Goal: Transaction & Acquisition: Purchase product/service

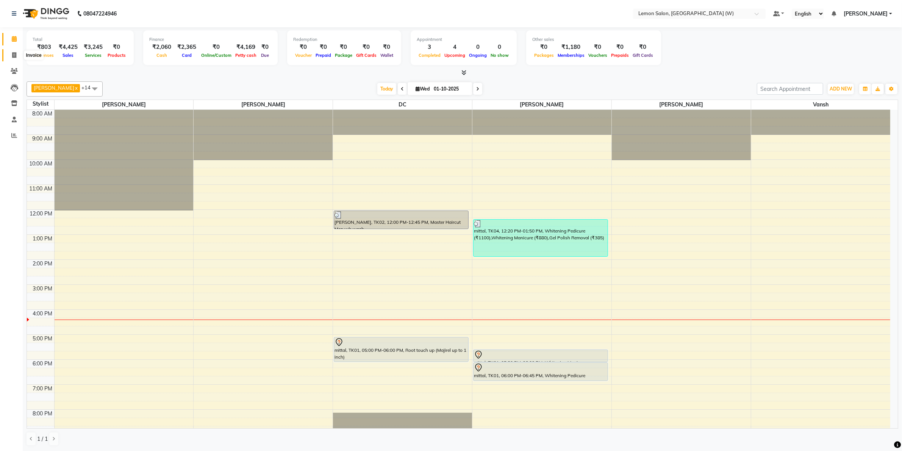
click at [9, 55] on span at bounding box center [14, 55] width 13 height 9
select select "service"
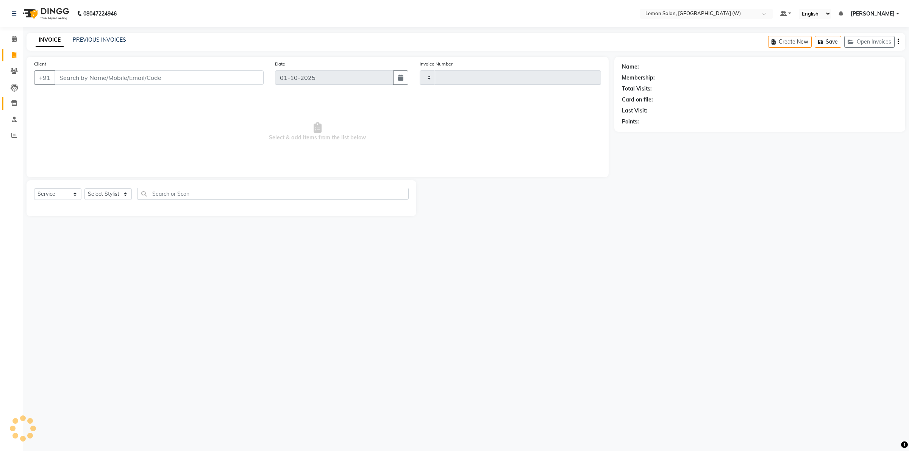
type input "2442"
select select "8053"
drag, startPoint x: 16, startPoint y: 105, endPoint x: 23, endPoint y: 97, distance: 9.9
click at [17, 104] on icon at bounding box center [14, 103] width 6 height 6
select select
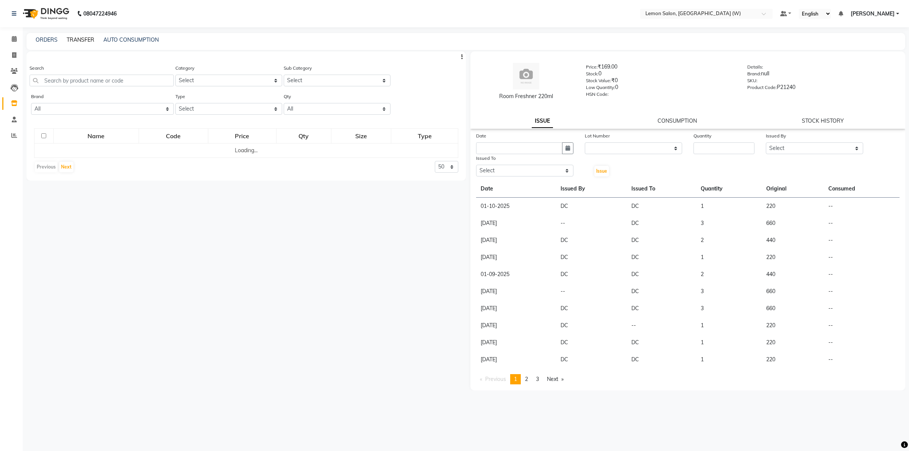
click at [73, 39] on link "TRANSFER" at bounding box center [81, 39] width 28 height 7
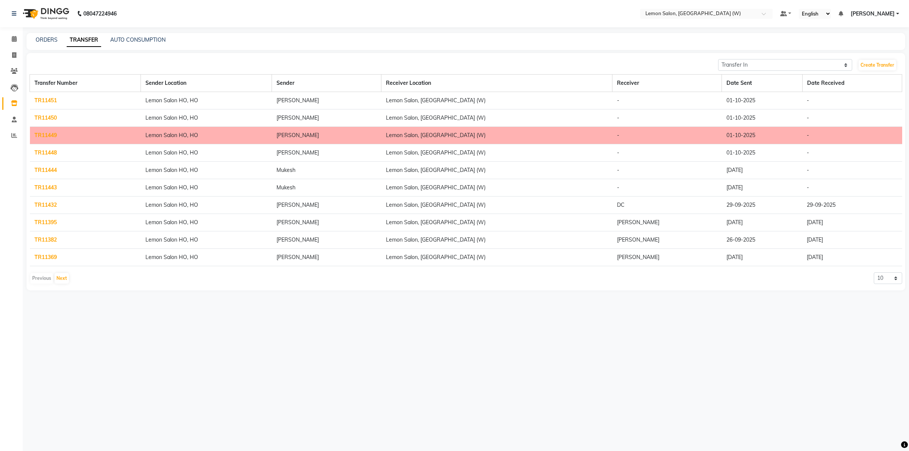
click at [47, 173] on link "TR11444" at bounding box center [45, 170] width 22 height 7
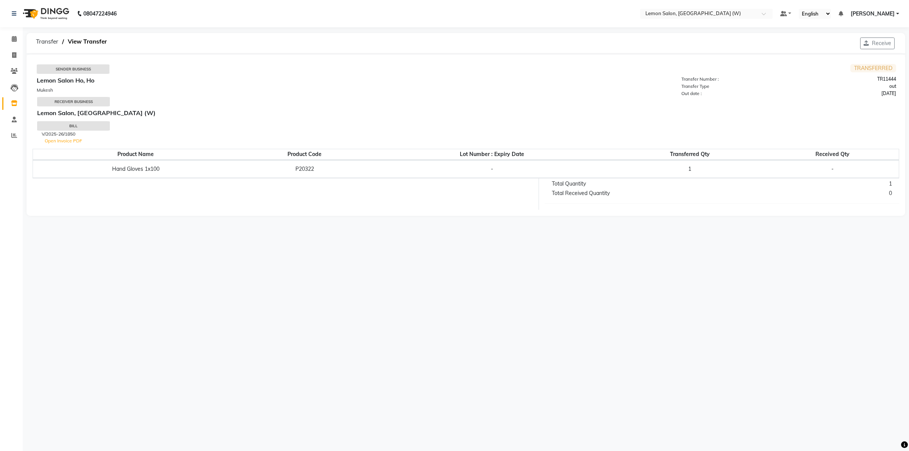
drag, startPoint x: 882, startPoint y: 39, endPoint x: 806, endPoint y: 27, distance: 77.1
click at [879, 39] on button "Receive" at bounding box center [877, 43] width 34 height 12
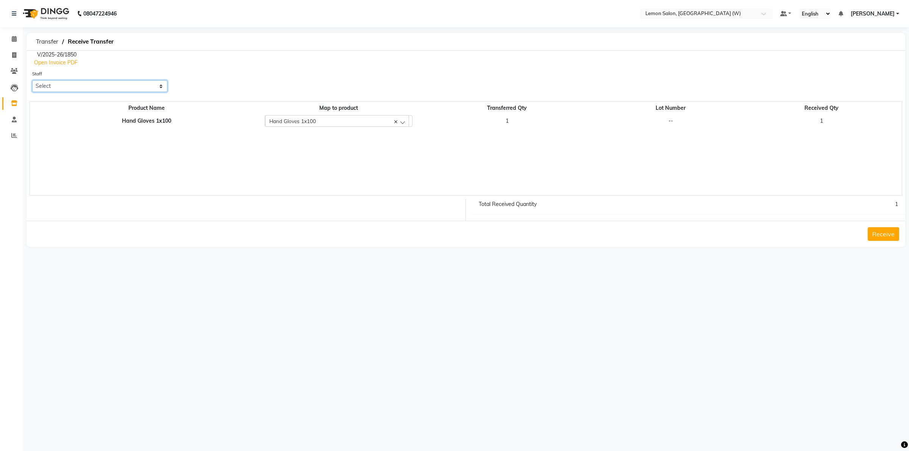
click at [160, 91] on select "Select Akancha Subba Anamta Sayyed DC Faheem Shaikh Faizan Ganesh Motewad Haris…" at bounding box center [99, 86] width 135 height 12
select select "75738"
click at [32, 80] on select "Select Akancha Subba Anamta Sayyed DC Faheem Shaikh Faizan Ganesh Motewad Haris…" at bounding box center [99, 86] width 135 height 12
click at [889, 233] on button "Receive" at bounding box center [883, 234] width 31 height 14
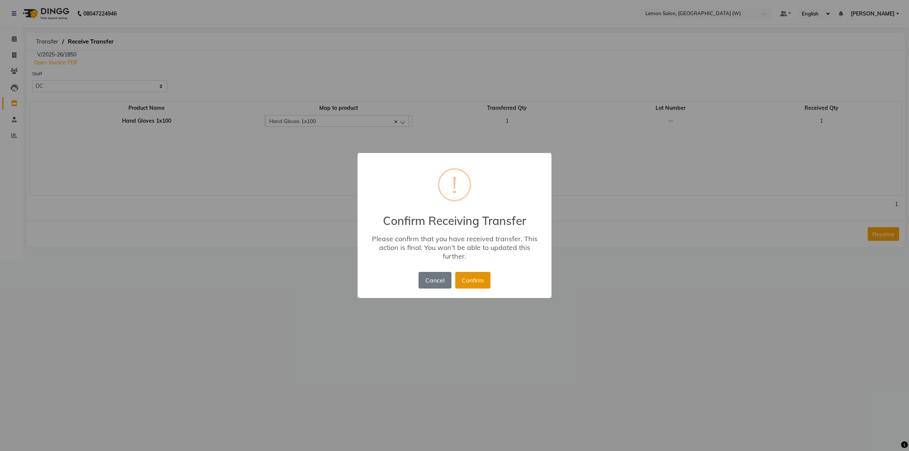
drag, startPoint x: 469, startPoint y: 281, endPoint x: 476, endPoint y: 267, distance: 15.1
click at [473, 278] on button "Confirm" at bounding box center [472, 280] width 35 height 17
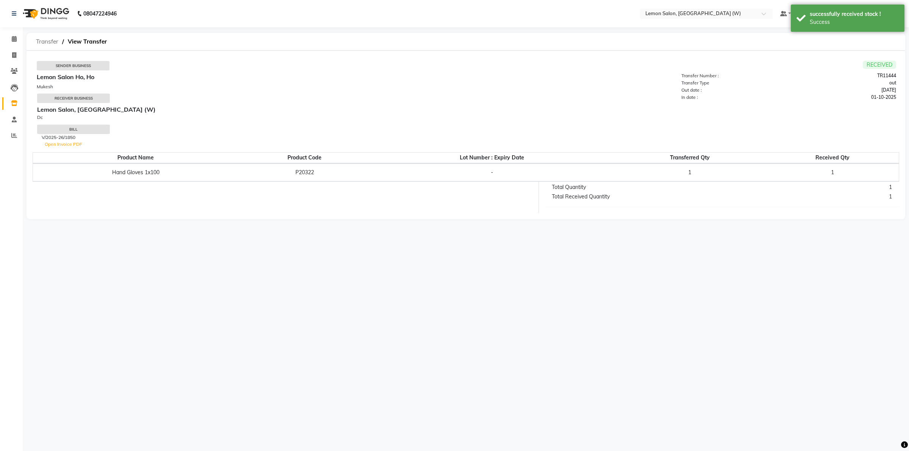
click at [41, 41] on span "Transfer" at bounding box center [47, 42] width 30 height 14
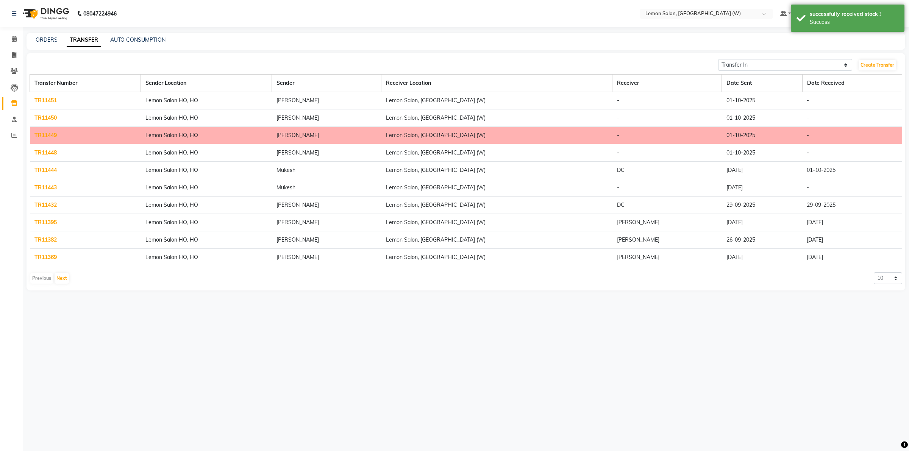
click at [50, 188] on link "TR11443" at bounding box center [45, 187] width 22 height 7
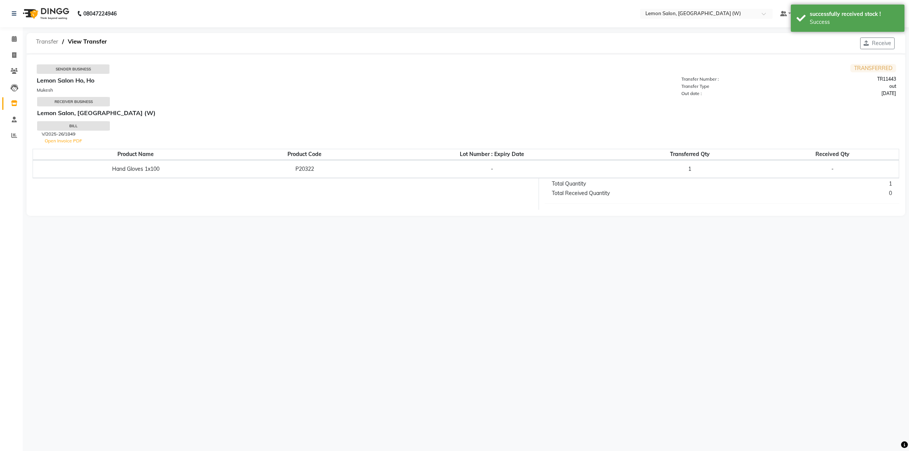
click at [46, 38] on span "Transfer" at bounding box center [47, 42] width 30 height 14
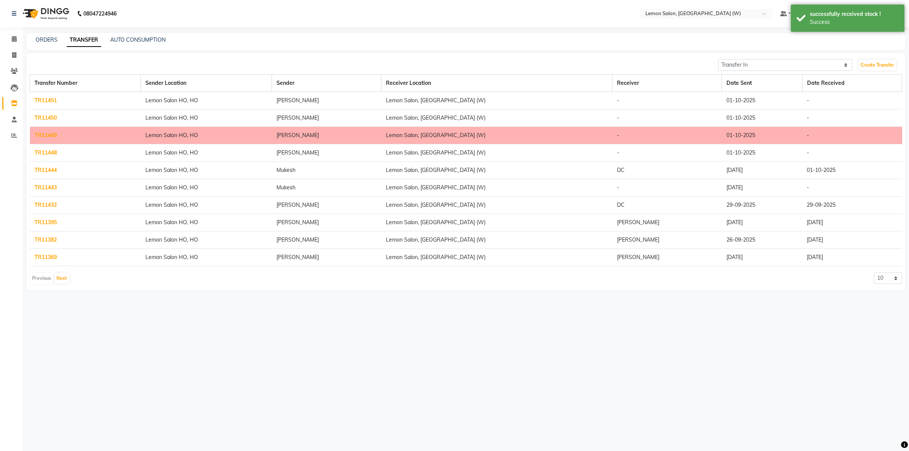
click at [50, 189] on link "TR11443" at bounding box center [45, 187] width 22 height 7
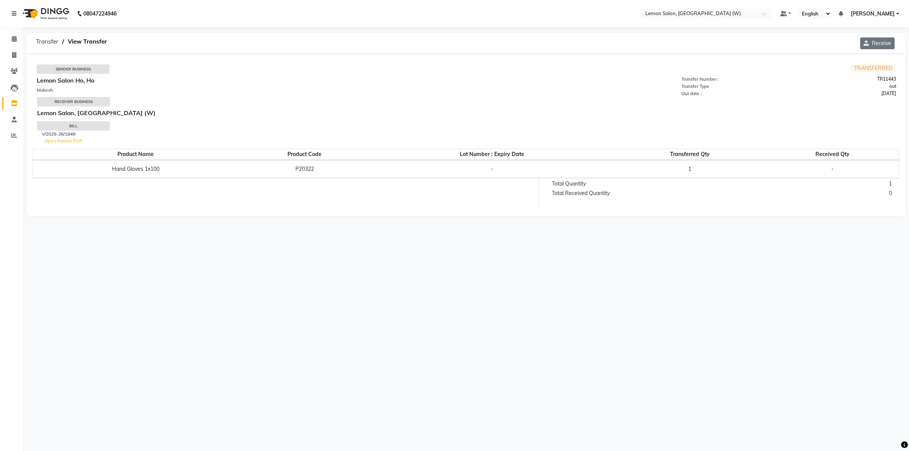
click at [873, 42] on button "Receive" at bounding box center [877, 43] width 34 height 12
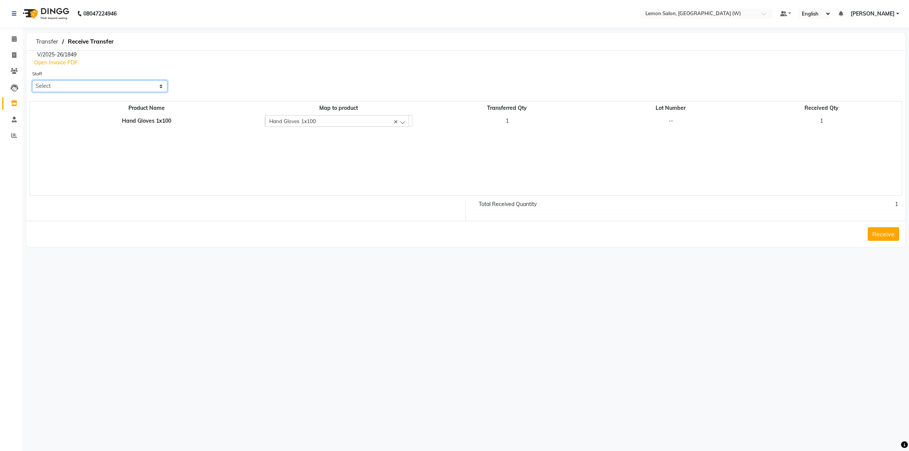
click at [165, 84] on select "Select Akancha Subba Anamta Sayyed DC Faheem Shaikh Faizan Ganesh Motewad Haris…" at bounding box center [99, 86] width 135 height 12
select select "75738"
click at [32, 80] on select "Select Akancha Subba Anamta Sayyed DC Faheem Shaikh Faizan Ganesh Motewad Haris…" at bounding box center [99, 86] width 135 height 12
click at [878, 234] on button "Receive" at bounding box center [883, 234] width 31 height 14
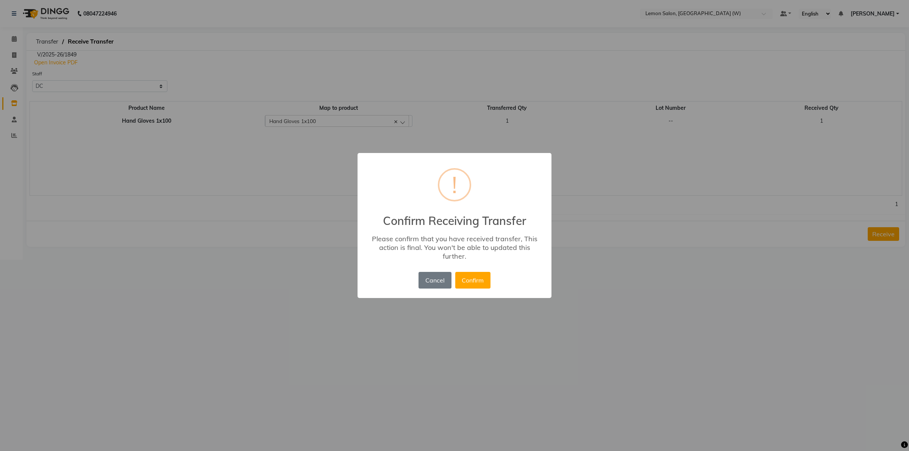
drag, startPoint x: 470, startPoint y: 280, endPoint x: 302, endPoint y: 137, distance: 220.8
click at [470, 276] on button "Confirm" at bounding box center [472, 280] width 35 height 17
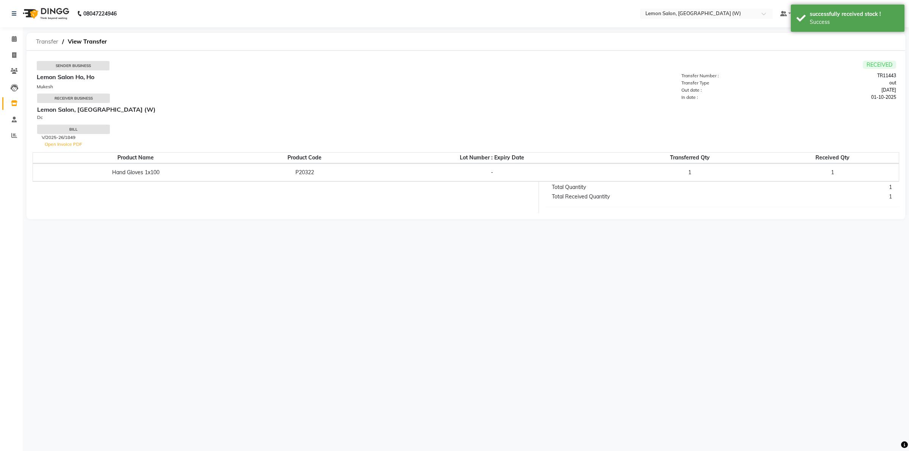
click at [41, 42] on span "Transfer" at bounding box center [47, 42] width 30 height 14
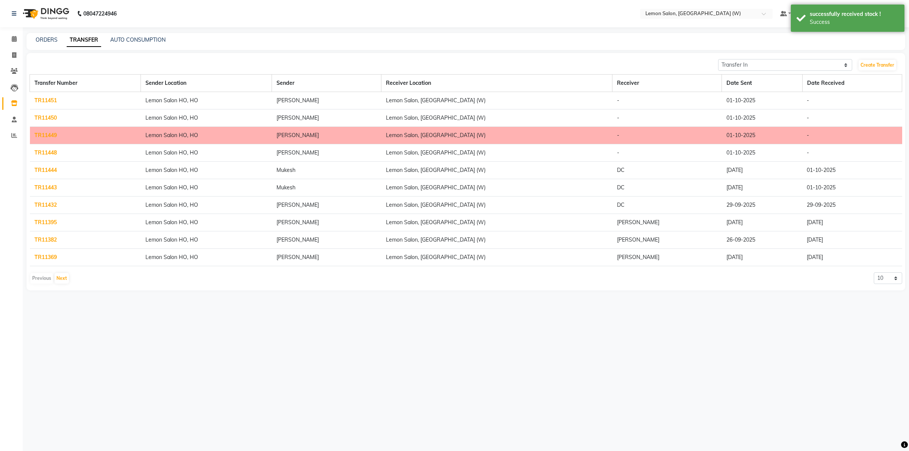
click at [128, 97] on td "TR11451" at bounding box center [85, 100] width 111 height 17
click at [50, 100] on link "TR11451" at bounding box center [45, 100] width 22 height 7
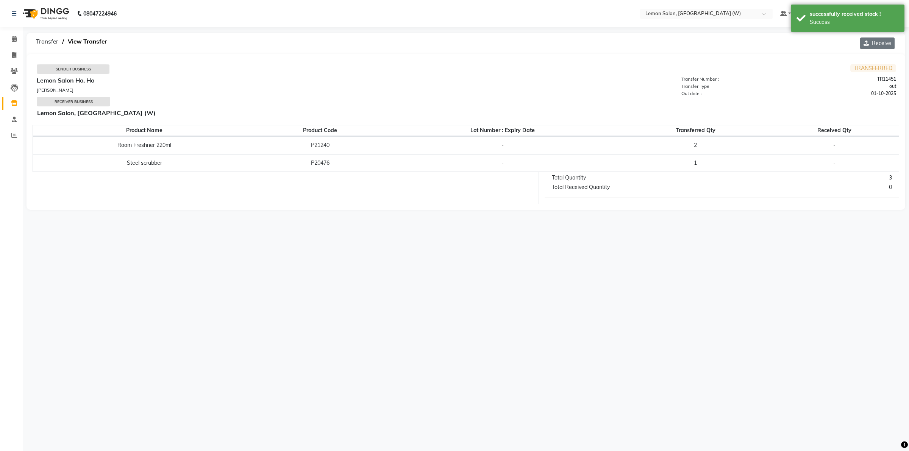
click at [877, 48] on button "Receive" at bounding box center [877, 43] width 34 height 12
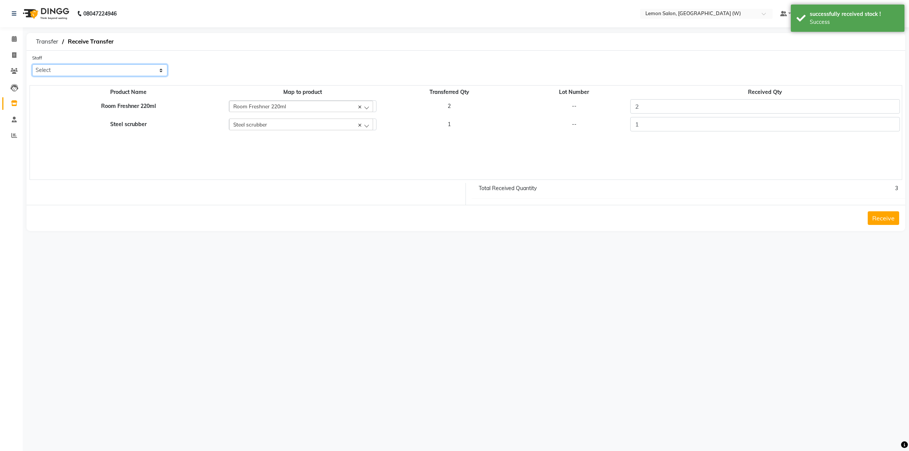
click at [161, 71] on select "Select Akancha Subba Anamta Sayyed DC Faheem Shaikh Faizan Ganesh Motewad Haris…" at bounding box center [99, 70] width 135 height 12
select select "75738"
click at [32, 64] on select "Select Akancha Subba Anamta Sayyed DC Faheem Shaikh Faizan Ganesh Motewad Haris…" at bounding box center [99, 70] width 135 height 12
click at [881, 214] on button "Receive" at bounding box center [883, 218] width 31 height 14
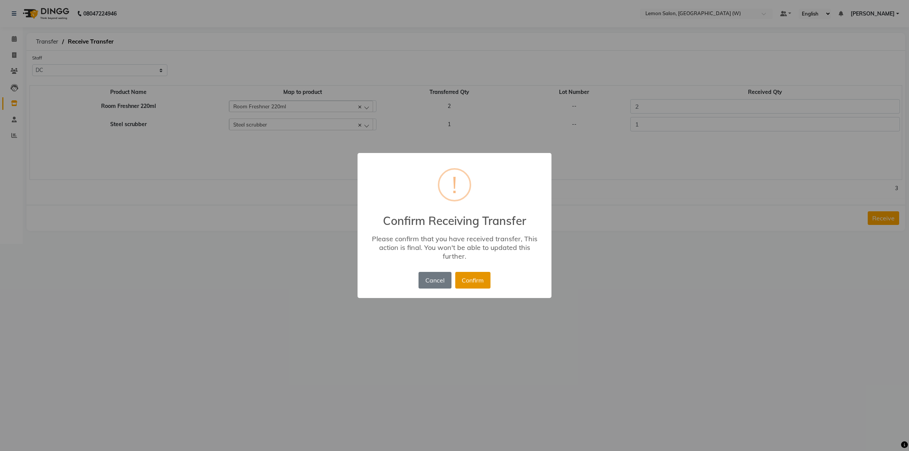
click at [473, 278] on button "Confirm" at bounding box center [472, 280] width 35 height 17
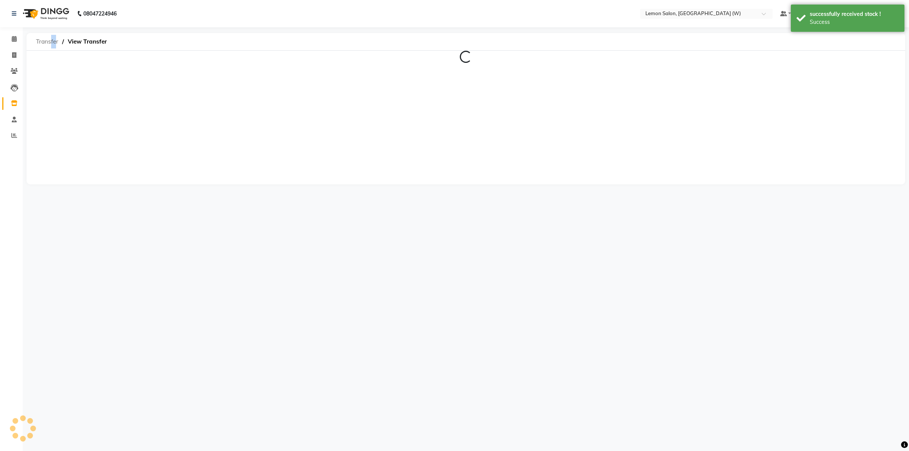
click at [52, 38] on span "Transfer" at bounding box center [47, 42] width 30 height 14
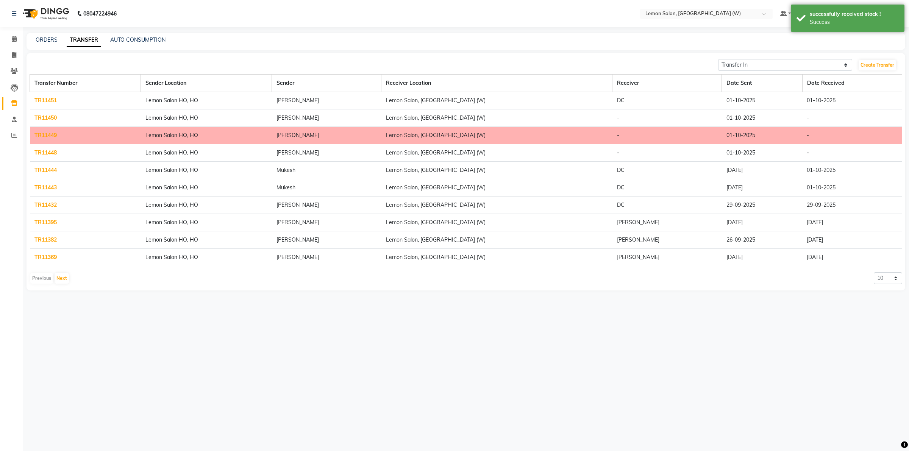
click at [53, 151] on link "TR11448" at bounding box center [45, 152] width 22 height 7
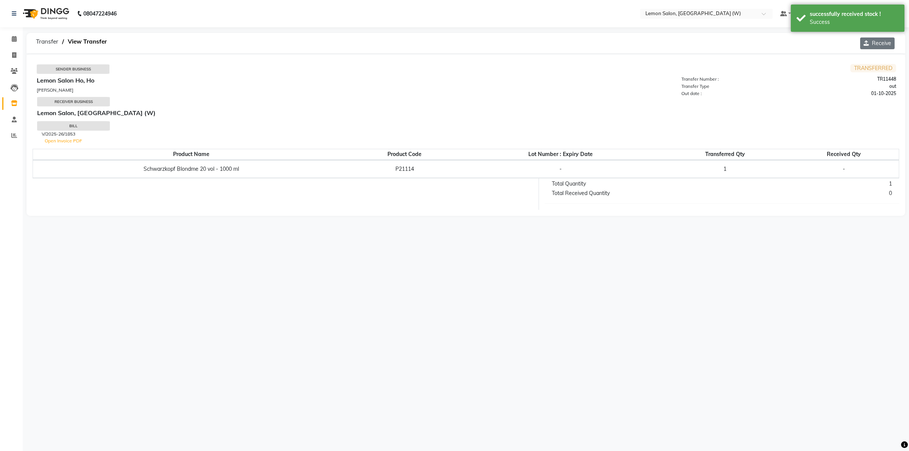
click at [883, 37] on button "Receive" at bounding box center [877, 43] width 34 height 12
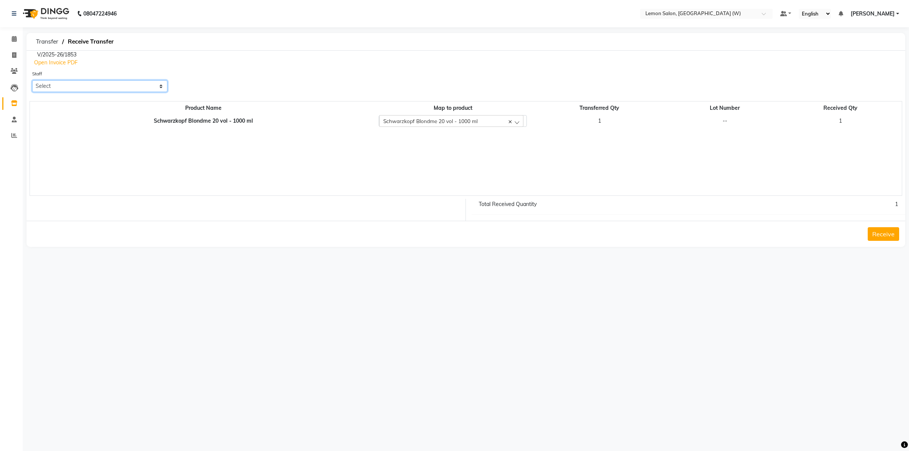
click at [157, 86] on select "Select Akancha Subba Anamta Sayyed DC Faheem Shaikh Faizan Ganesh Motewad Haris…" at bounding box center [99, 86] width 135 height 12
select select "75738"
click at [32, 80] on select "Select Akancha Subba Anamta Sayyed DC Faheem Shaikh Faizan Ganesh Motewad Haris…" at bounding box center [99, 86] width 135 height 12
click at [882, 231] on button "Receive" at bounding box center [883, 234] width 31 height 14
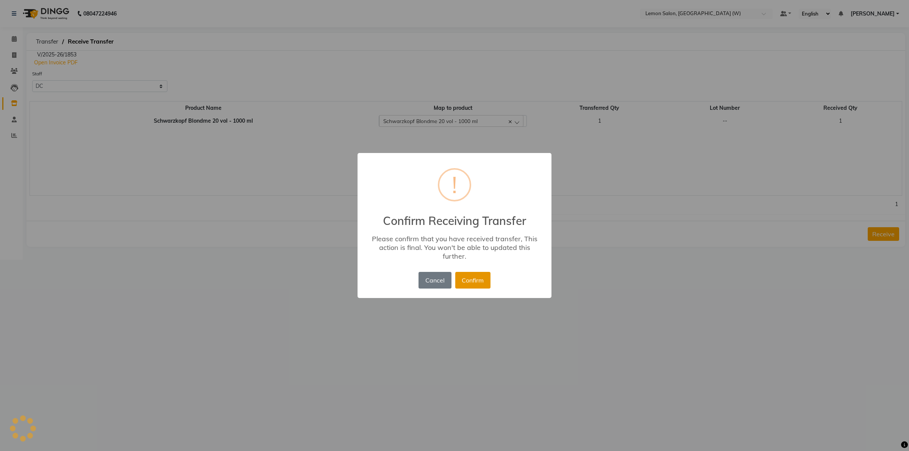
click at [466, 277] on button "Confirm" at bounding box center [472, 280] width 35 height 17
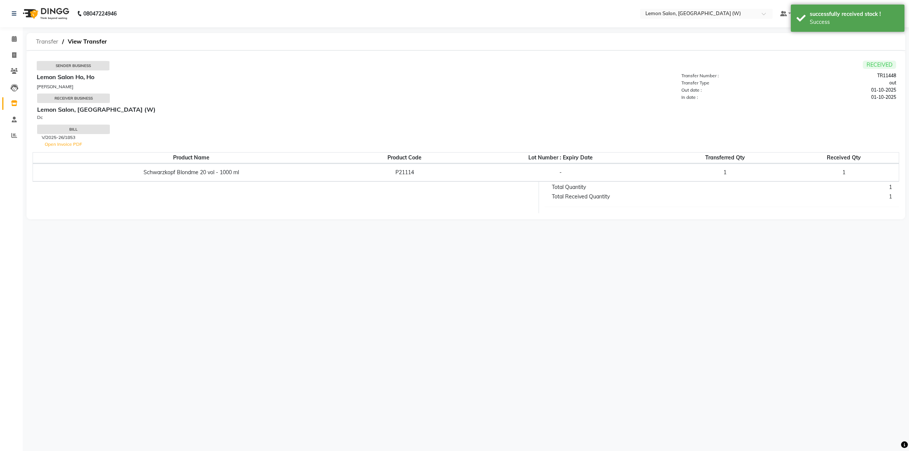
click at [44, 40] on span "Transfer" at bounding box center [47, 42] width 30 height 14
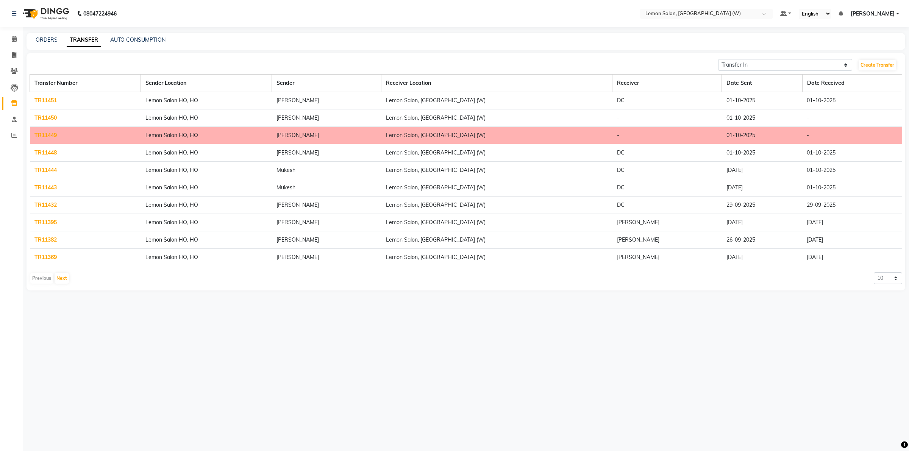
click at [52, 134] on link "TR11449" at bounding box center [45, 135] width 22 height 7
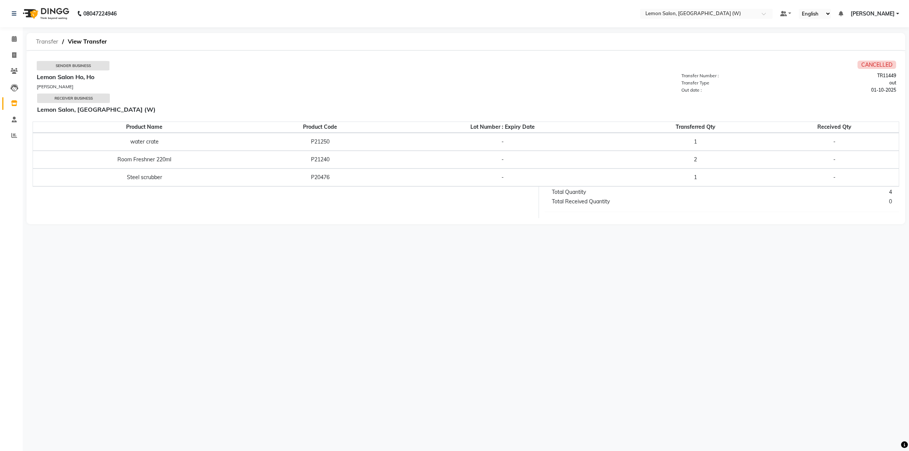
click at [45, 38] on span "Transfer" at bounding box center [47, 42] width 30 height 14
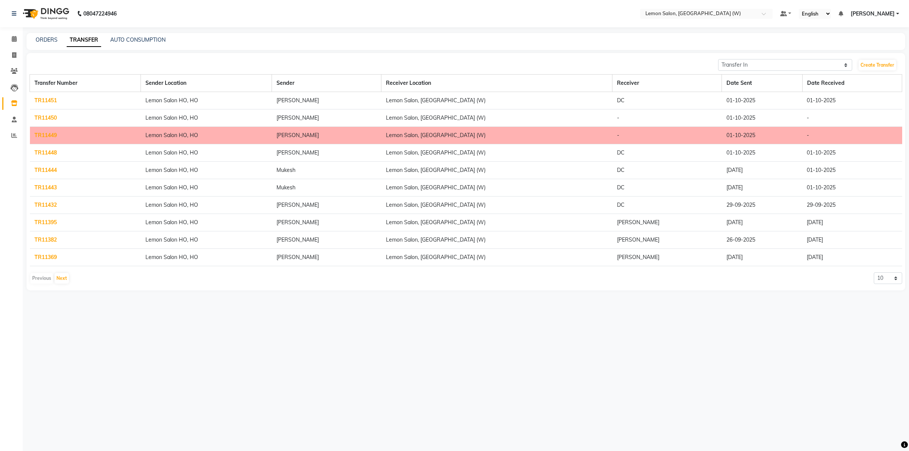
click at [44, 117] on link "TR11450" at bounding box center [45, 117] width 22 height 7
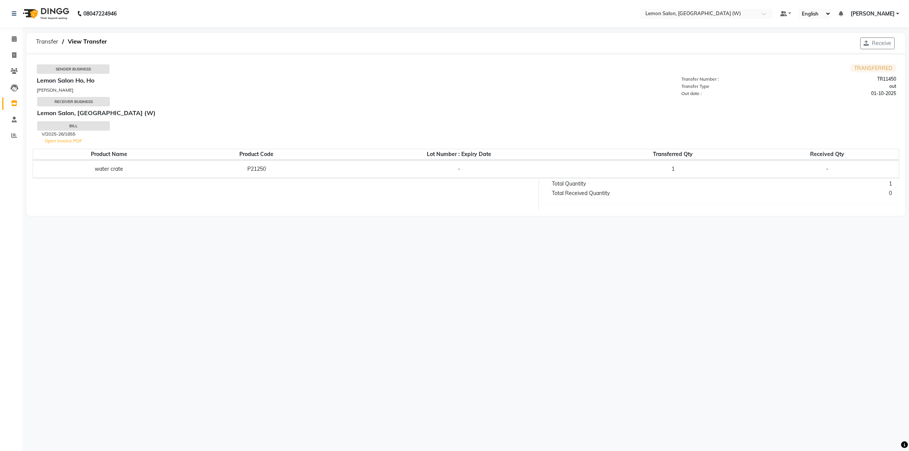
drag, startPoint x: 873, startPoint y: 48, endPoint x: 861, endPoint y: 46, distance: 12.3
click at [873, 48] on button "Receive" at bounding box center [877, 43] width 34 height 12
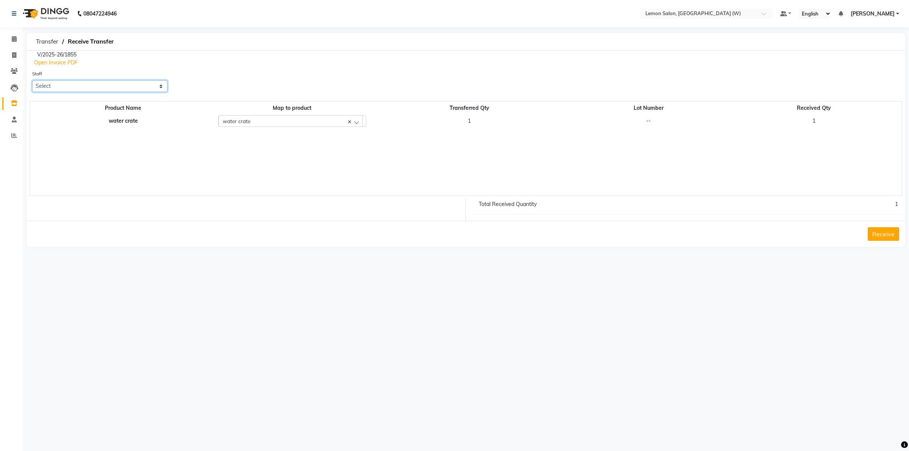
click at [166, 87] on select "Select Akancha Subba Anamta Sayyed DC Faheem Shaikh Faizan Ganesh Motewad Haris…" at bounding box center [99, 86] width 135 height 12
select select "75738"
click at [32, 80] on select "Select Akancha Subba Anamta Sayyed DC Faheem Shaikh Faizan Ganesh Motewad Haris…" at bounding box center [99, 86] width 135 height 12
click at [872, 234] on button "Receive" at bounding box center [883, 234] width 31 height 14
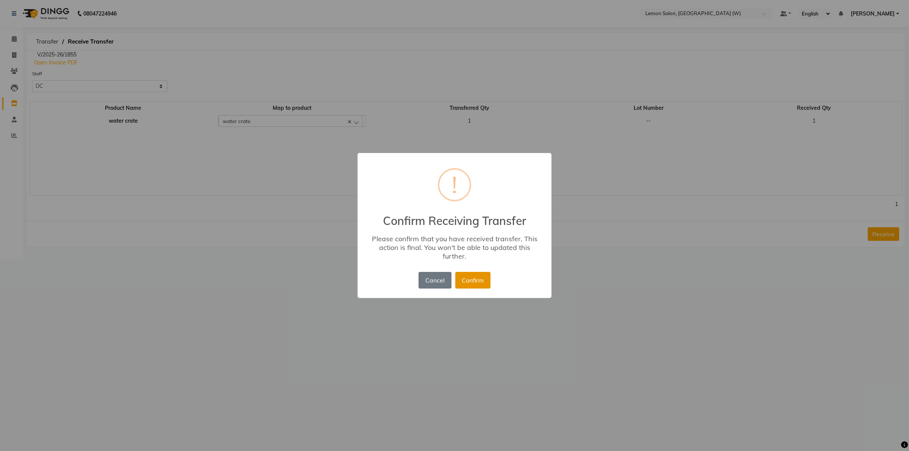
drag, startPoint x: 492, startPoint y: 283, endPoint x: 479, endPoint y: 278, distance: 13.9
click at [492, 281] on div "× ! Confirm Receiving Transfer Please confirm that you have received transfer, …" at bounding box center [455, 225] width 194 height 145
click at [476, 278] on button "Confirm" at bounding box center [472, 280] width 35 height 17
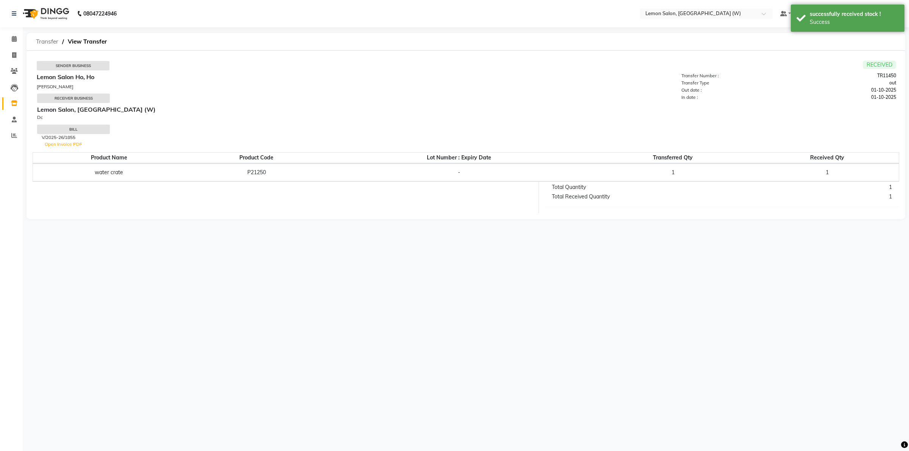
click at [47, 35] on span "Transfer" at bounding box center [47, 42] width 30 height 14
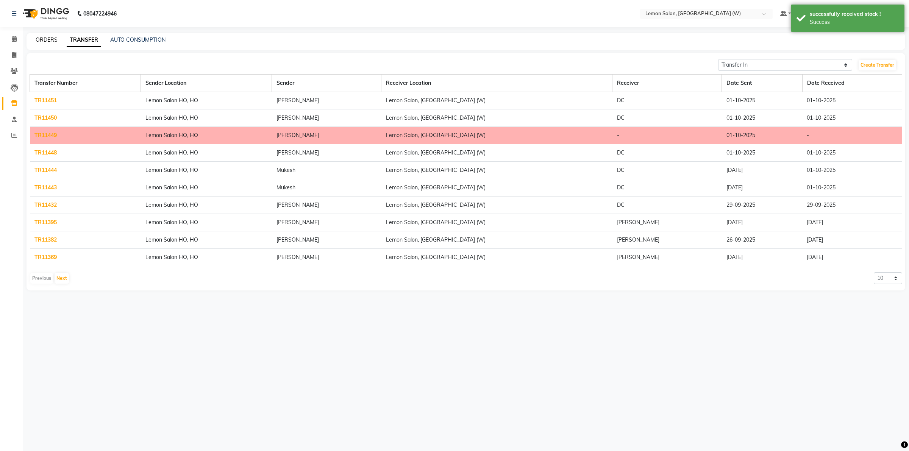
click at [43, 38] on link "ORDERS" at bounding box center [47, 39] width 22 height 7
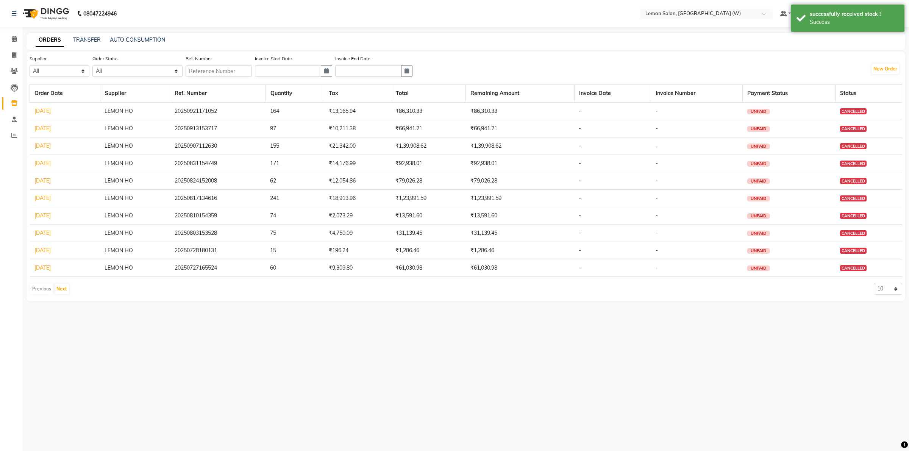
click at [43, 38] on link "ORDERS" at bounding box center [50, 40] width 28 height 14
click at [97, 37] on link "TRANSFER" at bounding box center [87, 39] width 28 height 7
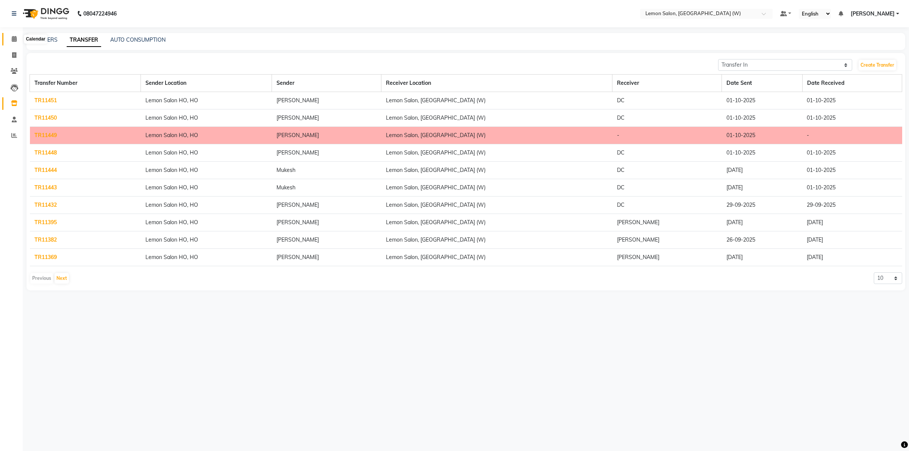
click at [14, 36] on icon at bounding box center [14, 39] width 5 height 6
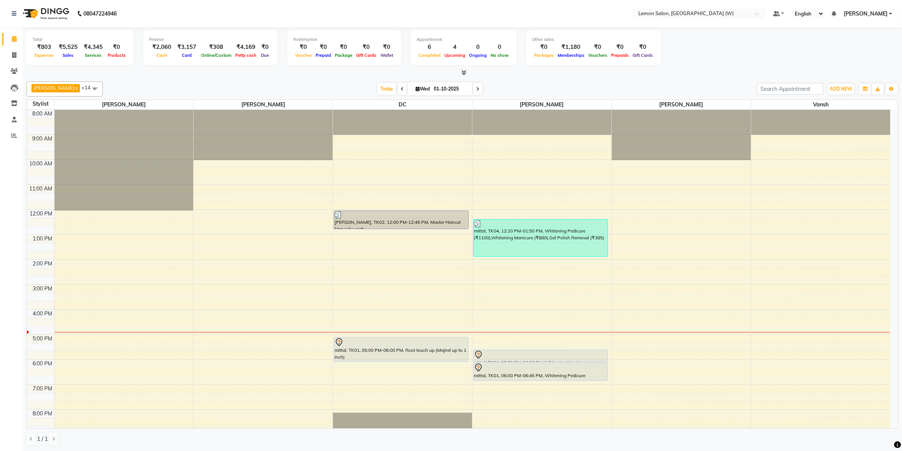
click at [15, 44] on link "Calendar" at bounding box center [11, 39] width 18 height 12
click at [12, 53] on icon at bounding box center [14, 55] width 4 height 6
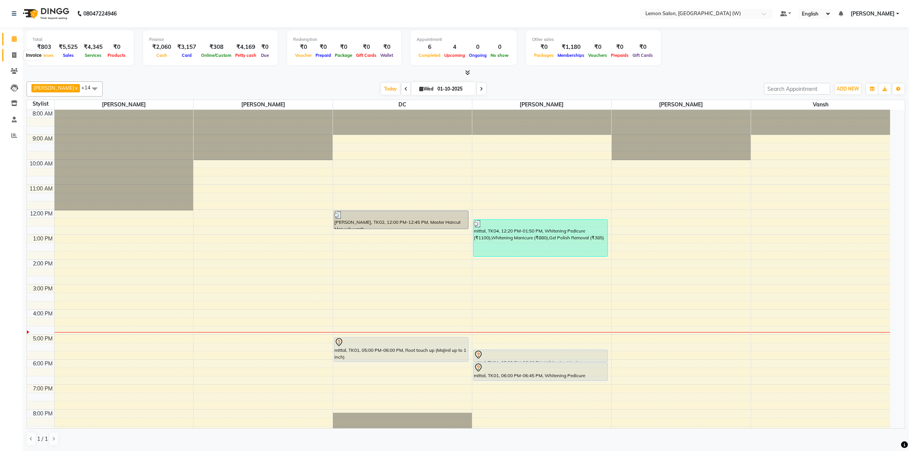
select select "8053"
select select "service"
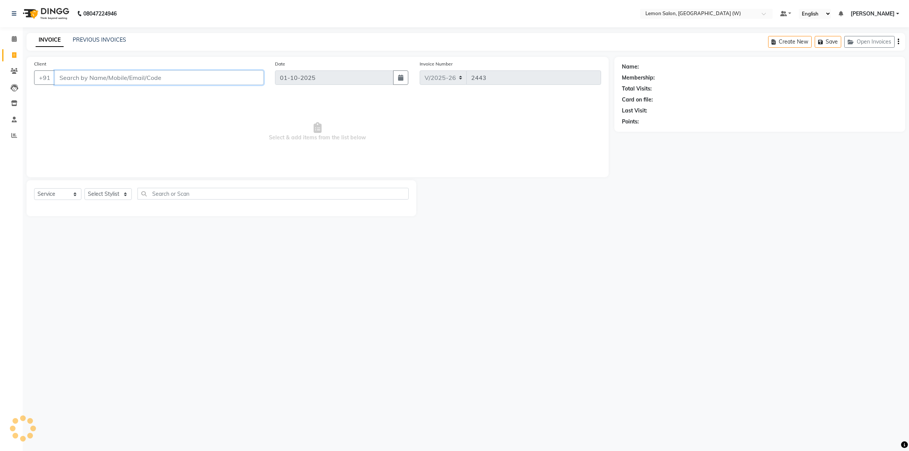
click at [106, 75] on input "Client" at bounding box center [159, 77] width 209 height 14
type input "8879211571"
click at [237, 78] on span "Add Client" at bounding box center [244, 78] width 30 height 8
select select "22"
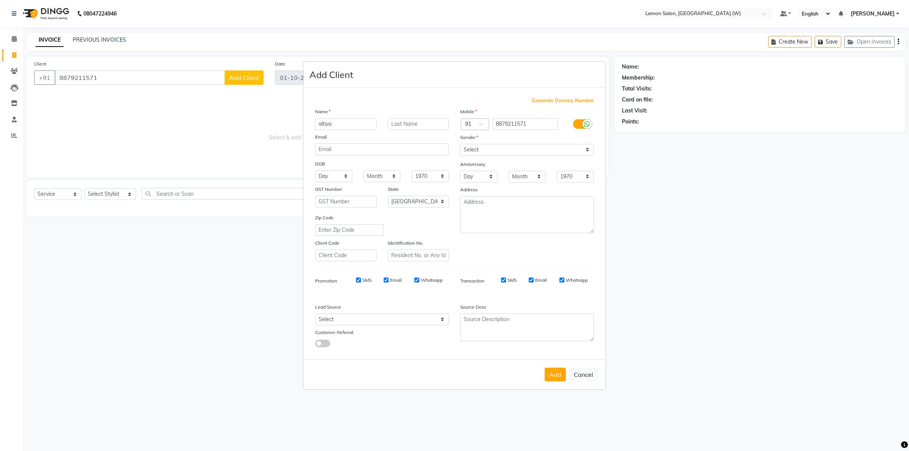
type input "altiya"
click at [539, 154] on select "Select Male Female Other Prefer Not To Say" at bounding box center [527, 150] width 134 height 12
select select "[DEMOGRAPHIC_DATA]"
click at [460, 145] on select "Select Male Female Other Prefer Not To Say" at bounding box center [527, 150] width 134 height 12
click at [549, 369] on button "Add" at bounding box center [555, 375] width 21 height 14
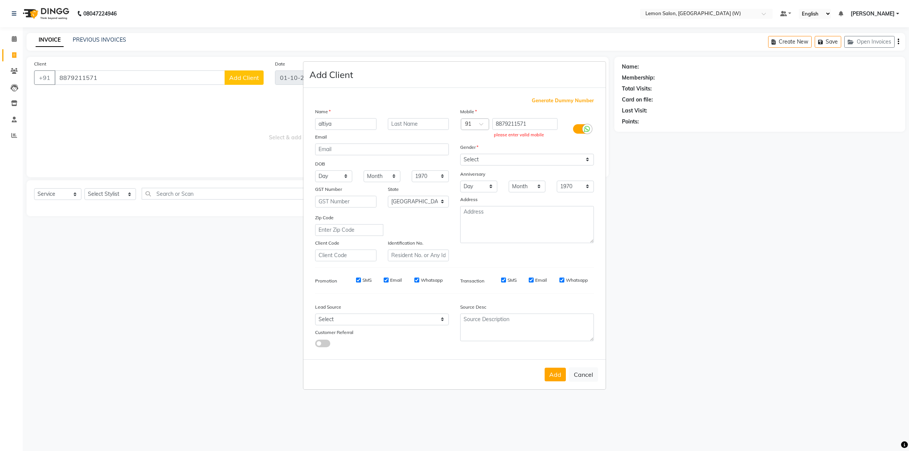
click at [542, 118] on div "Mobile" at bounding box center [527, 113] width 145 height 11
click at [537, 120] on input "8879211571" at bounding box center [525, 124] width 66 height 12
type input "8879211571"
click at [557, 373] on button "Add" at bounding box center [555, 375] width 21 height 14
type input "8879211571"
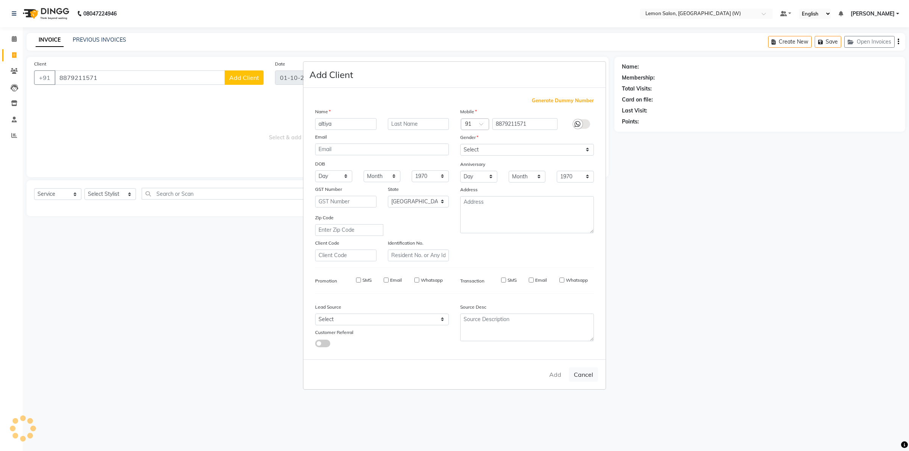
select select
select select "null"
select select
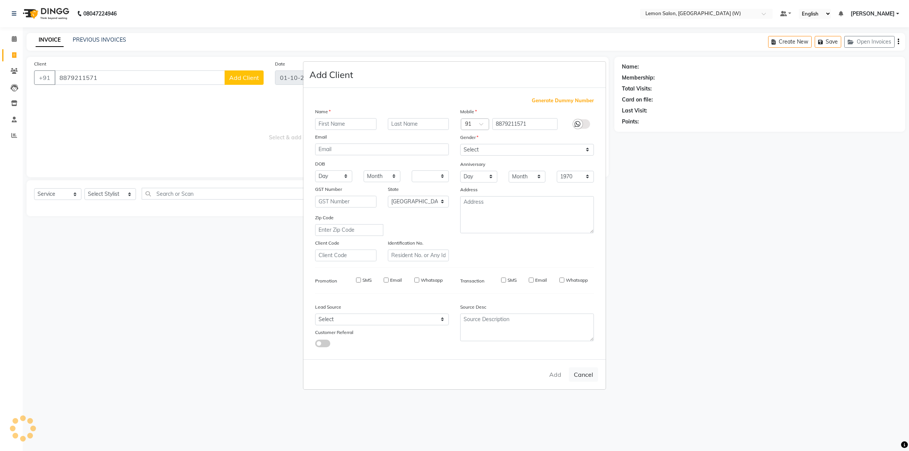
select select
checkbox input "false"
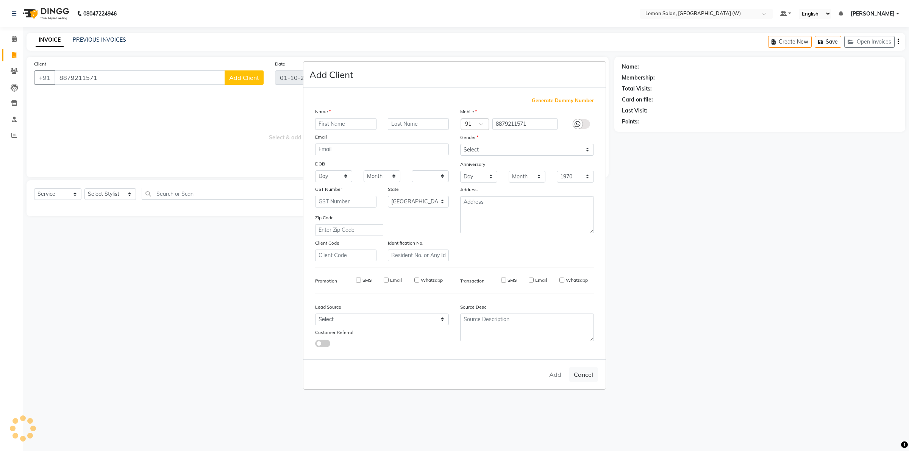
checkbox input "false"
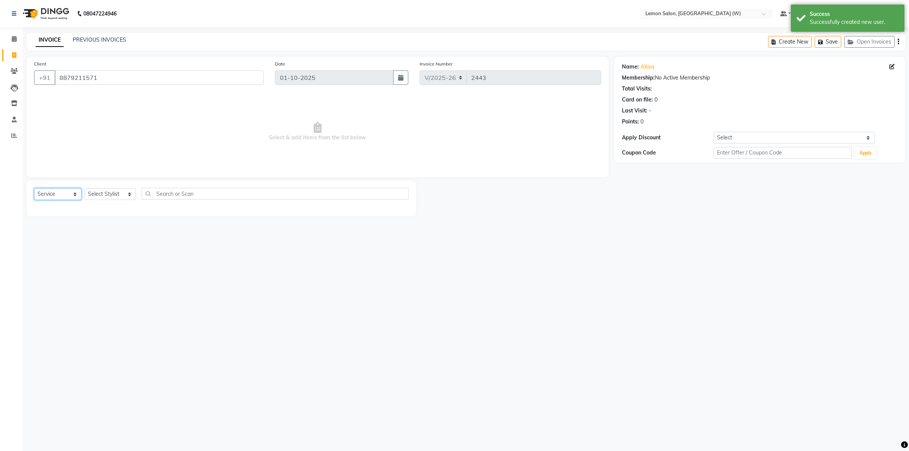
click at [70, 198] on select "Select Service Product Membership Package Voucher Prepaid Gift Card" at bounding box center [57, 194] width 47 height 12
click at [122, 194] on select "Select Stylist Akancha Subba DC Faheem Shaikh Faizan Ganesh Motewad Kassar Sahi…" at bounding box center [110, 194] width 52 height 12
select select "93378"
click at [84, 188] on select "Select Stylist Akancha Subba DC Faheem Shaikh Faizan Ganesh Motewad Kassar Sahi…" at bounding box center [110, 194] width 52 height 12
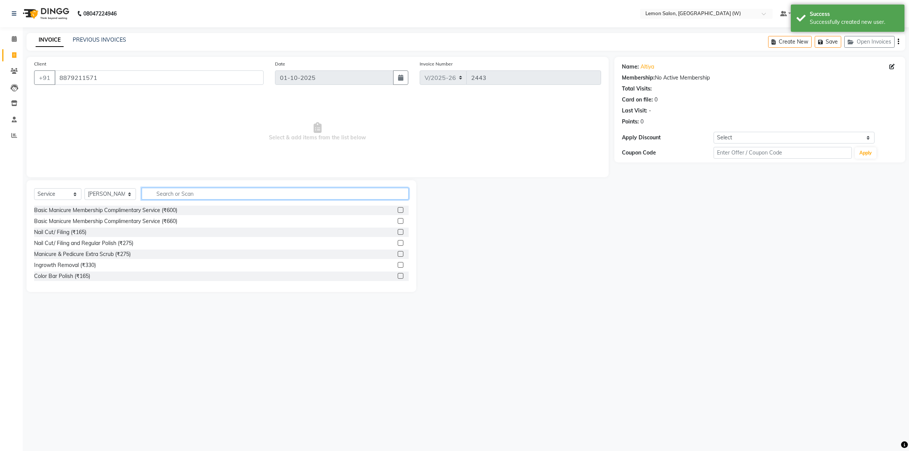
click at [160, 194] on input "text" at bounding box center [275, 194] width 267 height 12
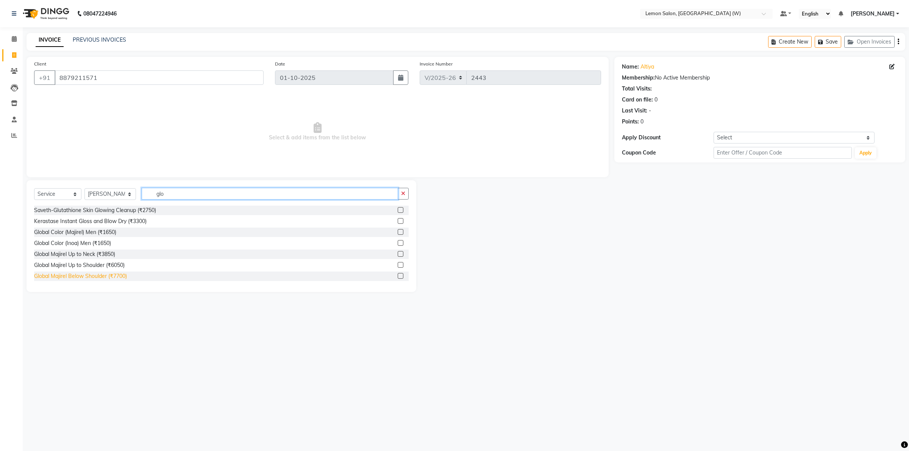
type input "glo"
click at [120, 277] on div "Global Majirel Below Shoulder (₹7700)" at bounding box center [80, 276] width 93 height 8
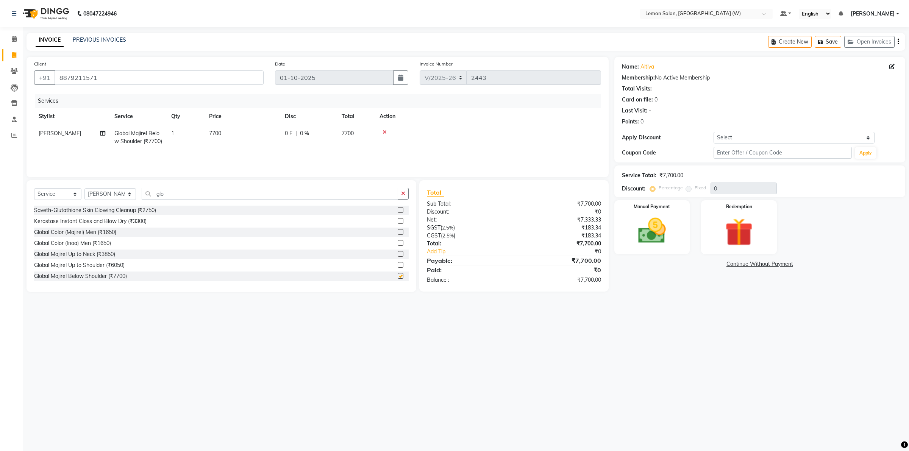
checkbox input "false"
drag, startPoint x: 186, startPoint y: 194, endPoint x: 140, endPoint y: 195, distance: 45.8
click at [142, 195] on input "glo" at bounding box center [270, 194] width 256 height 12
type input "nano"
click at [105, 234] on div "Nano Plastia Up to Neck / Men (₹6050)" at bounding box center [81, 232] width 94 height 8
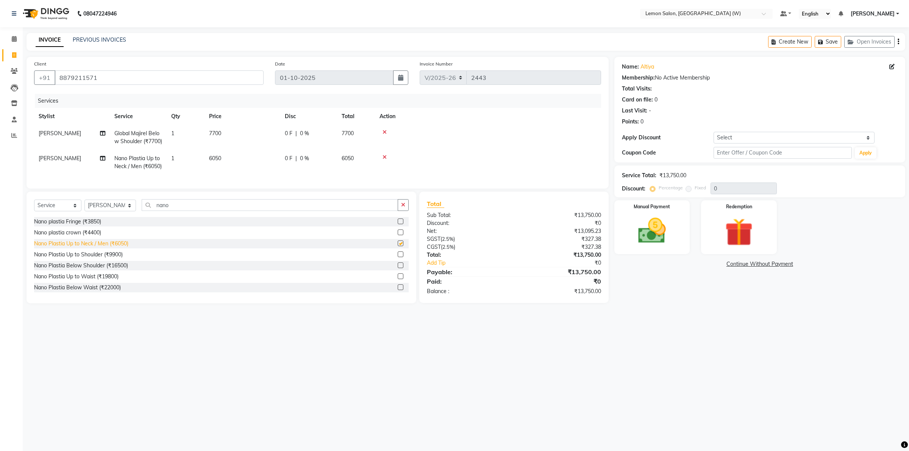
checkbox input "false"
click at [74, 211] on select "Select Service Product Membership Package Voucher Prepaid Gift Card" at bounding box center [57, 206] width 47 height 12
select select "product"
click at [34, 211] on select "Select Service Product Membership Package Voucher Prepaid Gift Card" at bounding box center [57, 206] width 47 height 12
click at [126, 211] on select "Select Stylist Akancha Subba DC Faheem Shaikh Faizan Ganesh Motewad Kassar Sahi…" at bounding box center [110, 206] width 52 height 12
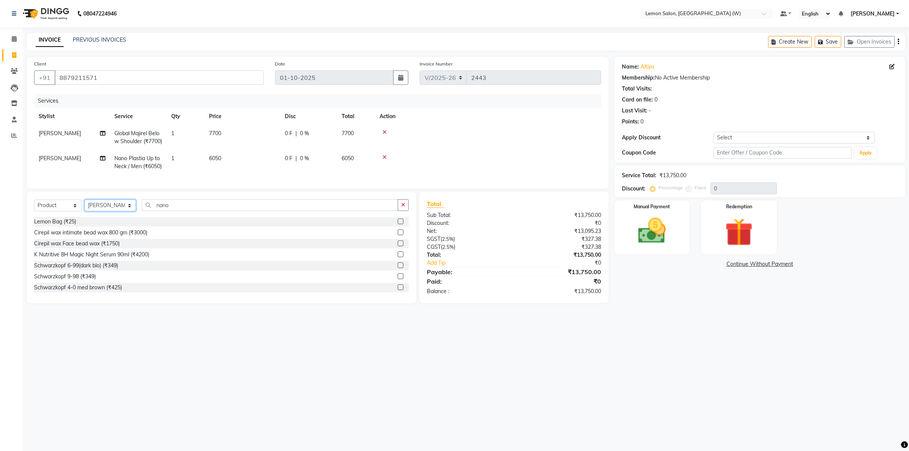
select select "93374"
click at [84, 211] on select "Select Stylist Akancha Subba DC Faheem Shaikh Faizan Ganesh Motewad Kassar Sahi…" at bounding box center [110, 206] width 52 height 12
drag, startPoint x: 179, startPoint y: 211, endPoint x: 141, endPoint y: 216, distance: 38.1
click at [141, 216] on div "Select Service Product Membership Package Voucher Prepaid Gift Card Select Styl…" at bounding box center [222, 248] width 390 height 112
drag, startPoint x: 175, startPoint y: 222, endPoint x: 129, endPoint y: 222, distance: 45.5
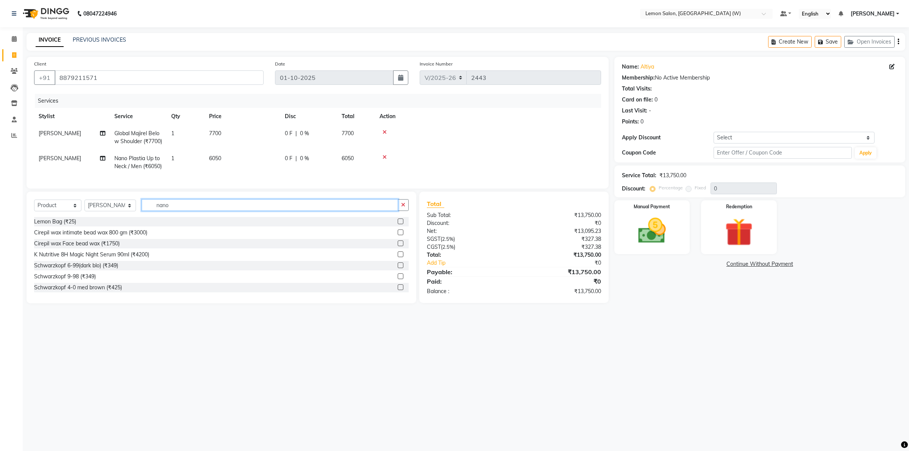
click at [129, 217] on div "Select Service Product Membership Package Voucher Prepaid Gift Card Select Styl…" at bounding box center [221, 208] width 375 height 18
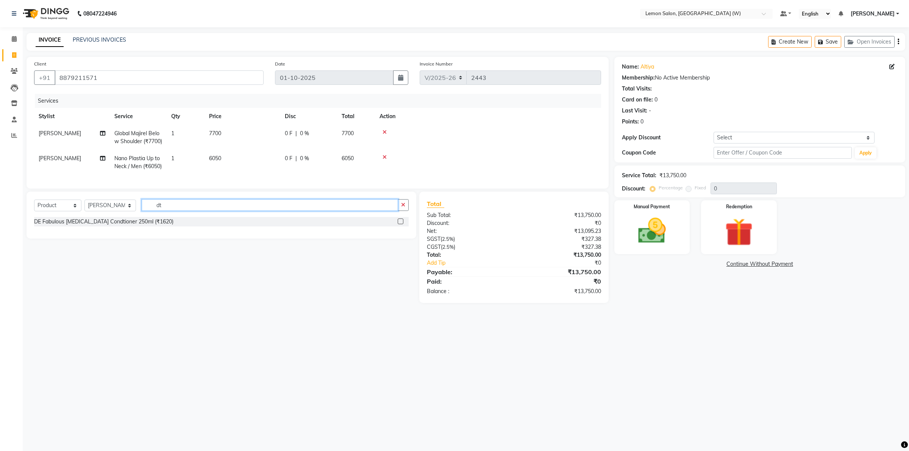
type input "d"
type input "pigme"
click at [119, 237] on div "Saveth Retail De-Pigmenting Serum 15ml (₹660)" at bounding box center [93, 233] width 118 height 8
checkbox input "false"
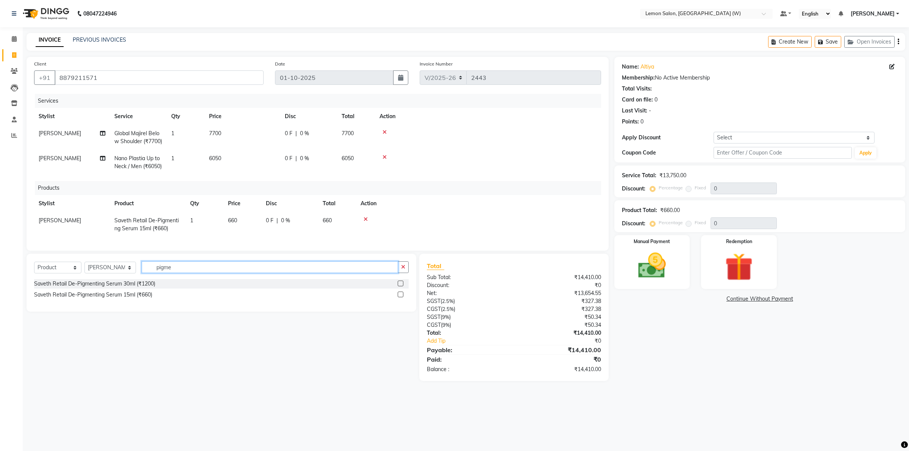
click at [179, 273] on input "pigme" at bounding box center [270, 267] width 256 height 12
type input "p"
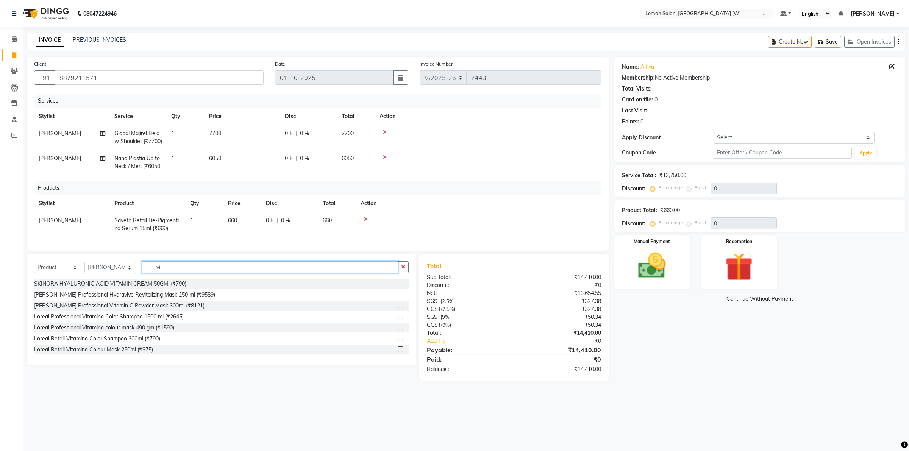
type input "v"
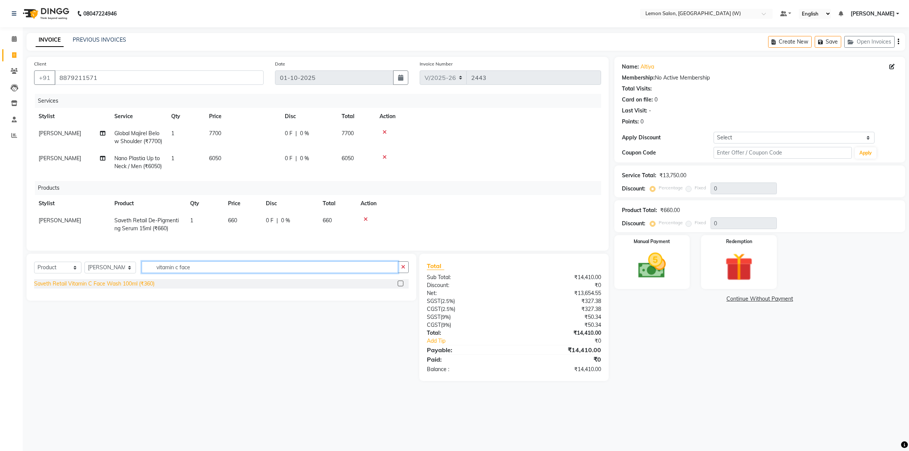
type input "vitamin c face"
click at [105, 288] on div "Saveth Retail Vitamin C Face Wash 100ml (₹360)" at bounding box center [94, 284] width 120 height 8
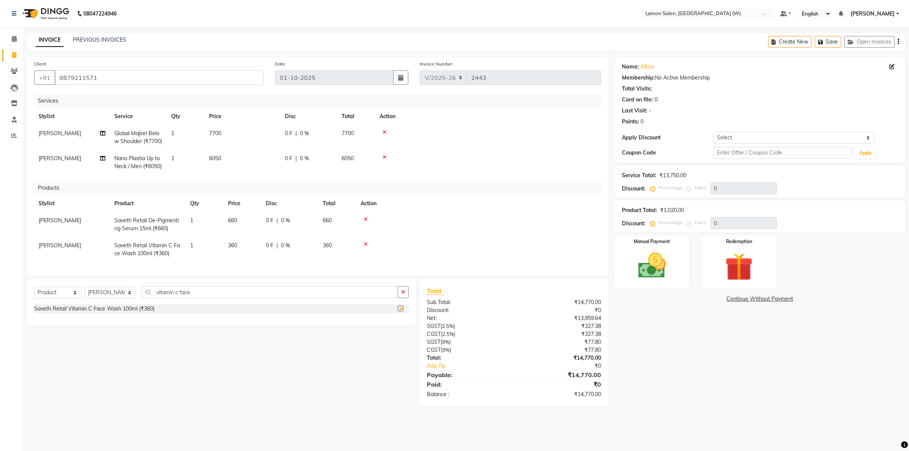
checkbox input "false"
drag, startPoint x: 197, startPoint y: 306, endPoint x: 141, endPoint y: 308, distance: 56.5
click at [142, 298] on input "vitamin c face" at bounding box center [270, 292] width 256 height 12
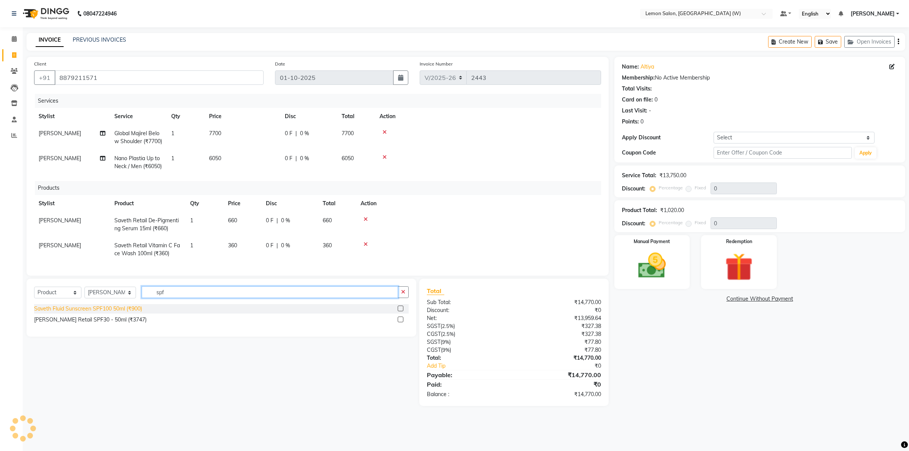
type input "spf"
click at [116, 313] on div "Saveth Fluid Sunscreen SPF100 50ml (₹900)" at bounding box center [88, 309] width 108 height 8
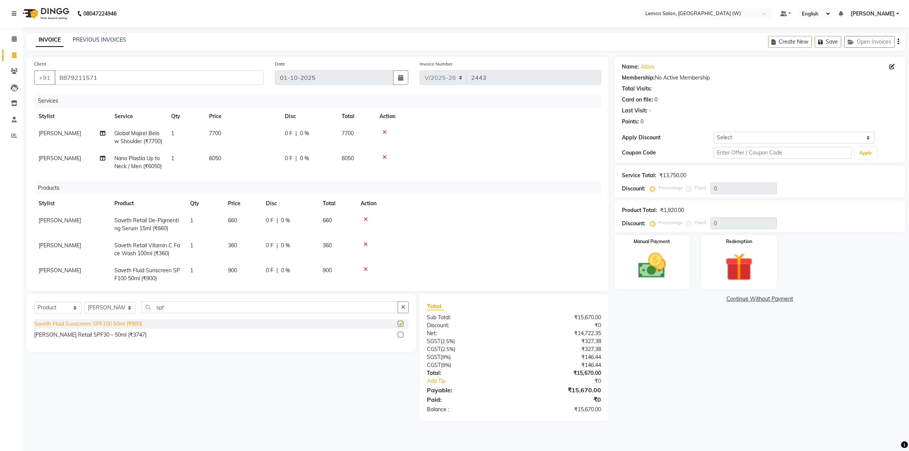
checkbox input "false"
click at [698, 414] on div "Name: Altiya Membership: No Active Membership Total Visits: Card on file: 0 Las…" at bounding box center [762, 239] width 297 height 364
drag, startPoint x: 80, startPoint y: 304, endPoint x: 77, endPoint y: 309, distance: 5.6
click at [78, 308] on select "Select Service Product Membership Package Voucher Prepaid Gift Card" at bounding box center [57, 308] width 47 height 12
select select "service"
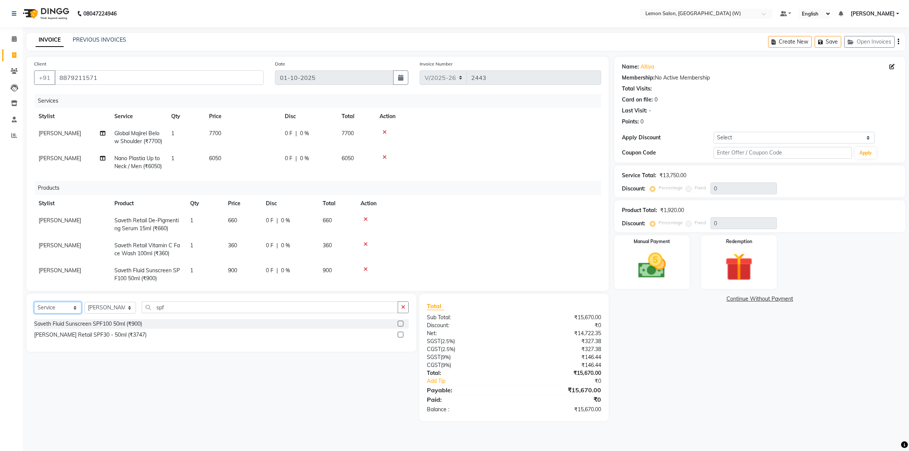
click at [34, 302] on select "Select Service Product Membership Package Voucher Prepaid Gift Card" at bounding box center [57, 308] width 47 height 12
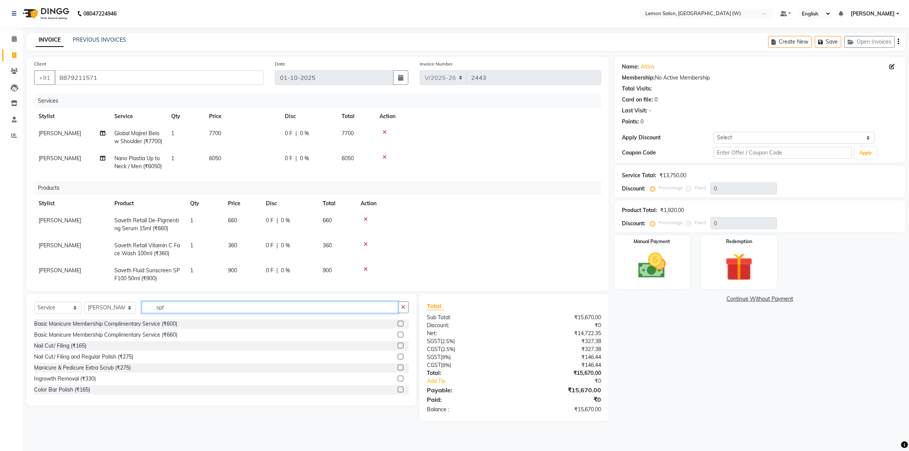
click at [170, 307] on input "spf" at bounding box center [270, 307] width 256 height 12
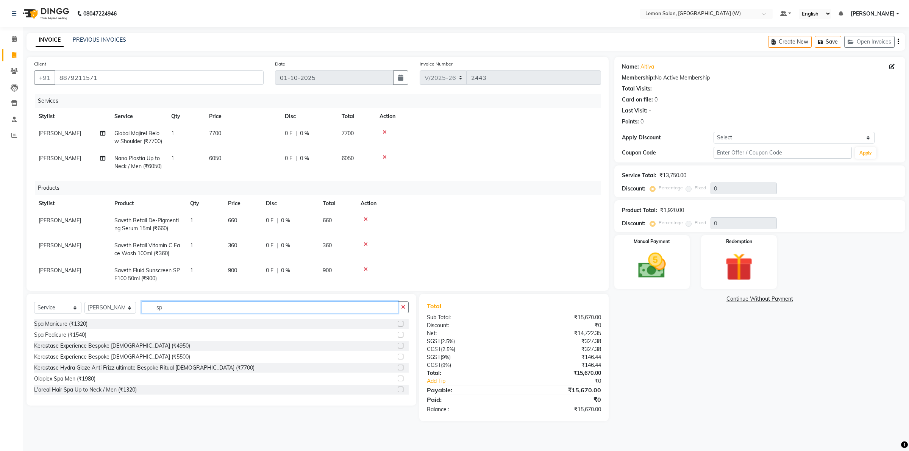
type input "s"
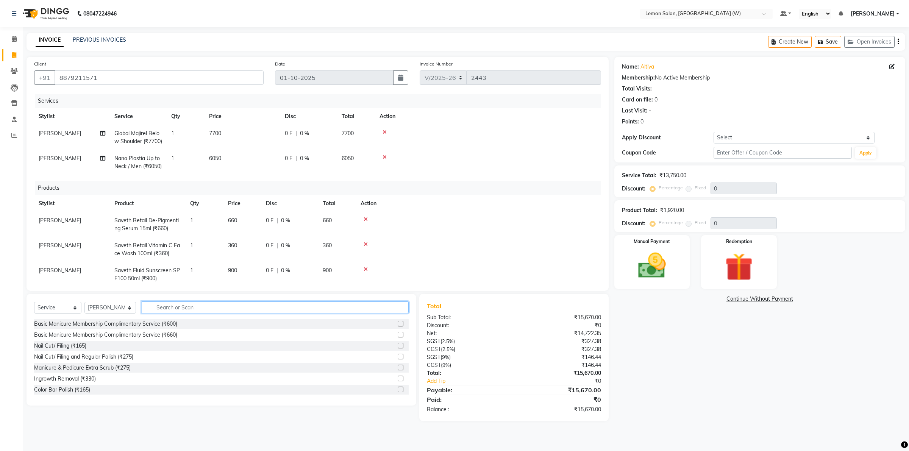
type input "s"
type input "d tan"
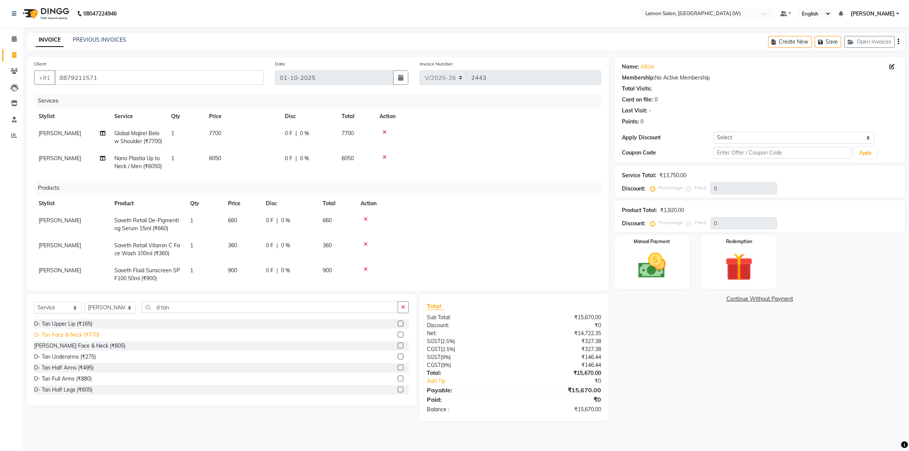
click at [74, 335] on div "D- Tan Face & Neck (₹770)" at bounding box center [66, 335] width 65 height 8
checkbox input "false"
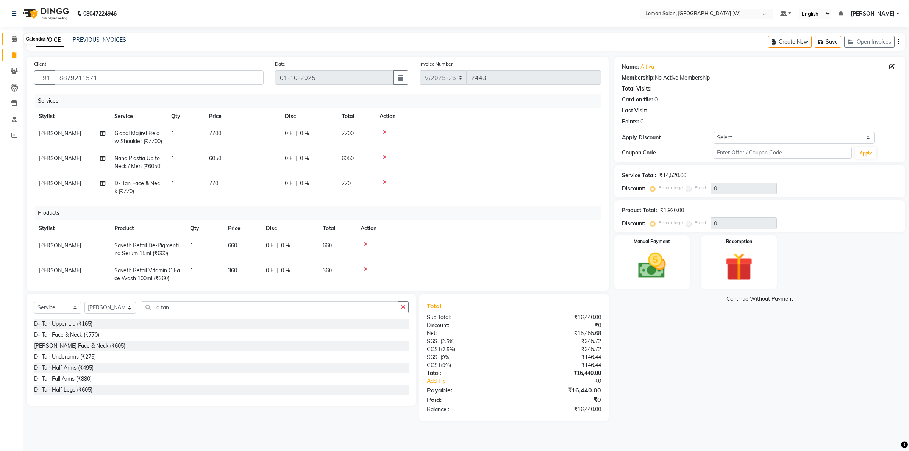
click at [13, 40] on icon at bounding box center [14, 39] width 5 height 6
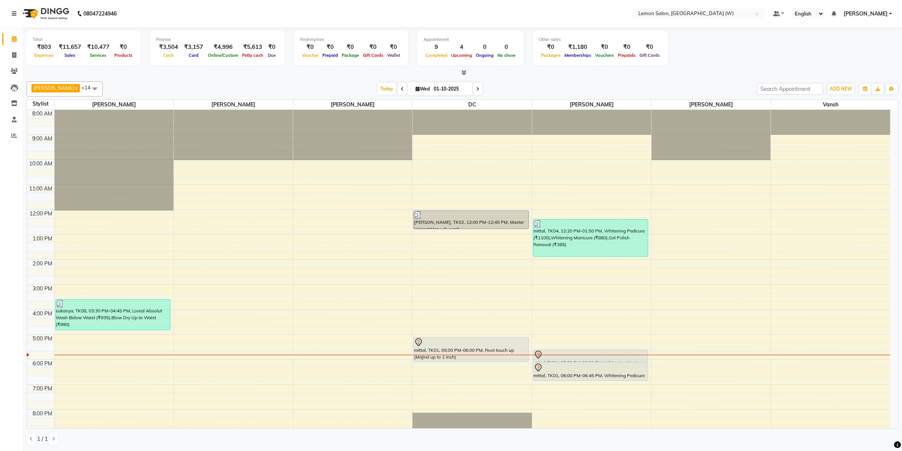
click at [473, 91] on span at bounding box center [477, 89] width 9 height 12
type input "02-10-2025"
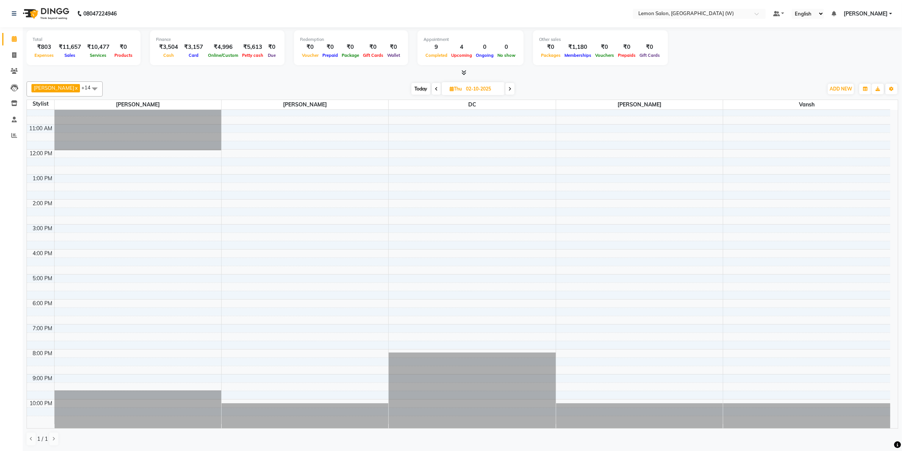
scroll to position [0, 0]
click at [12, 52] on icon at bounding box center [14, 55] width 4 height 6
select select "8053"
select select "service"
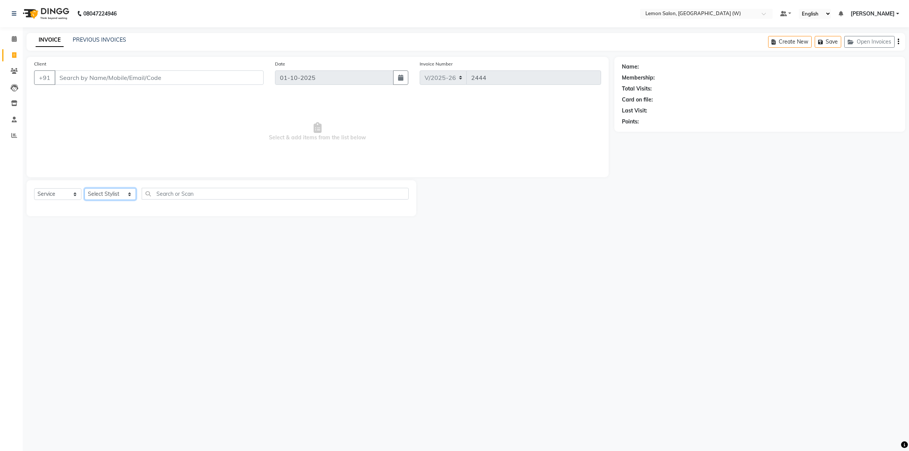
click at [125, 198] on select "Select Stylist Akancha Subba Amreen Shaikh DC Faheem Shaikh Faizan Ganesh Motew…" at bounding box center [110, 194] width 52 height 12
select select "10653"
click at [84, 188] on select "Select Stylist Akancha Subba Amreen Shaikh DC Faheem Shaikh Faizan Ganesh Motew…" at bounding box center [110, 194] width 52 height 12
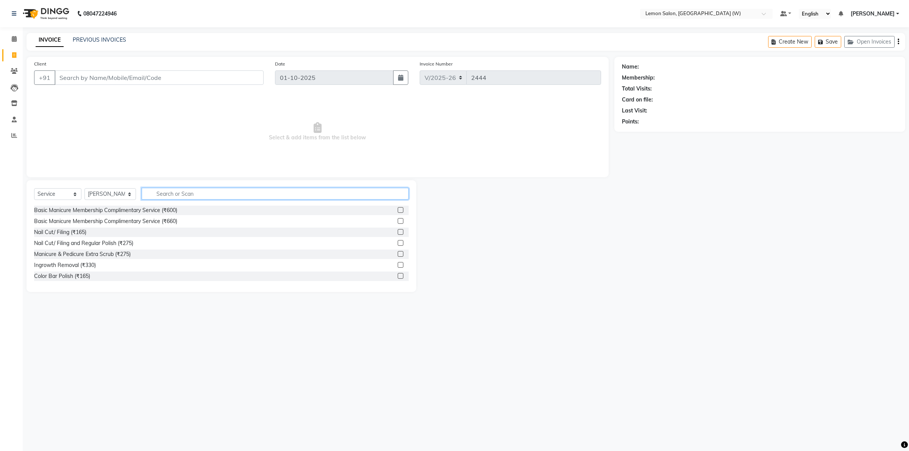
drag, startPoint x: 168, startPoint y: 187, endPoint x: 162, endPoint y: 189, distance: 6.2
click at [167, 187] on div "Select Service Product Membership Package Voucher Prepaid Gift Card Select Styl…" at bounding box center [222, 236] width 390 height 112
type input "kerast"
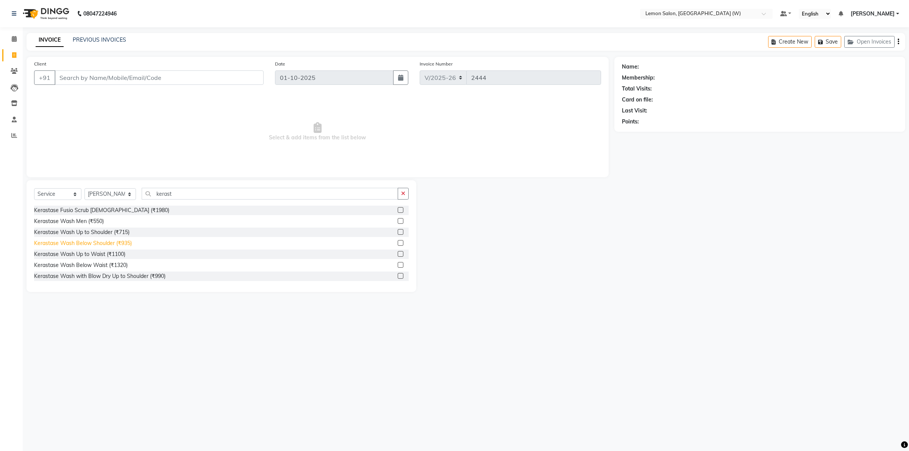
click at [114, 244] on div "Kerastase Wash Below Shoulder (₹935)" at bounding box center [83, 243] width 98 height 8
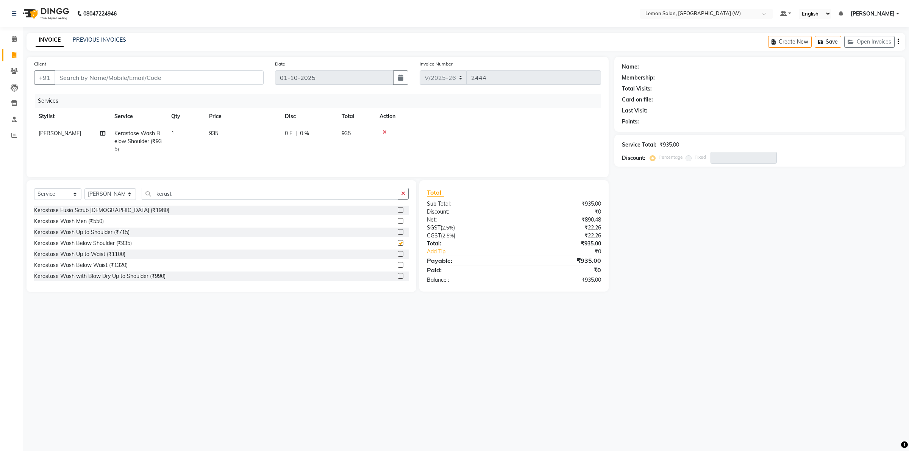
checkbox input "false"
click at [177, 197] on input "kerast" at bounding box center [270, 194] width 256 height 12
type input "k"
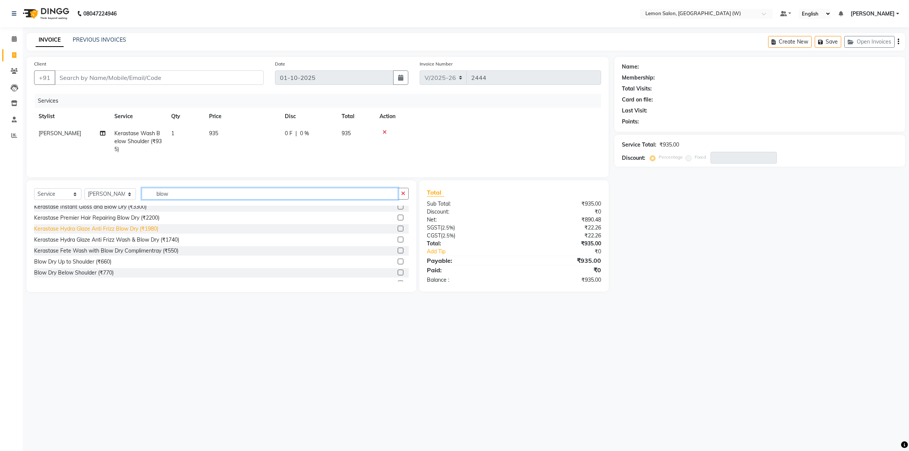
scroll to position [67, 0]
type input "blow"
drag, startPoint x: 98, startPoint y: 253, endPoint x: 107, endPoint y: 239, distance: 16.9
click at [101, 248] on div "Kerastase Wash with Blow Dry Up to Shoulder (₹990) Kerastase Wash with Blow Dry…" at bounding box center [221, 244] width 375 height 76
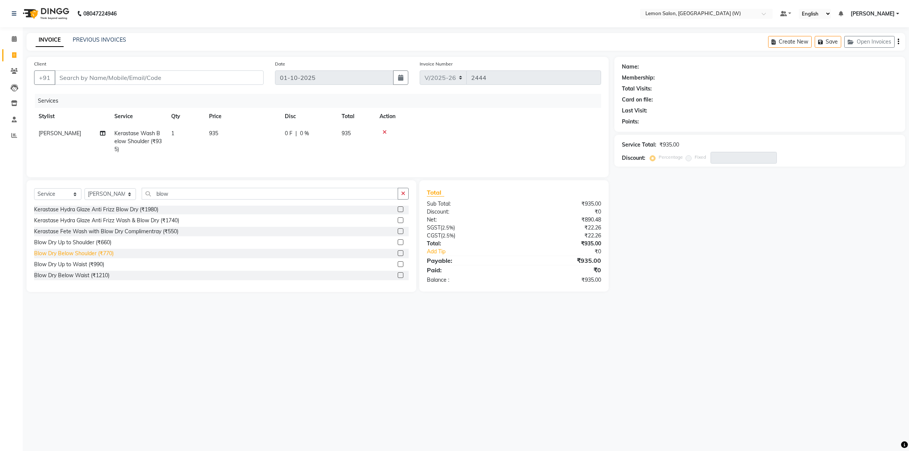
click at [103, 253] on div "Blow Dry Below Shoulder (₹770)" at bounding box center [74, 254] width 80 height 8
checkbox input "false"
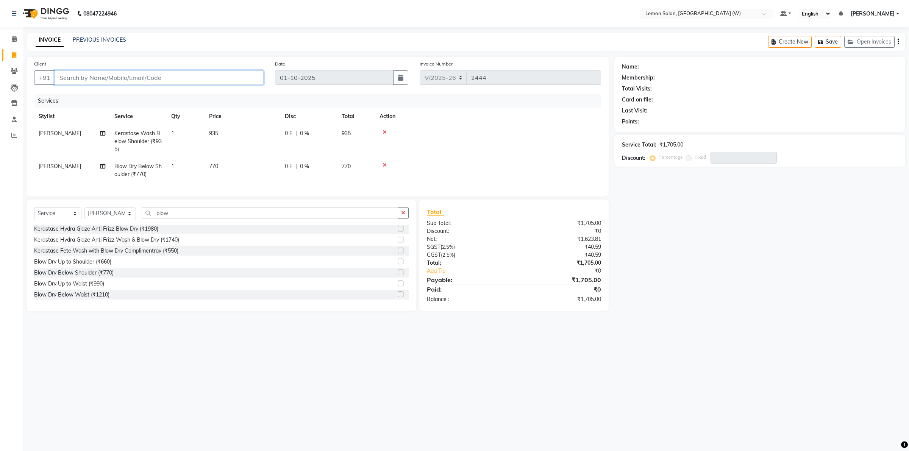
click at [132, 77] on input "Client" at bounding box center [159, 77] width 209 height 14
type input "8"
type input "0"
type input "8879535296"
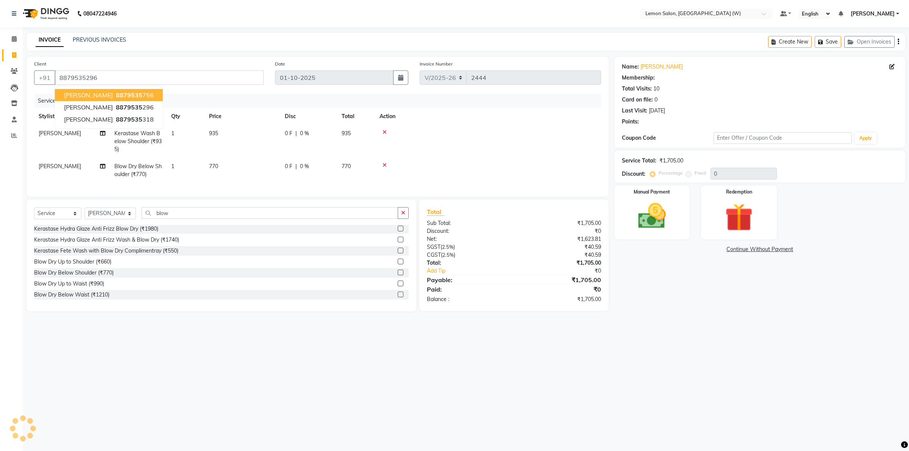
type input "20"
select select "1: Object"
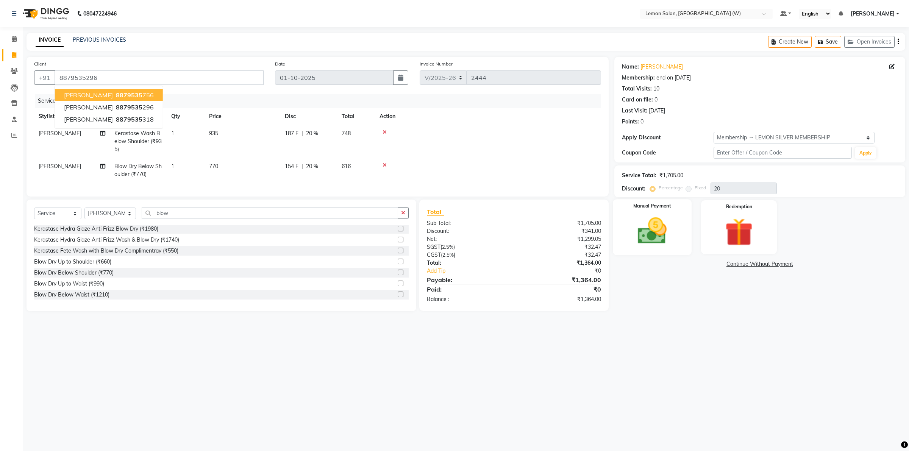
click at [656, 233] on img at bounding box center [651, 230] width 47 height 33
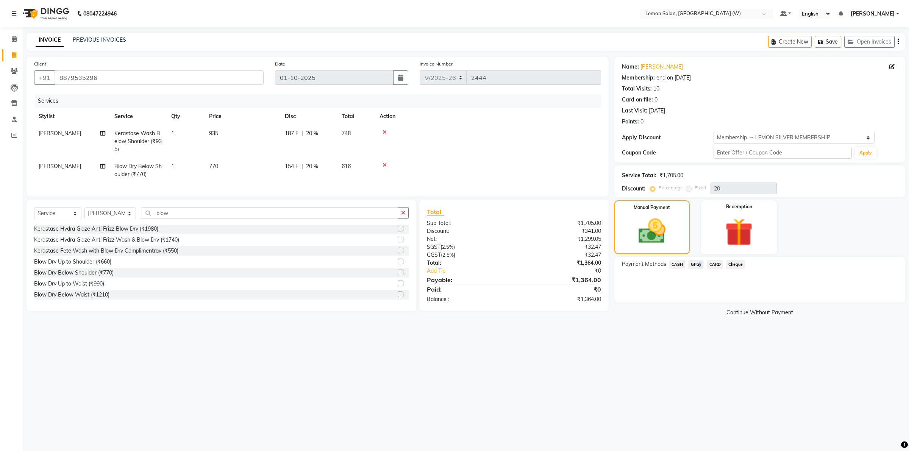
drag, startPoint x: 696, startPoint y: 266, endPoint x: 709, endPoint y: 286, distance: 24.4
click at [699, 271] on div "Payment Methods CASH GPay CARD Cheque" at bounding box center [759, 279] width 291 height 45
click at [694, 264] on span "GPay" at bounding box center [696, 264] width 16 height 9
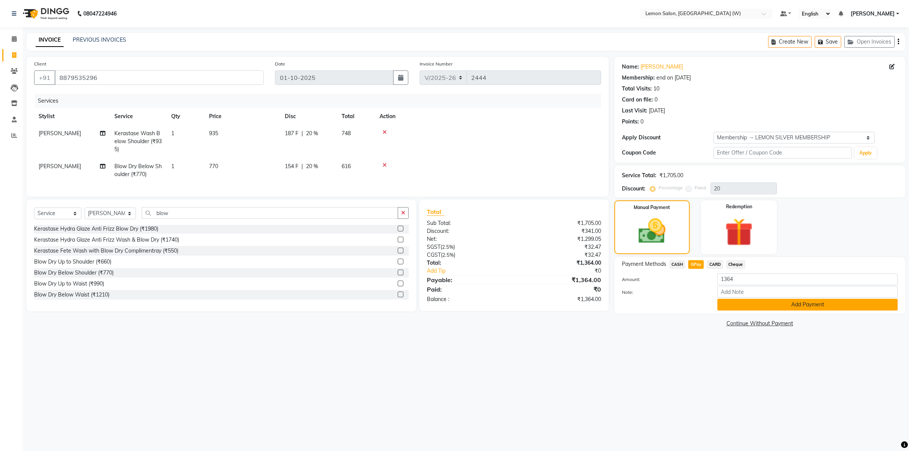
click at [739, 302] on button "Add Payment" at bounding box center [807, 305] width 180 height 12
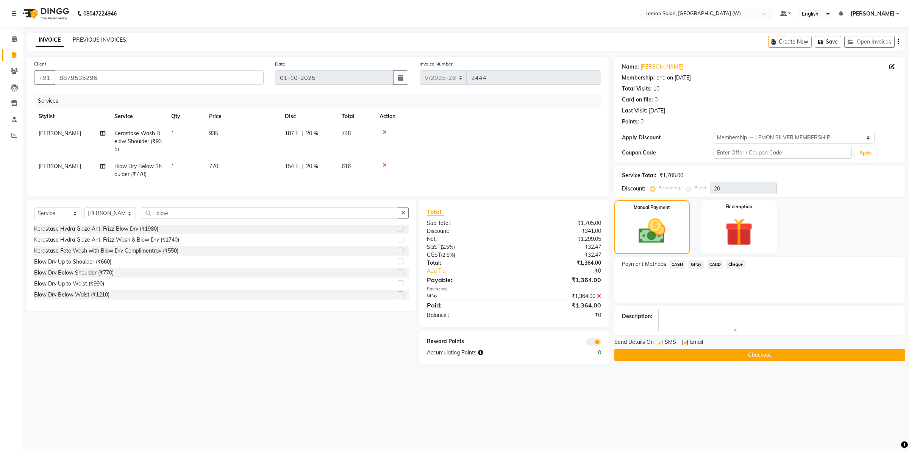
click at [686, 343] on label at bounding box center [685, 343] width 6 height 6
click at [686, 343] on input "checkbox" at bounding box center [684, 343] width 5 height 5
checkbox input "false"
click at [661, 345] on label at bounding box center [660, 343] width 6 height 6
click at [661, 345] on input "checkbox" at bounding box center [659, 343] width 5 height 5
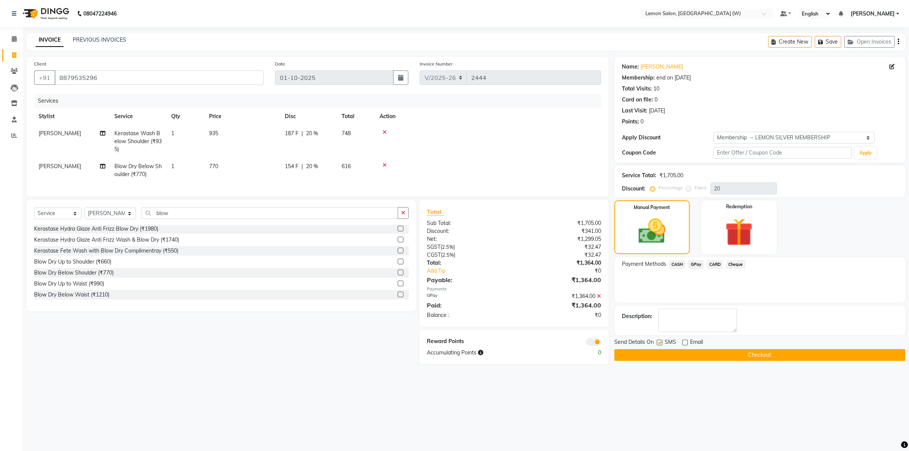
checkbox input "false"
click at [682, 353] on button "Checkout" at bounding box center [759, 355] width 291 height 12
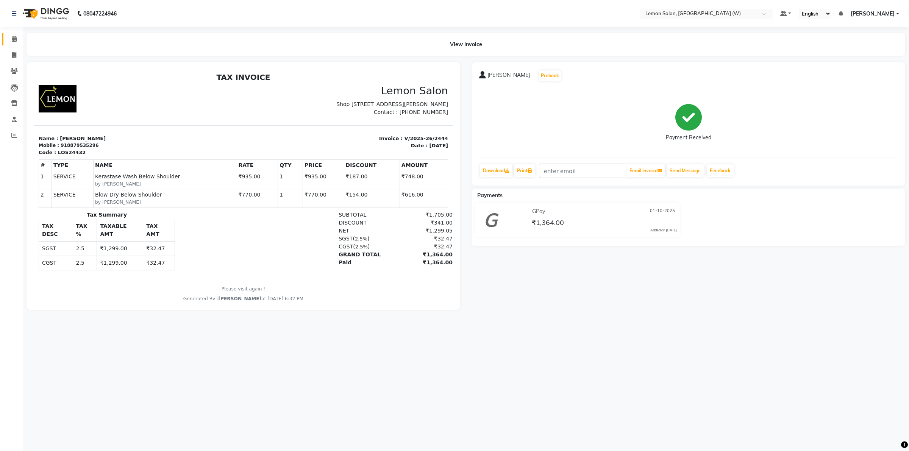
click at [11, 34] on link "Calendar" at bounding box center [11, 39] width 18 height 12
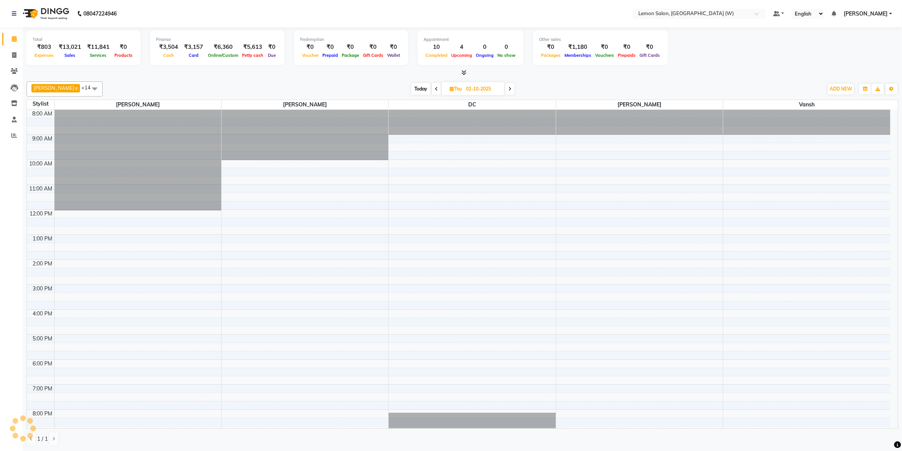
scroll to position [46, 0]
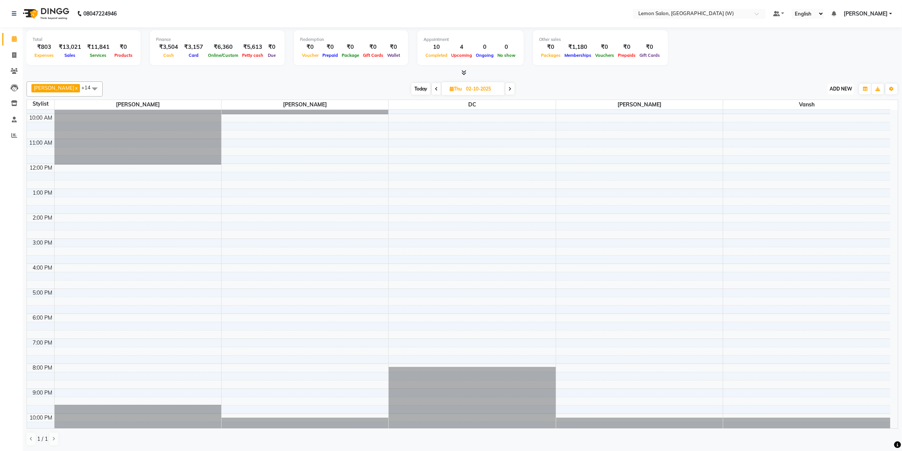
click at [839, 88] on span "ADD NEW" at bounding box center [840, 89] width 22 height 6
click at [825, 123] on link "Add Expense" at bounding box center [824, 123] width 60 height 10
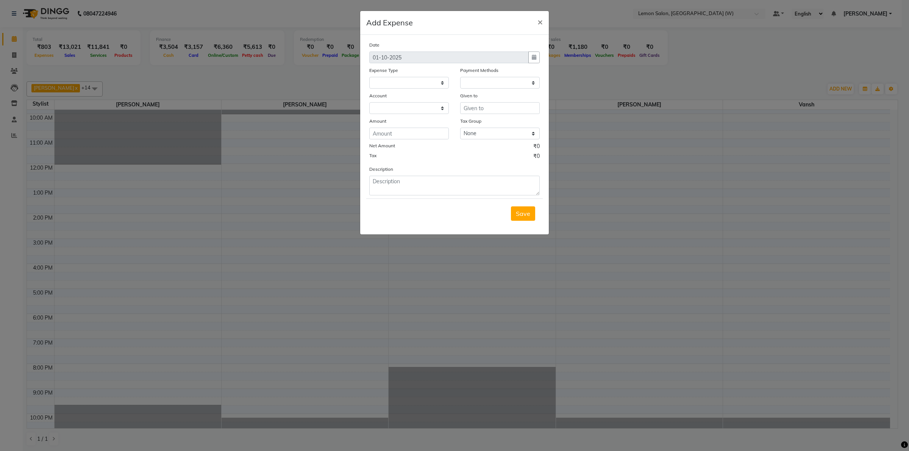
select select "1"
select select "7179"
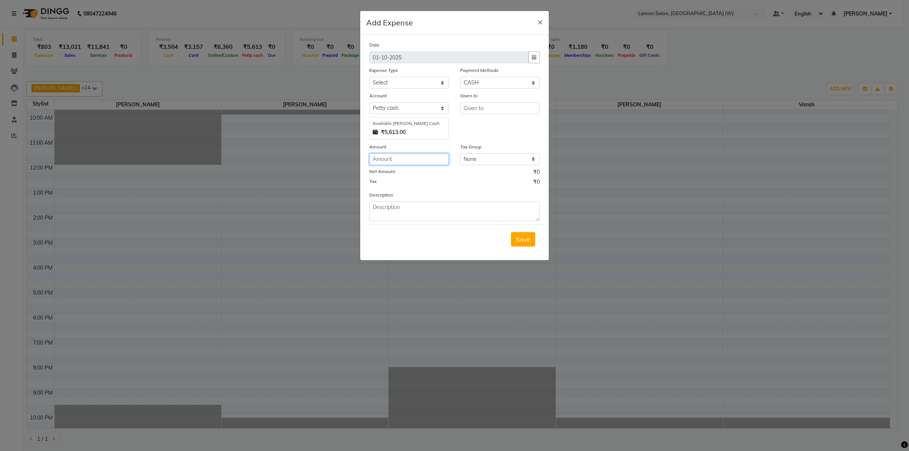
click at [427, 153] on input "number" at bounding box center [409, 159] width 80 height 12
type input "60"
click at [384, 212] on textarea at bounding box center [454, 212] width 170 height 20
type textarea "milk for salon"
click at [442, 84] on select "Select Advance Cash transfer to hub Laundry Loan Membership Milk Miscellaneous …" at bounding box center [409, 83] width 80 height 12
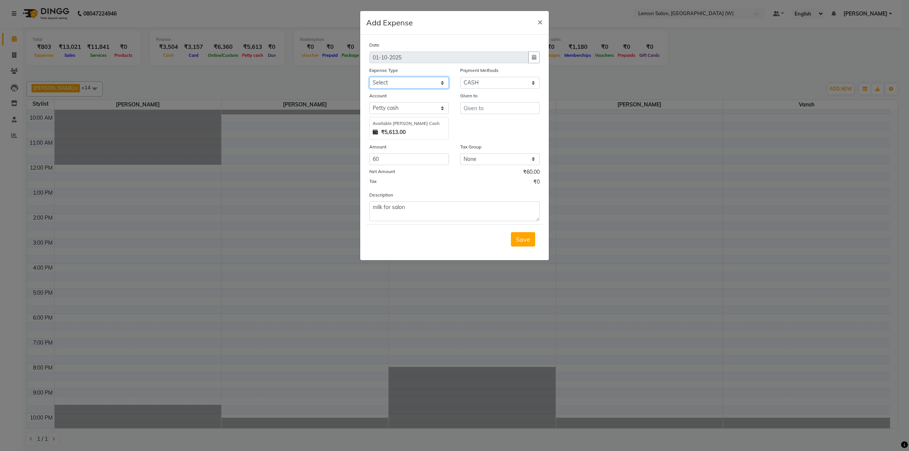
select select "2686"
click at [369, 77] on select "Select Advance Cash transfer to hub Laundry Loan Membership Milk Miscellaneous …" at bounding box center [409, 83] width 80 height 12
click at [480, 110] on input "text" at bounding box center [500, 108] width 80 height 12
type input "vansh"
click at [528, 237] on span "Save" at bounding box center [523, 240] width 14 height 8
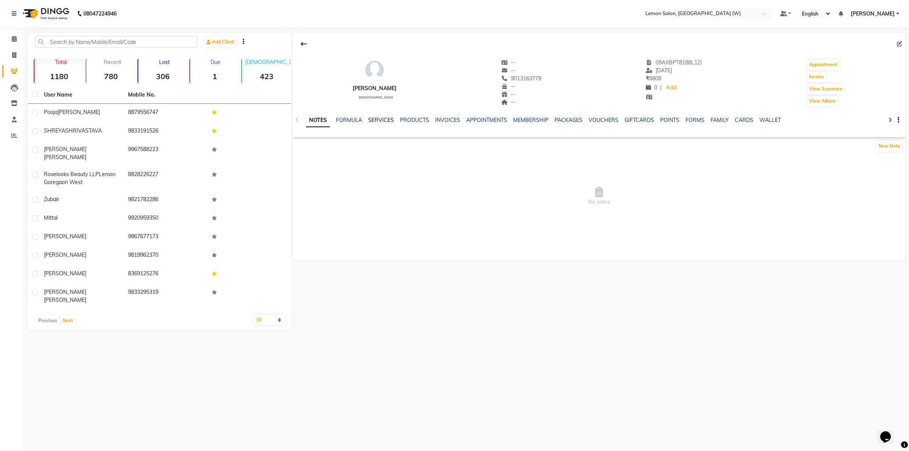
click at [380, 122] on link "SERVICES" at bounding box center [381, 120] width 26 height 7
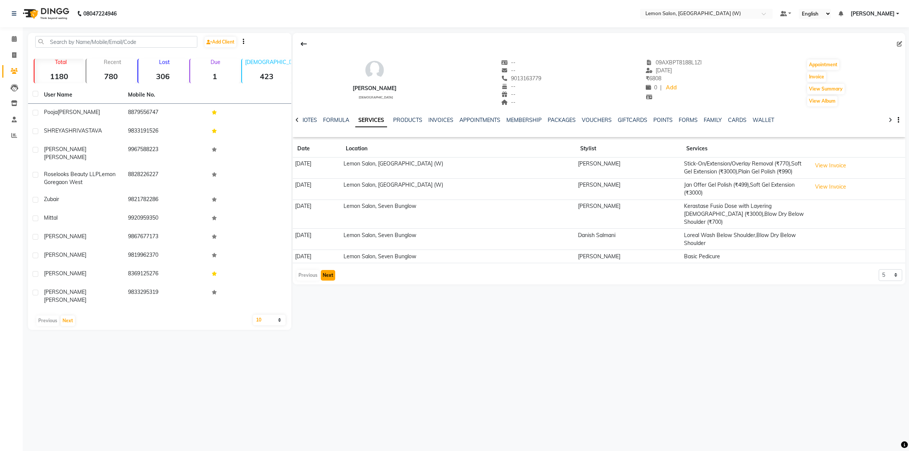
click at [327, 270] on button "Next" at bounding box center [328, 275] width 14 height 11
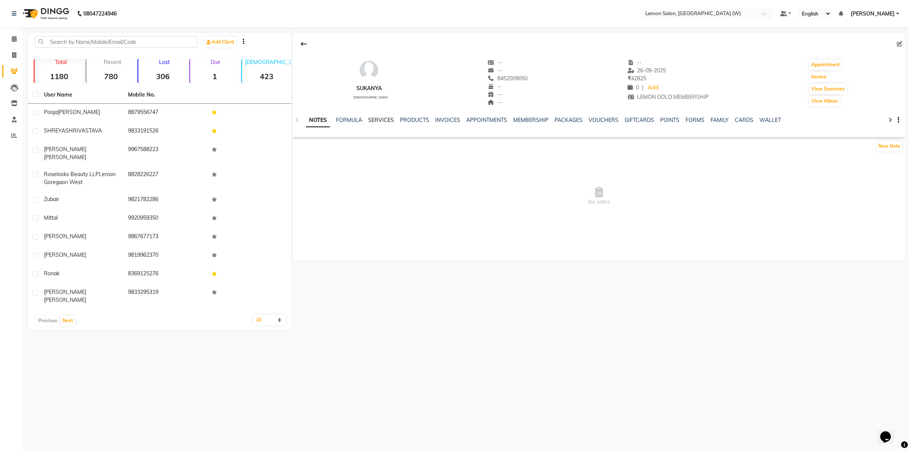
click at [386, 122] on link "SERVICES" at bounding box center [381, 120] width 26 height 7
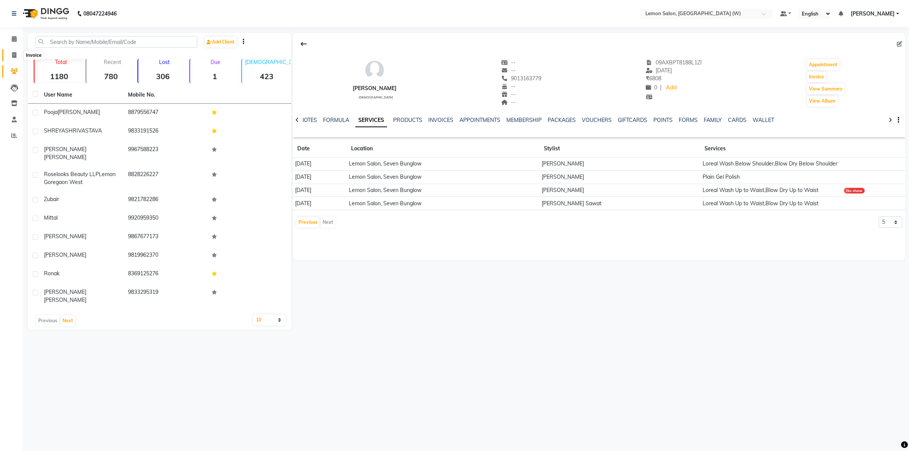
click at [16, 56] on icon at bounding box center [14, 55] width 4 height 6
select select "8053"
select select "service"
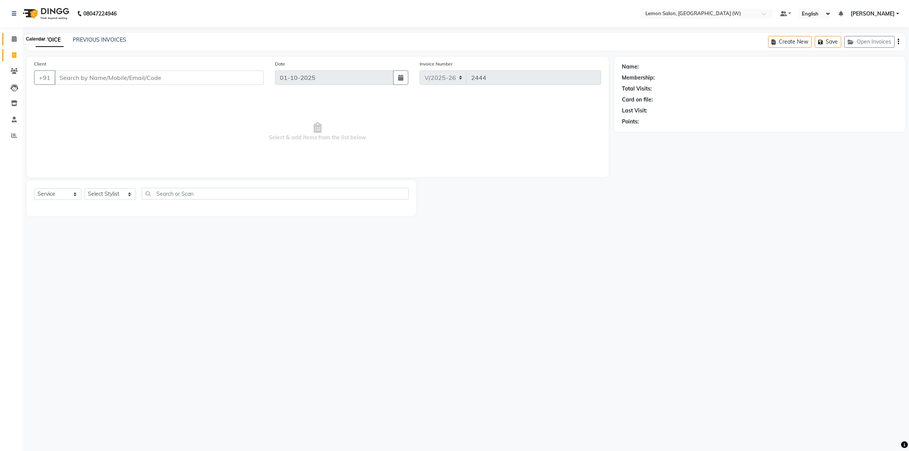
click at [9, 40] on span at bounding box center [14, 39] width 13 height 9
select select "8053"
select select "service"
type input "8452051672"
select select "1: Object"
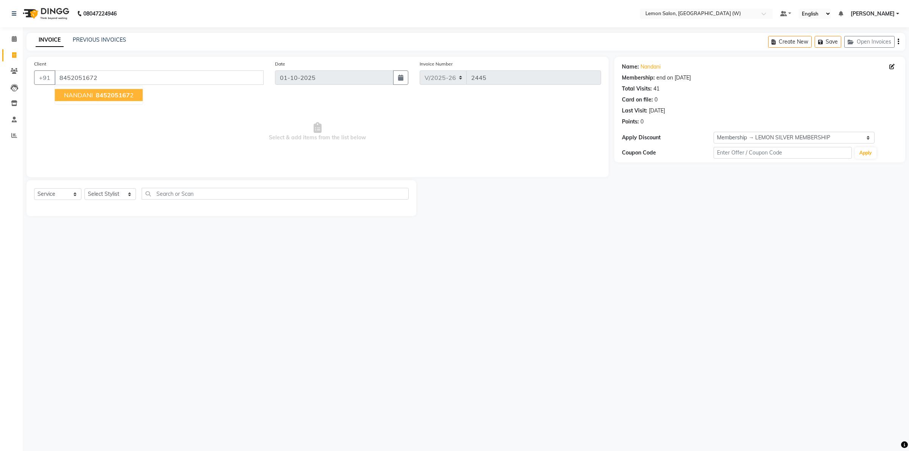
click at [101, 95] on span "845205167" at bounding box center [113, 95] width 34 height 8
select select "1: Object"
click at [644, 67] on link "Nandani" at bounding box center [650, 67] width 20 height 8
click at [125, 192] on select "Select Stylist [PERSON_NAME] [PERSON_NAME] DC [PERSON_NAME] [PERSON_NAME] [PERS…" at bounding box center [110, 194] width 52 height 12
select select "10653"
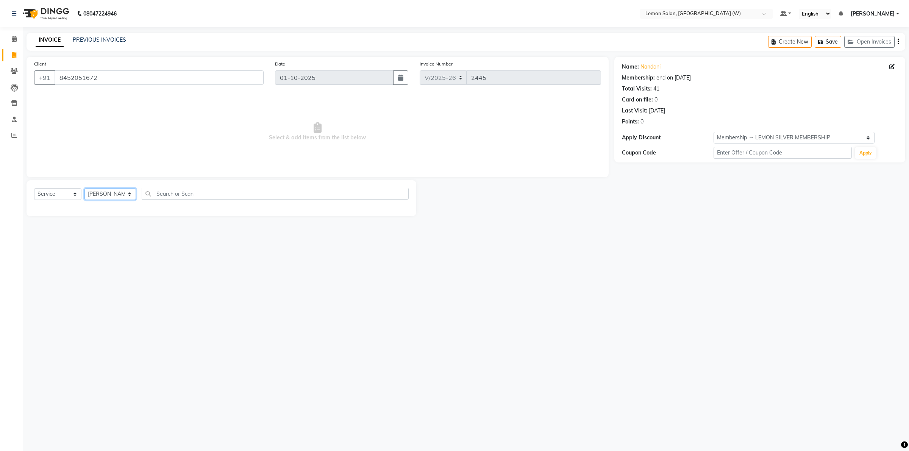
click at [84, 188] on select "Select Stylist [PERSON_NAME] [PERSON_NAME] DC [PERSON_NAME] [PERSON_NAME] [PERS…" at bounding box center [110, 194] width 52 height 12
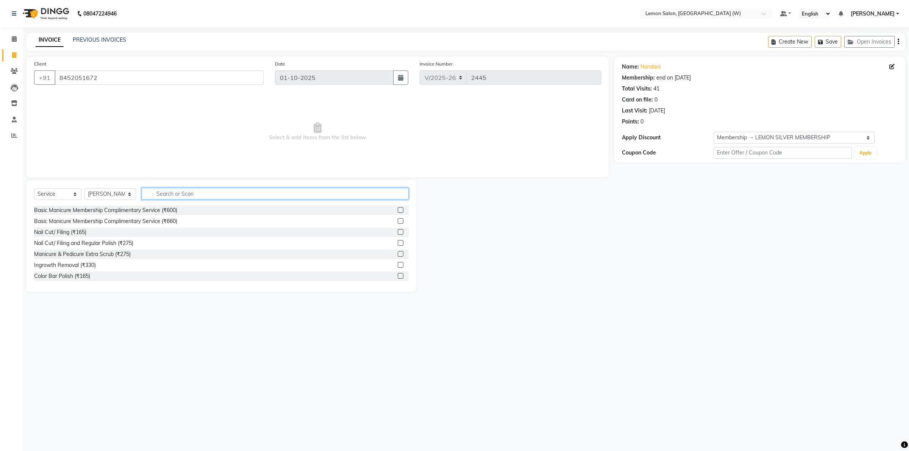
click at [196, 195] on input "text" at bounding box center [275, 194] width 267 height 12
type input "wash"
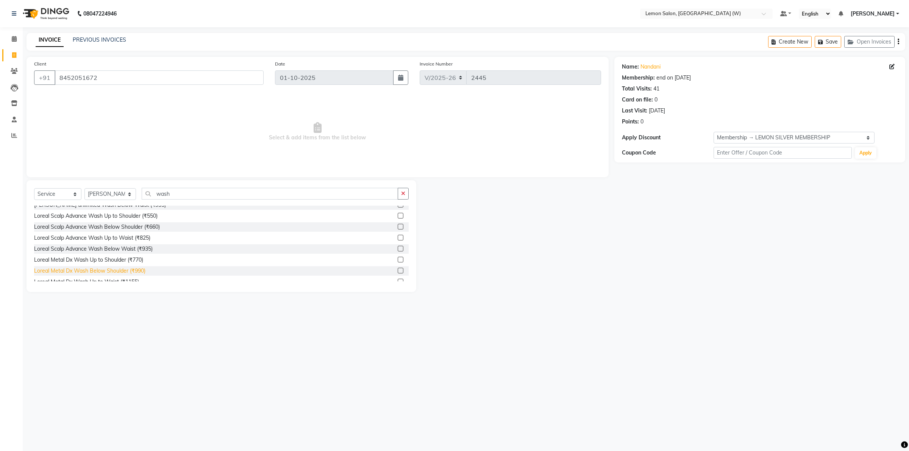
click at [133, 273] on div "Loreal Metal Dx Wash Below Shoulder (₹990)" at bounding box center [89, 271] width 111 height 8
checkbox input "false"
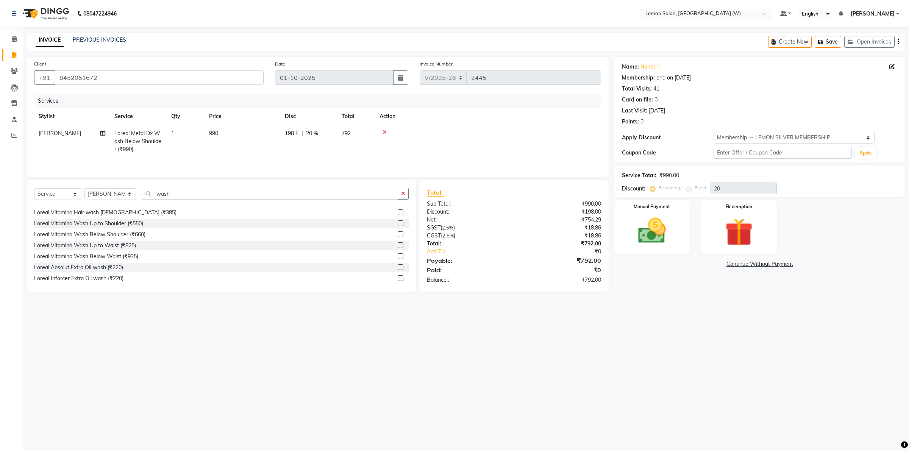
scroll to position [473, 0]
click at [130, 234] on div "Loreal Vitamino Wash Below Shoulder (₹660)" at bounding box center [89, 232] width 111 height 8
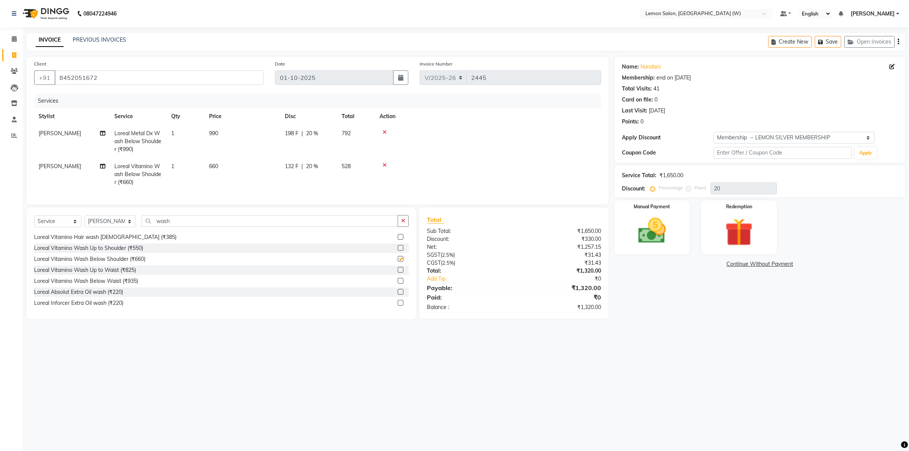
checkbox input "false"
drag, startPoint x: 386, startPoint y: 131, endPoint x: 381, endPoint y: 131, distance: 5.3
click at [384, 131] on icon at bounding box center [385, 132] width 4 height 5
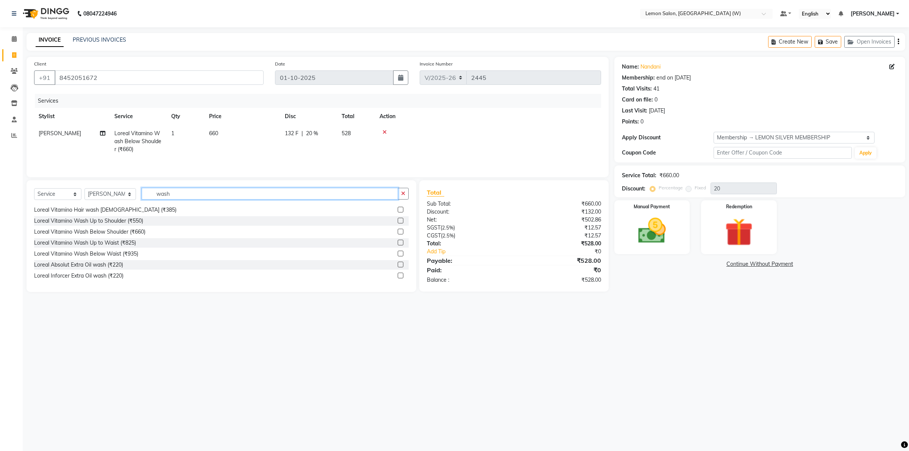
drag, startPoint x: 183, startPoint y: 195, endPoint x: 152, endPoint y: 200, distance: 30.6
click at [152, 200] on input "wash" at bounding box center [270, 194] width 256 height 12
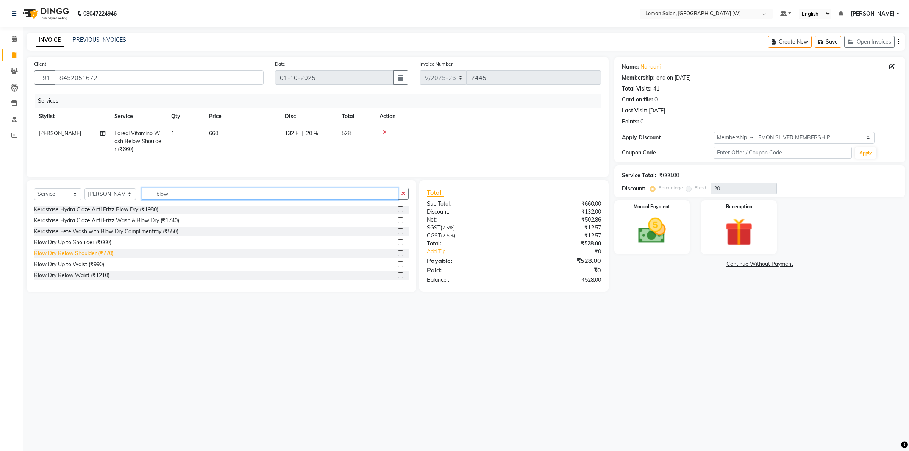
type input "blow"
click at [86, 254] on div "Blow Dry Below Shoulder (₹770)" at bounding box center [74, 254] width 80 height 8
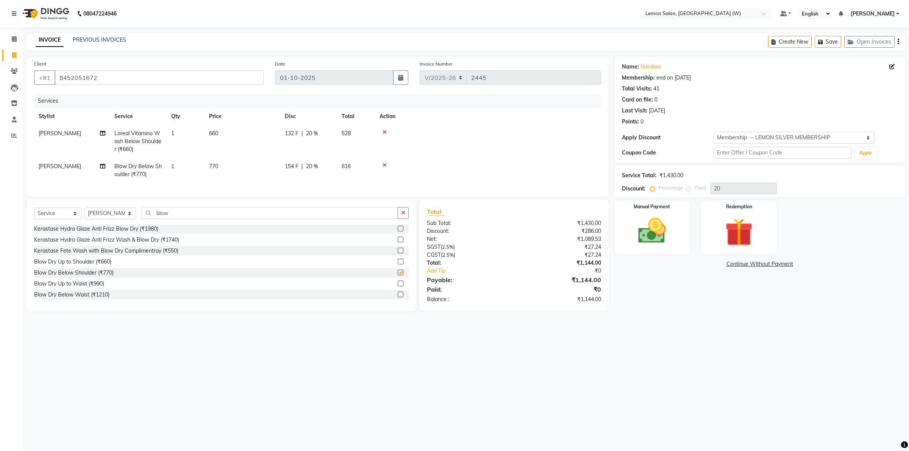
checkbox input "false"
drag, startPoint x: 173, startPoint y: 214, endPoint x: 141, endPoint y: 224, distance: 33.9
click at [142, 219] on input "blow" at bounding box center [270, 213] width 256 height 12
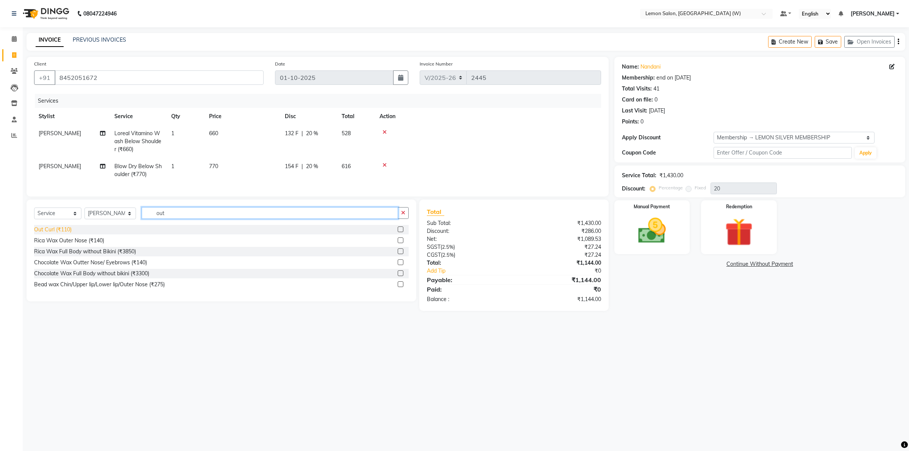
type input "out"
click at [64, 233] on div "Out Curl (₹110)" at bounding box center [52, 230] width 37 height 8
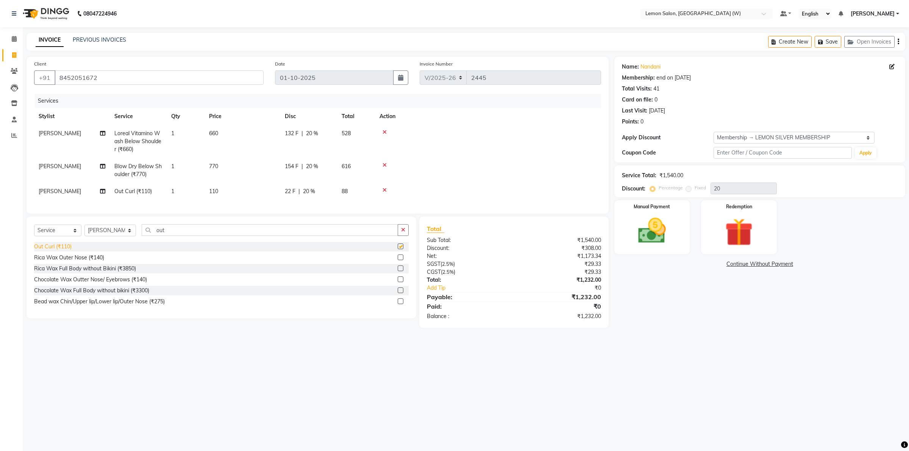
checkbox input "false"
click at [125, 236] on select "Select Stylist [PERSON_NAME] [PERSON_NAME] DC [PERSON_NAME] [PERSON_NAME] [PERS…" at bounding box center [110, 231] width 52 height 12
select select "93377"
click at [84, 231] on select "Select Stylist [PERSON_NAME] [PERSON_NAME] DC [PERSON_NAME] [PERSON_NAME] [PERS…" at bounding box center [110, 231] width 52 height 12
drag, startPoint x: 180, startPoint y: 222, endPoint x: 177, endPoint y: 230, distance: 8.0
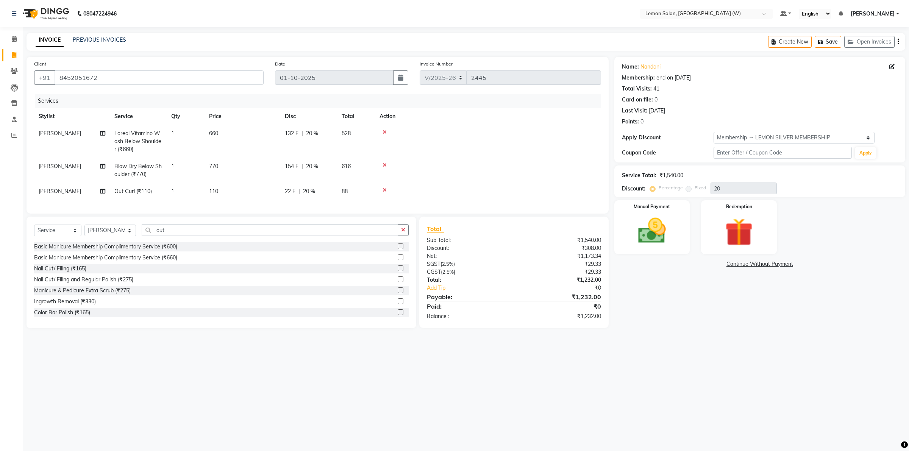
click at [177, 229] on div "Client +91 8452051672 Date 01-10-2025 Invoice Number V/2025 V/2025-26 2445 Serv…" at bounding box center [318, 193] width 594 height 272
click at [175, 236] on input "out" at bounding box center [270, 230] width 256 height 12
type input "o"
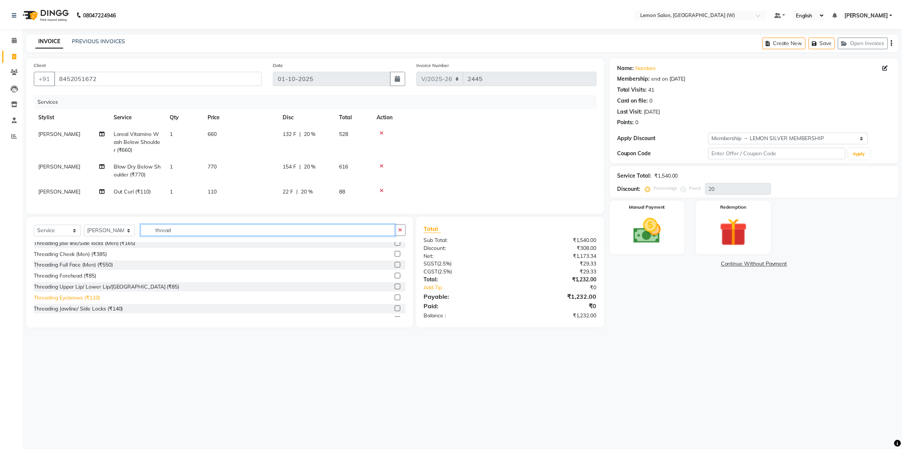
scroll to position [47, 0]
type input "thread"
drag, startPoint x: 84, startPoint y: 284, endPoint x: 118, endPoint y: 286, distance: 33.8
click at [84, 280] on div "Threading Eyebrows (₹110)" at bounding box center [67, 276] width 67 height 8
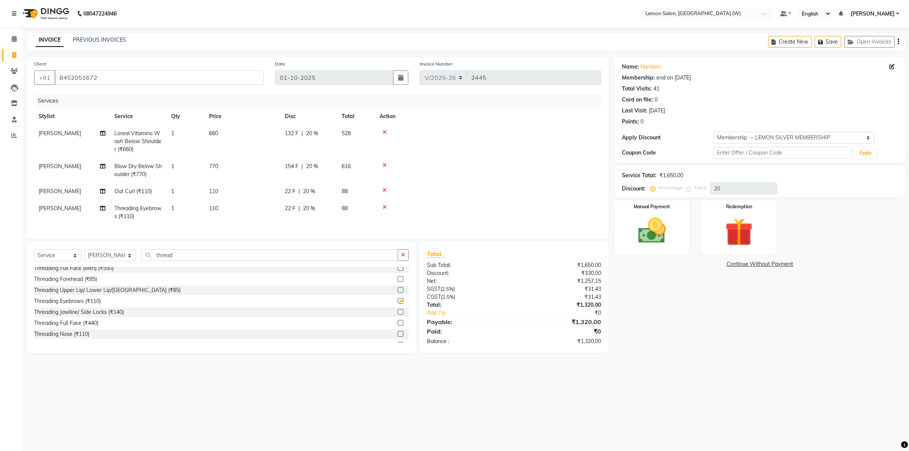
checkbox input "false"
click at [123, 294] on div "Threading Upper Lip/ Lower Lip/[GEOGRAPHIC_DATA] (₹85)" at bounding box center [107, 290] width 147 height 8
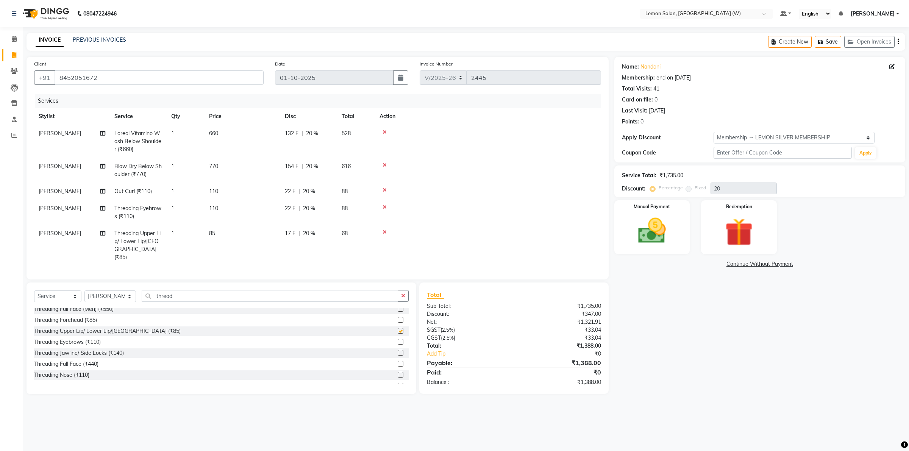
checkbox input "false"
click at [635, 219] on img at bounding box center [651, 230] width 47 height 33
drag, startPoint x: 715, startPoint y: 262, endPoint x: 728, endPoint y: 271, distance: 15.9
click at [715, 262] on span "CARD" at bounding box center [715, 264] width 16 height 9
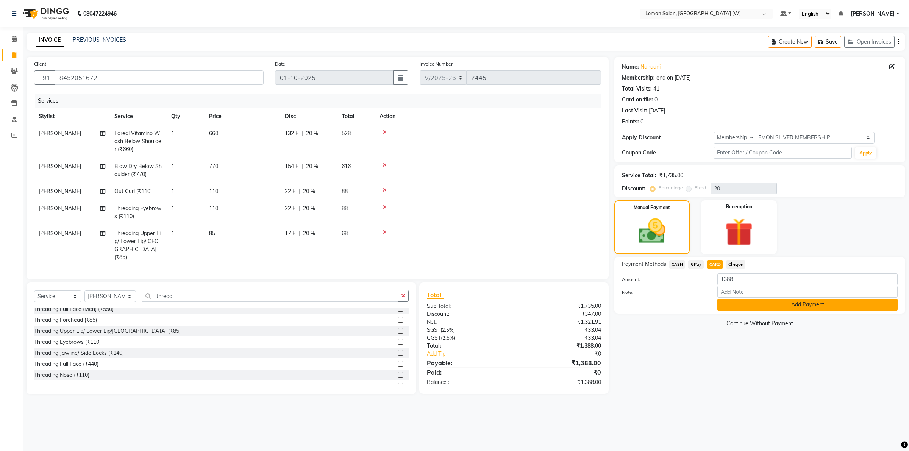
click at [785, 306] on button "Add Payment" at bounding box center [807, 305] width 180 height 12
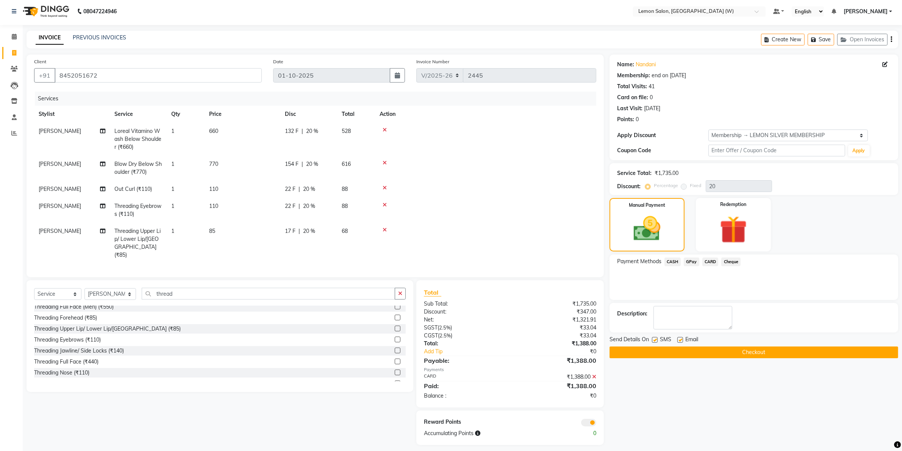
scroll to position [6, 0]
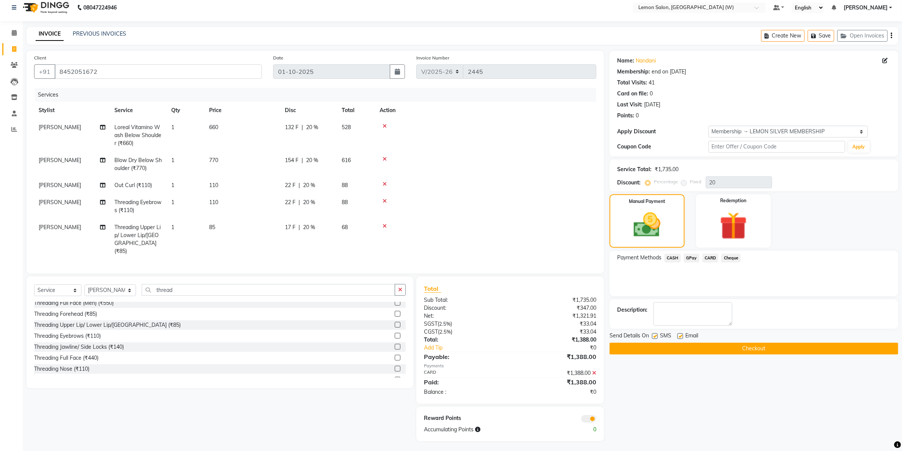
drag, startPoint x: 654, startPoint y: 337, endPoint x: 676, endPoint y: 337, distance: 22.0
click at [654, 336] on label at bounding box center [655, 336] width 6 height 6
click at [654, 336] on input "checkbox" at bounding box center [654, 336] width 5 height 5
checkbox input "false"
click at [680, 336] on label at bounding box center [680, 336] width 6 height 6
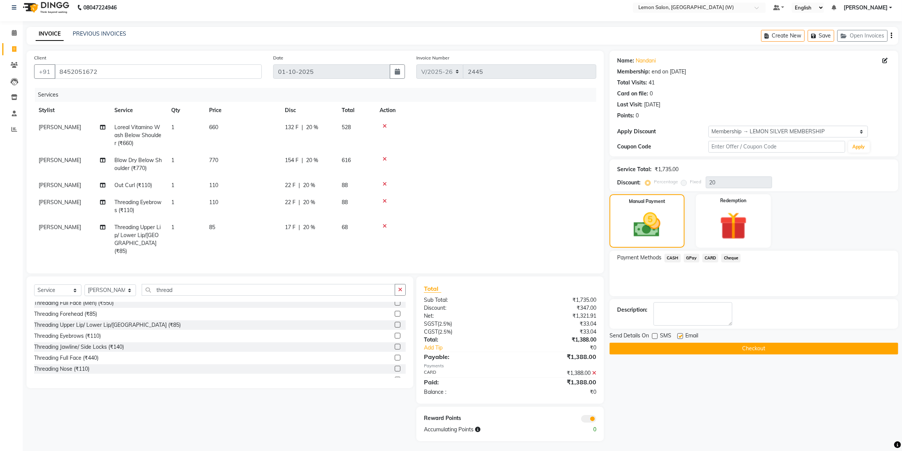
click at [680, 336] on input "checkbox" at bounding box center [679, 336] width 5 height 5
checkbox input "false"
click at [697, 343] on button "Checkout" at bounding box center [753, 349] width 289 height 12
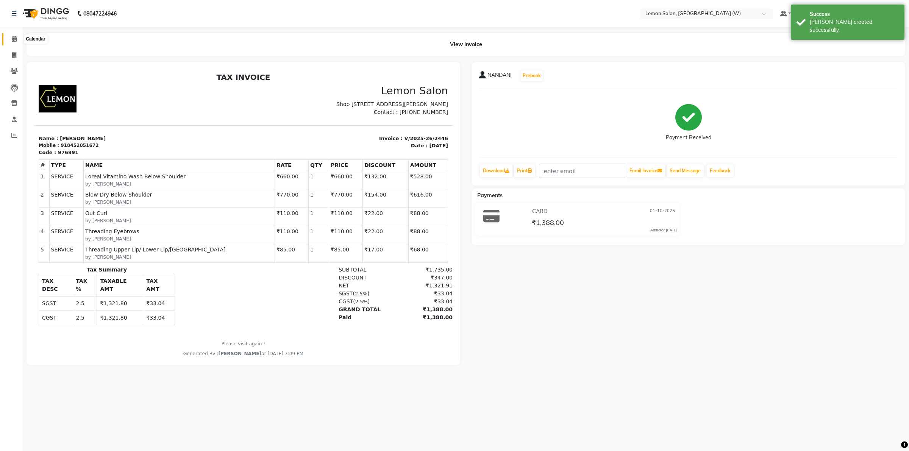
click at [10, 38] on span at bounding box center [14, 39] width 13 height 9
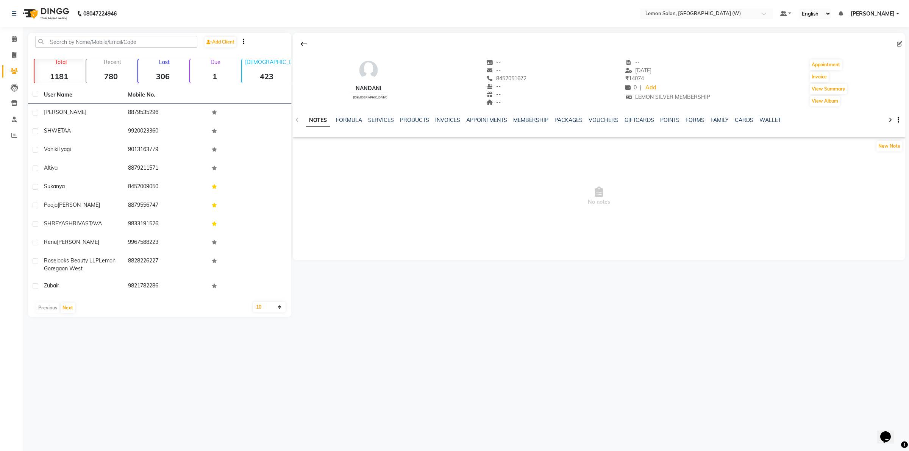
click at [374, 116] on div "SERVICES" at bounding box center [381, 120] width 26 height 8
click at [380, 119] on link "SERVICES" at bounding box center [381, 120] width 26 height 7
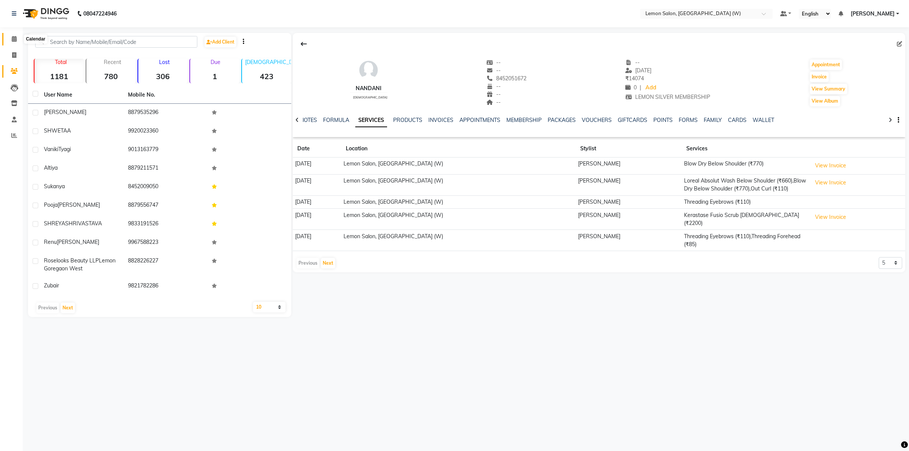
click at [16, 38] on span at bounding box center [14, 39] width 13 height 9
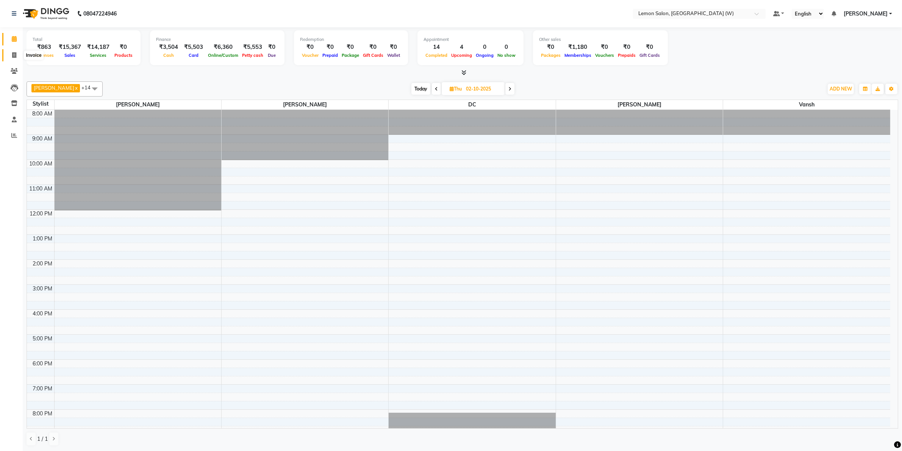
click at [11, 57] on span at bounding box center [14, 55] width 13 height 9
select select "8053"
select select "service"
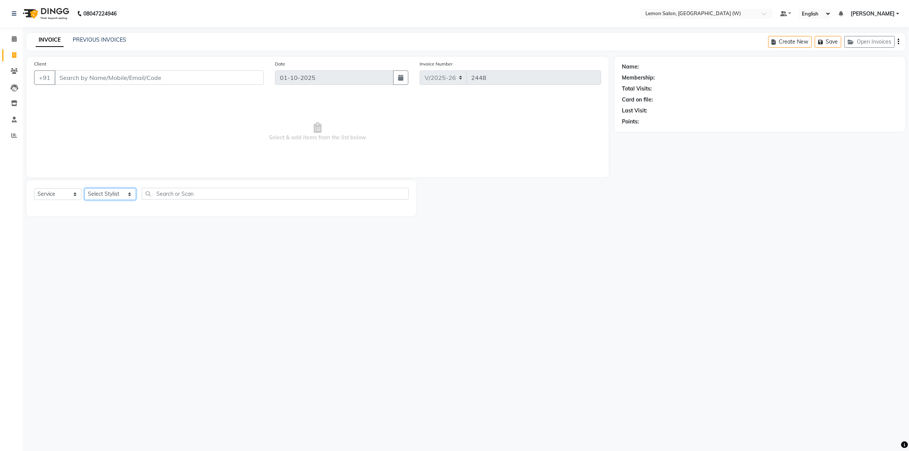
click at [124, 192] on select "Select Stylist [PERSON_NAME] [PERSON_NAME] DC [PERSON_NAME] [PERSON_NAME] [PERS…" at bounding box center [110, 194] width 52 height 12
select select "93366"
click at [84, 188] on select "Select Stylist Akancha Subba Amreen Shaikh DC Faheem Shaikh Faizan Ganesh Motew…" at bounding box center [110, 194] width 52 height 12
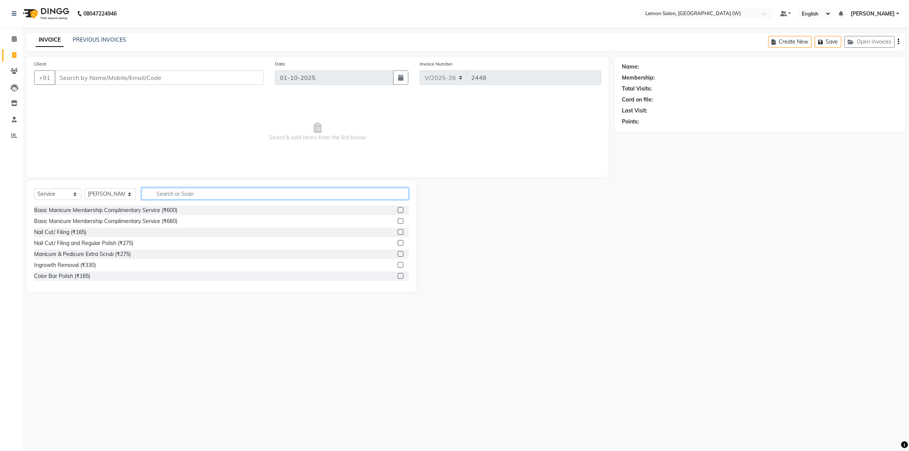
click at [184, 194] on input "text" at bounding box center [275, 194] width 267 height 12
type input "hair"
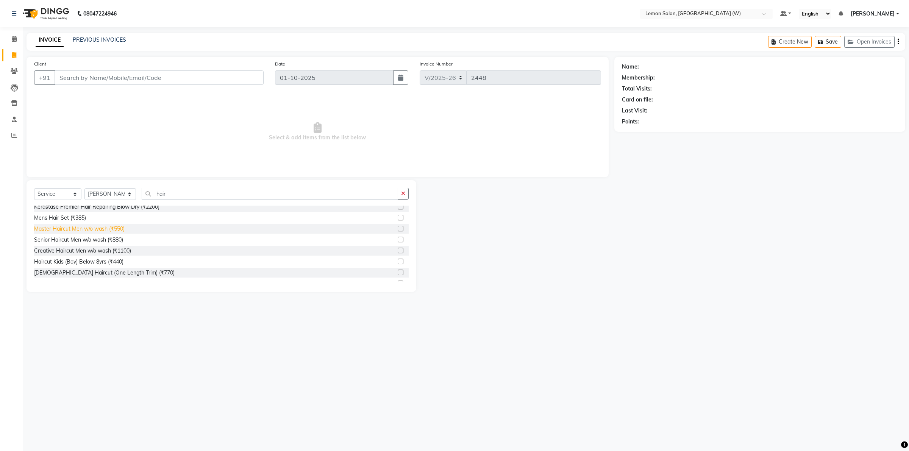
click at [118, 226] on div "Master Haircut Men w/o wash (₹550)" at bounding box center [79, 229] width 91 height 8
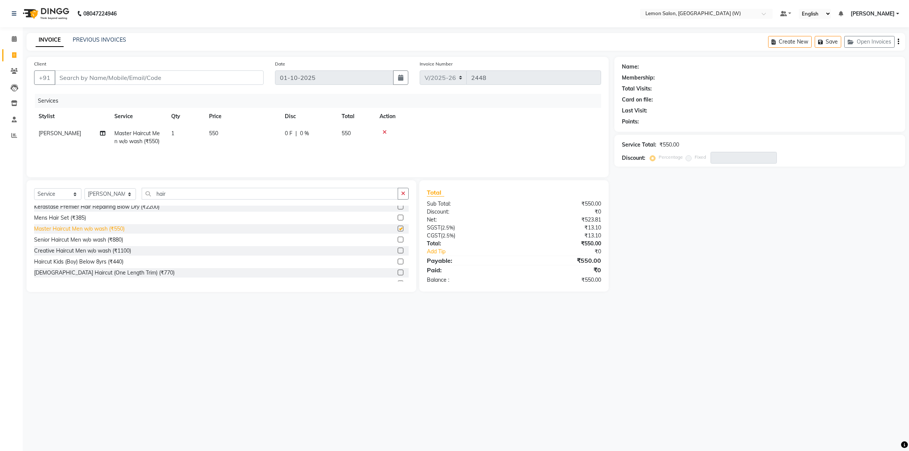
checkbox input "false"
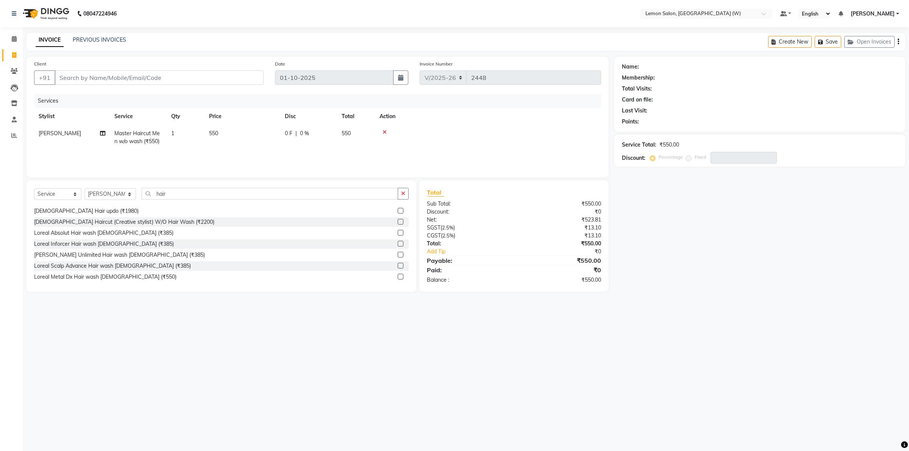
scroll to position [189, 0]
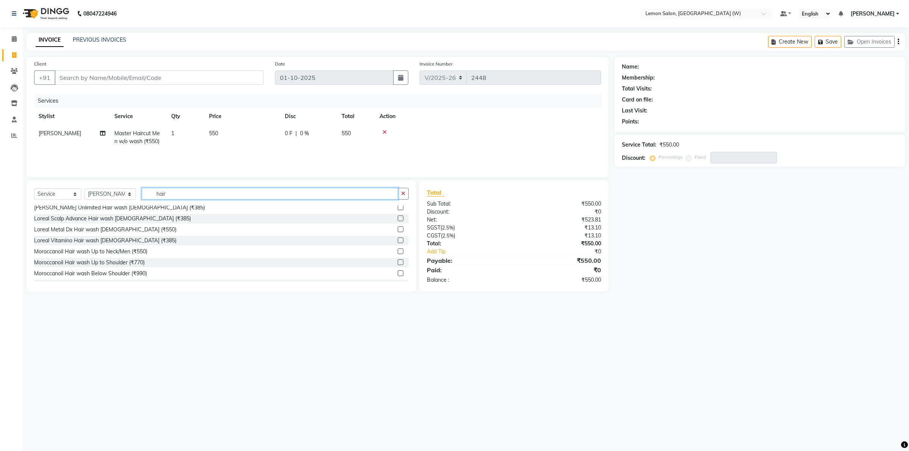
click at [162, 197] on input "hair" at bounding box center [270, 194] width 256 height 12
type input "h"
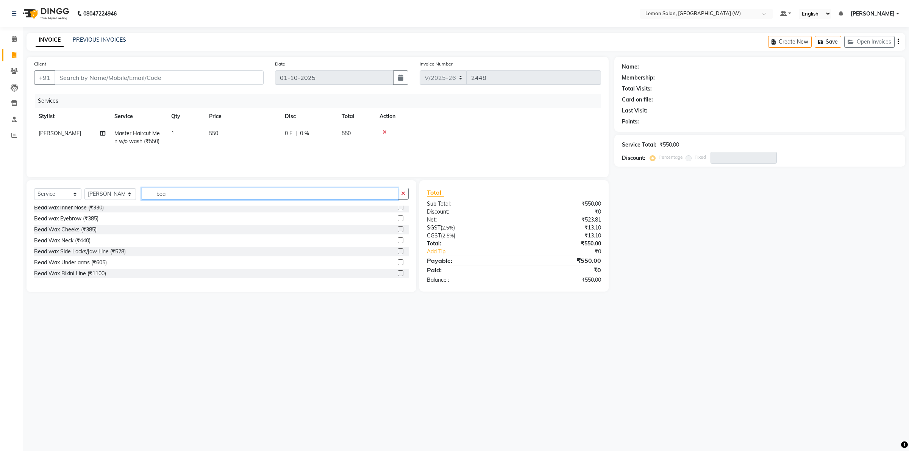
scroll to position [0, 0]
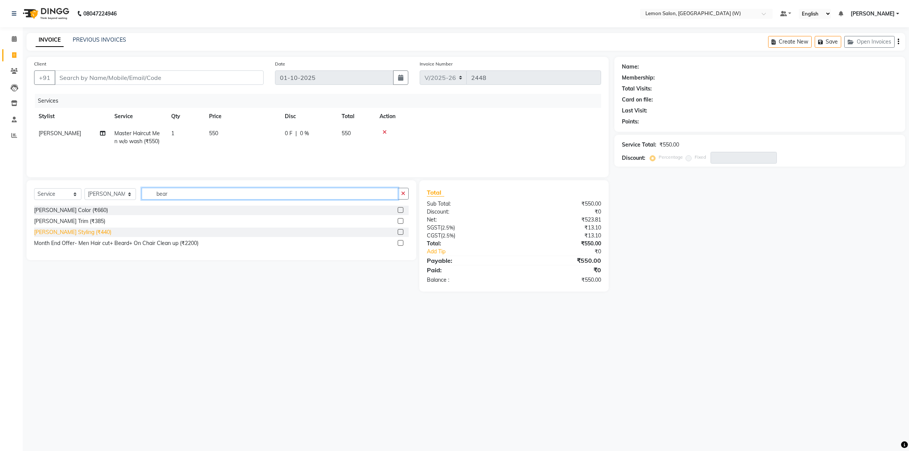
type input "bear"
click at [59, 233] on div "Beard Styling (₹440)" at bounding box center [72, 232] width 77 height 8
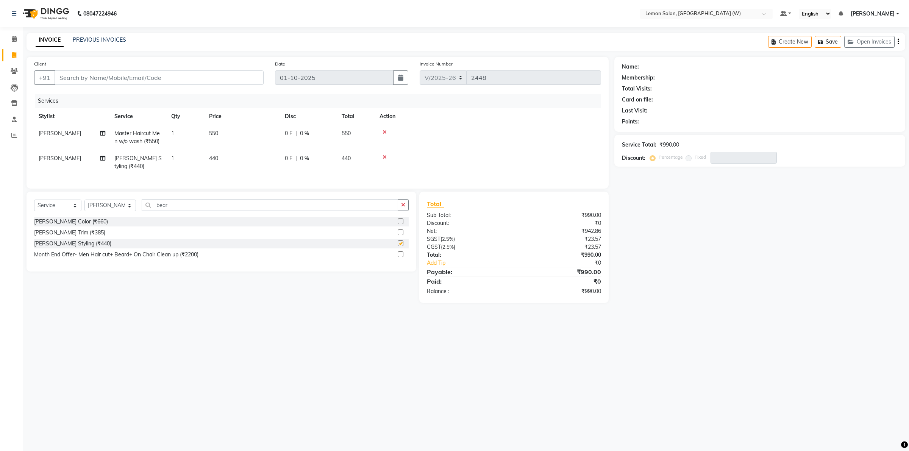
checkbox input "false"
drag, startPoint x: 128, startPoint y: 77, endPoint x: 154, endPoint y: 78, distance: 25.8
click at [130, 77] on input "Client" at bounding box center [159, 77] width 209 height 14
type input "9"
type input "0"
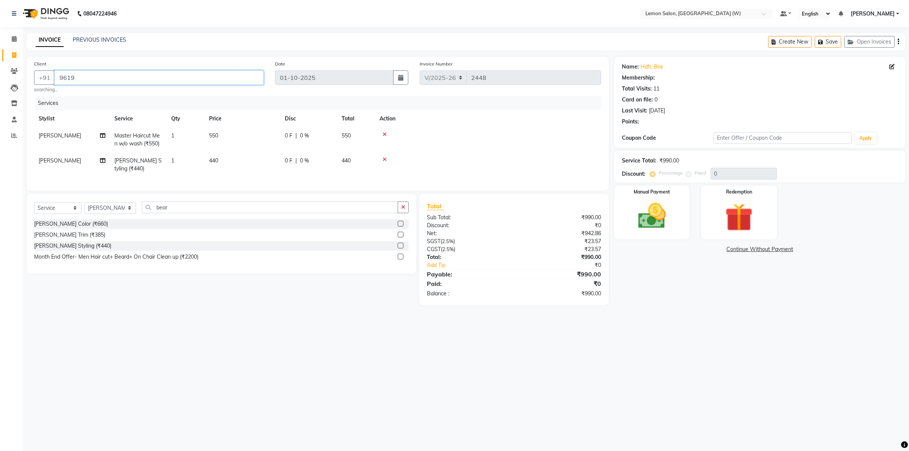
click at [74, 78] on input "9619" at bounding box center [159, 77] width 209 height 14
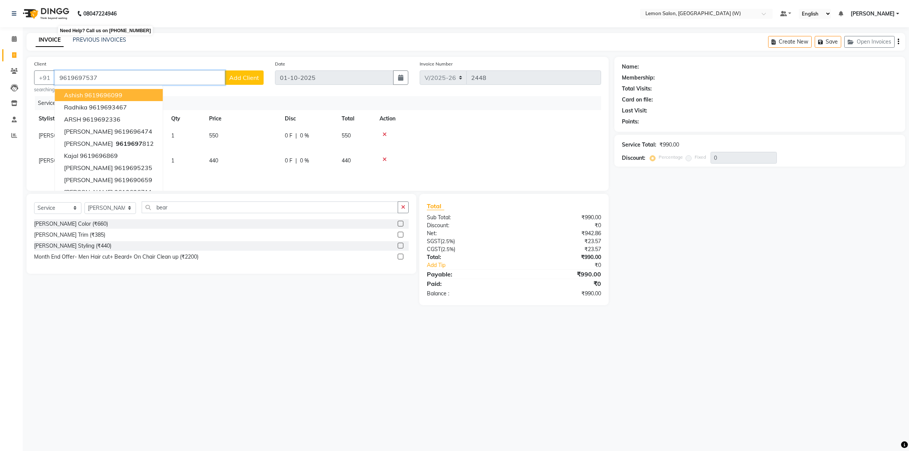
type input "9619697537"
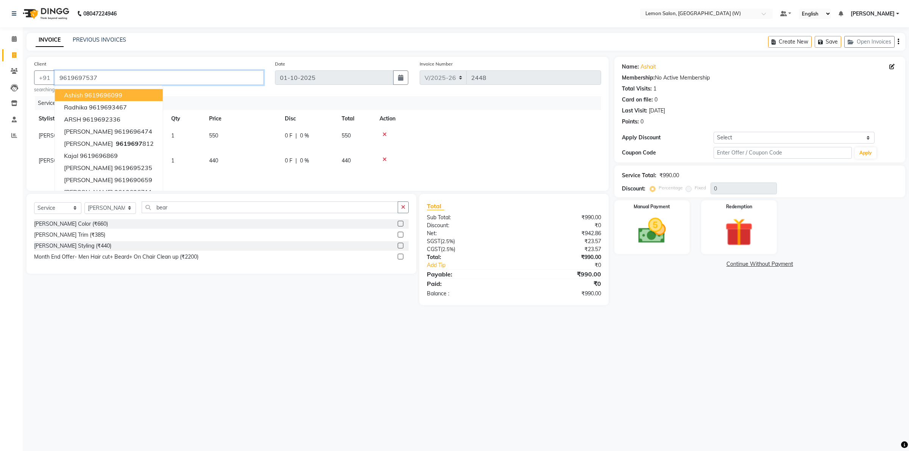
click at [119, 76] on input "9619697537" at bounding box center [159, 77] width 209 height 14
click at [105, 81] on input "9619697537" at bounding box center [159, 77] width 209 height 14
click at [645, 235] on img at bounding box center [651, 230] width 47 height 33
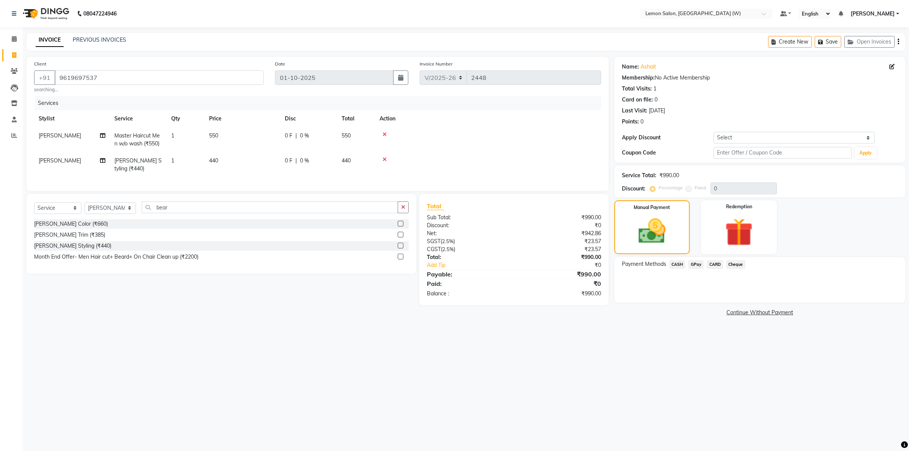
click at [678, 262] on span "CASH" at bounding box center [677, 264] width 16 height 9
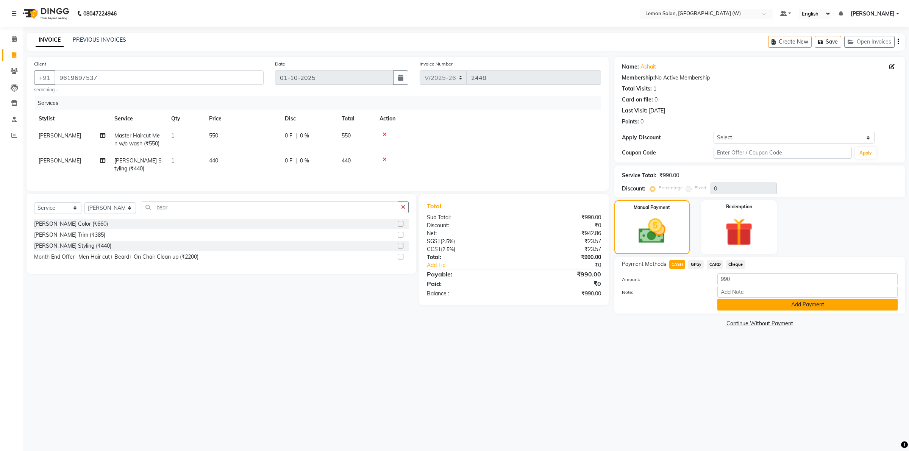
click at [747, 303] on button "Add Payment" at bounding box center [807, 305] width 180 height 12
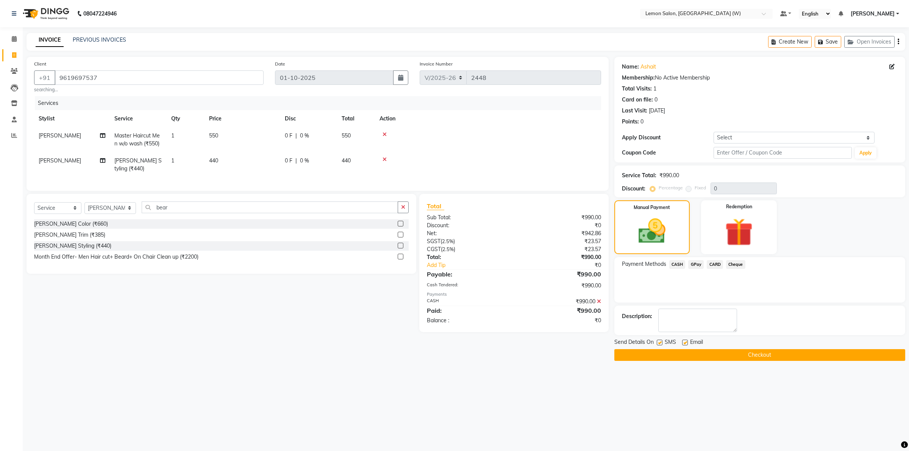
click at [692, 354] on button "Checkout" at bounding box center [759, 355] width 291 height 12
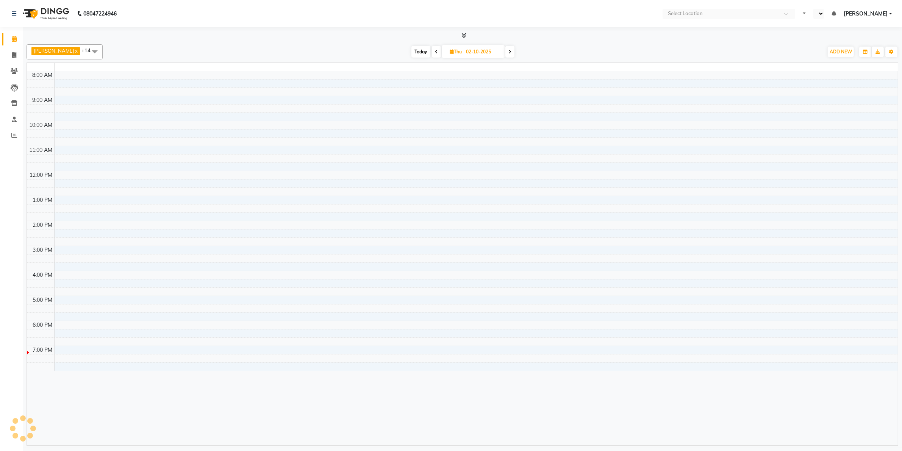
select select "en"
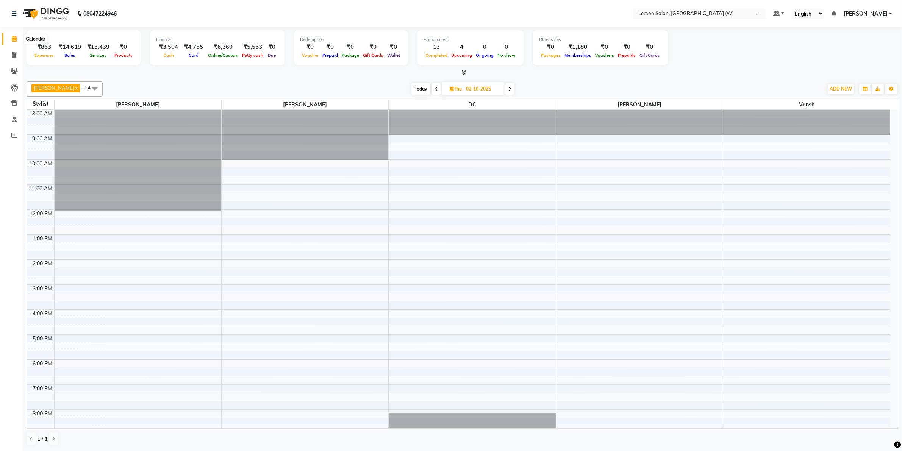
click at [12, 35] on span at bounding box center [14, 39] width 13 height 9
click at [14, 55] on icon at bounding box center [14, 55] width 4 height 6
select select "8053"
select select "service"
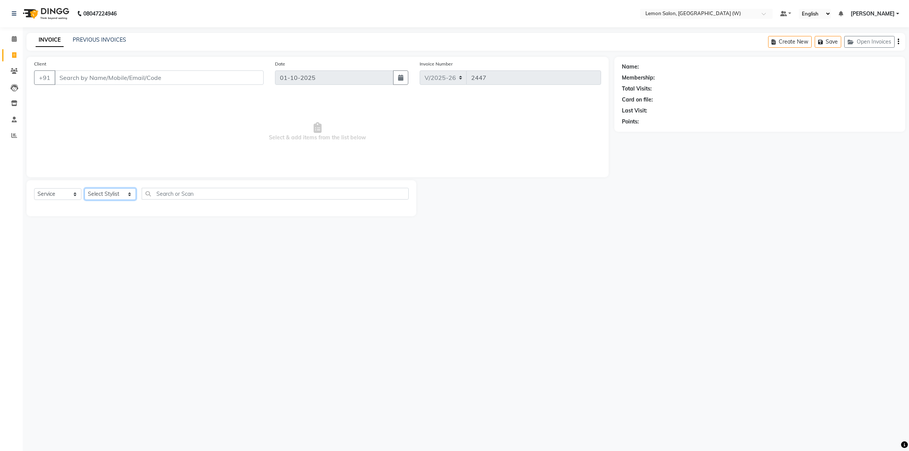
click at [121, 194] on select "Select Stylist [PERSON_NAME] [PERSON_NAME] DC [PERSON_NAME] [PERSON_NAME] [PERS…" at bounding box center [110, 194] width 52 height 12
select select "93364"
click at [84, 188] on select "Select Stylist [PERSON_NAME] [PERSON_NAME] DC [PERSON_NAME] [PERSON_NAME] [PERS…" at bounding box center [110, 194] width 52 height 12
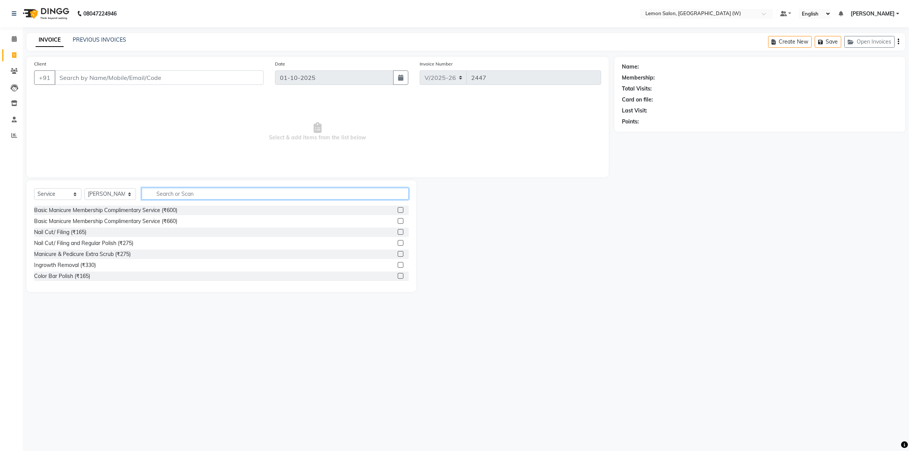
click at [193, 194] on input "text" at bounding box center [275, 194] width 267 height 12
type input "kerast"
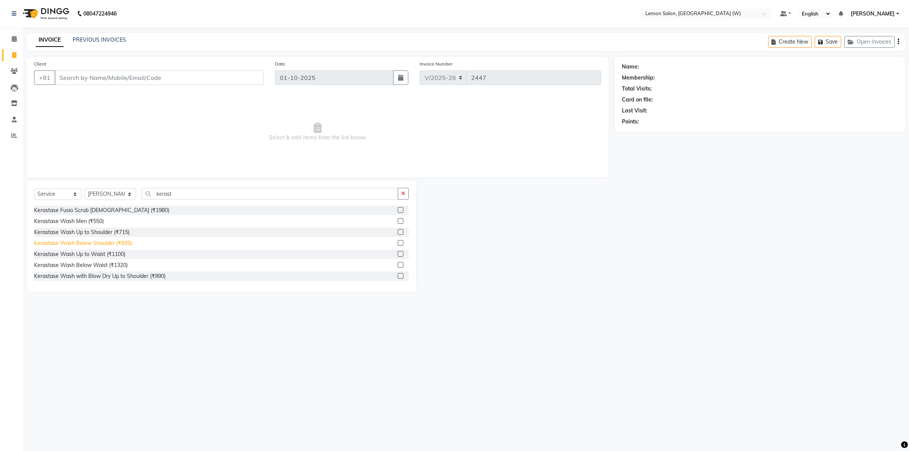
click at [112, 243] on div "Kerastase Wash Below Shoulder (₹935)" at bounding box center [83, 243] width 98 height 8
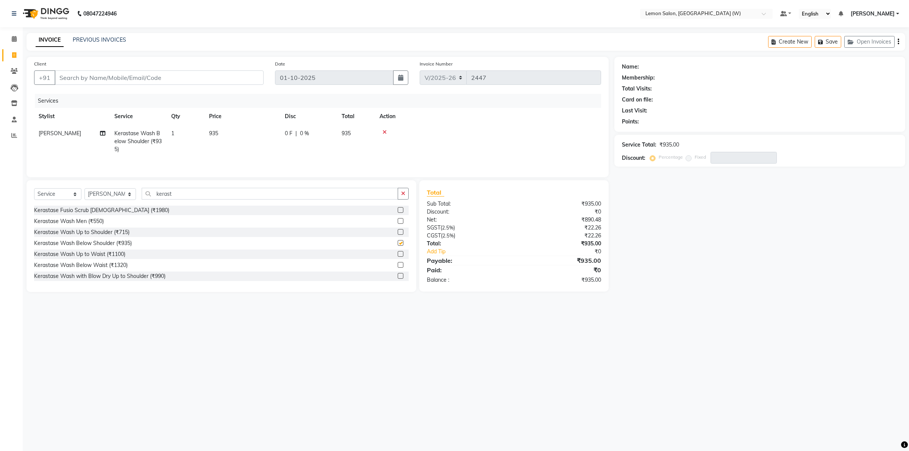
checkbox input "false"
drag, startPoint x: 199, startPoint y: 192, endPoint x: 98, endPoint y: 194, distance: 101.2
click at [98, 194] on div "Select Service Product Membership Package Voucher Prepaid Gift Card Select Styl…" at bounding box center [221, 197] width 375 height 18
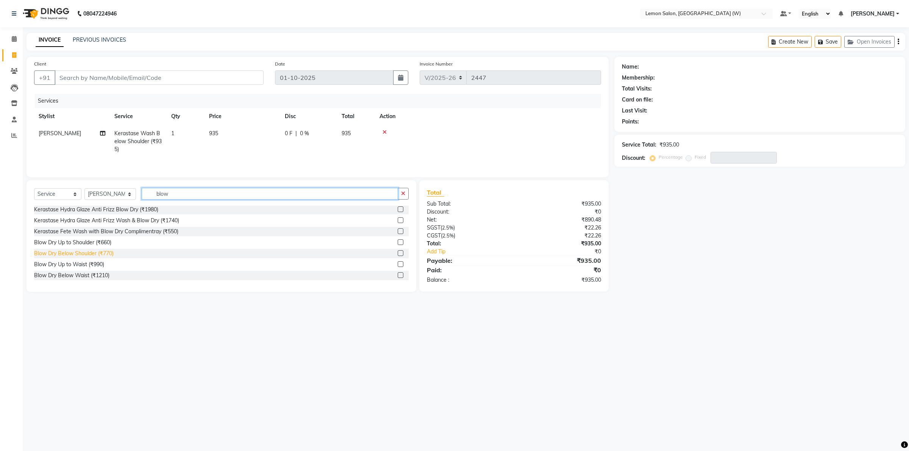
type input "blow"
click at [104, 254] on div "Blow Dry Below Shoulder (₹770)" at bounding box center [74, 254] width 80 height 8
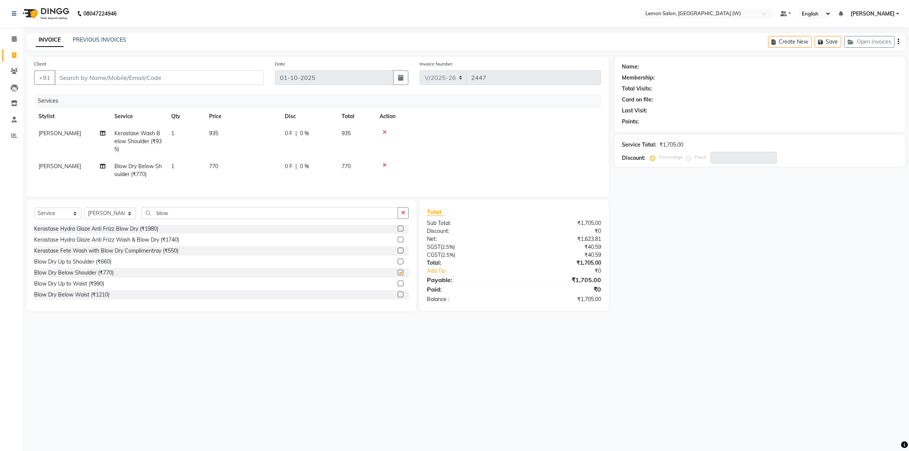
checkbox input "false"
click at [186, 219] on input "blow" at bounding box center [270, 213] width 256 height 12
type input "b"
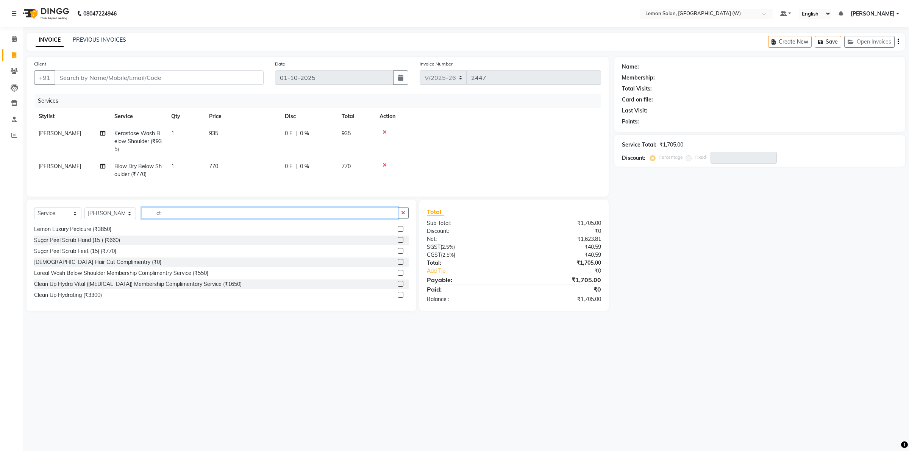
scroll to position [0, 0]
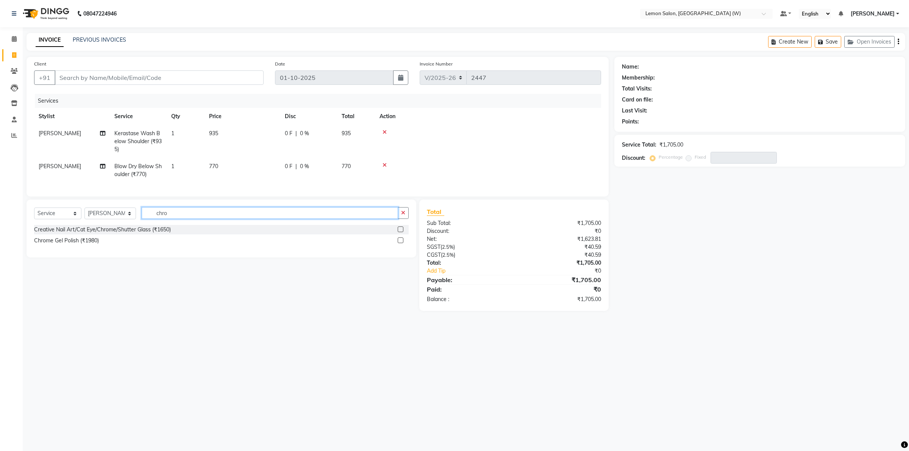
click at [175, 219] on input "chro" at bounding box center [270, 213] width 256 height 12
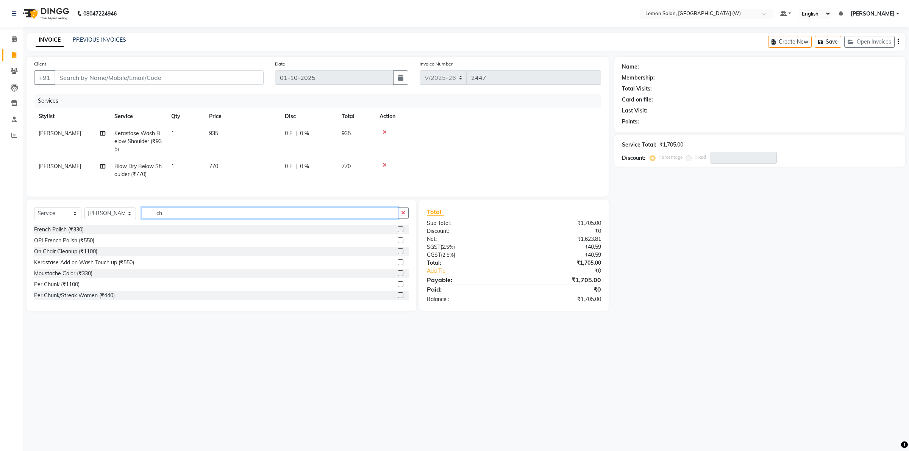
type input "c"
drag, startPoint x: 142, startPoint y: 80, endPoint x: 143, endPoint y: 76, distance: 3.8
click at [143, 80] on input "Client" at bounding box center [159, 77] width 209 height 14
click at [11, 56] on span at bounding box center [14, 55] width 13 height 9
click at [128, 72] on input "Client" at bounding box center [159, 77] width 209 height 14
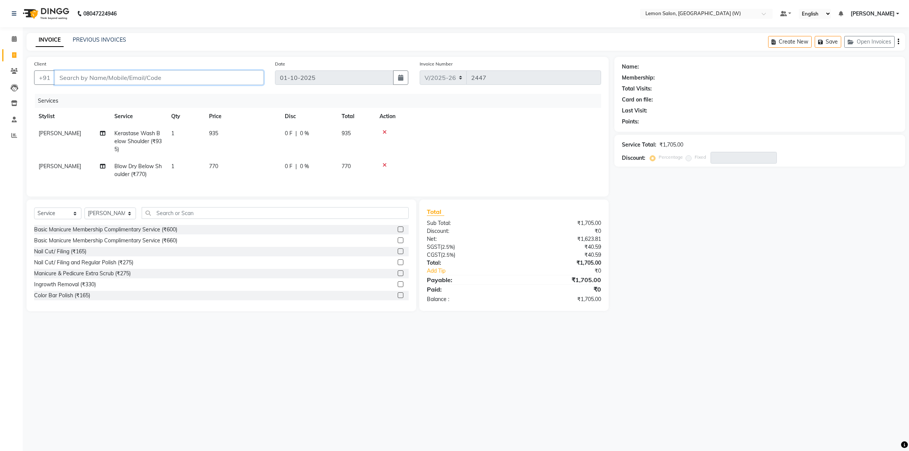
type input "7"
type input "0"
type input "7710011330"
click at [244, 73] on button "Add Client" at bounding box center [244, 77] width 39 height 14
select select "22"
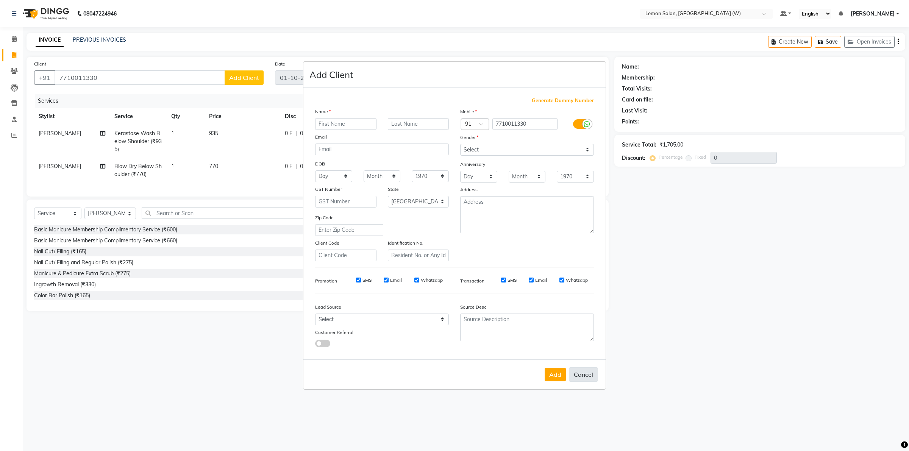
click at [593, 372] on button "Cancel" at bounding box center [583, 374] width 29 height 14
select select
select select "null"
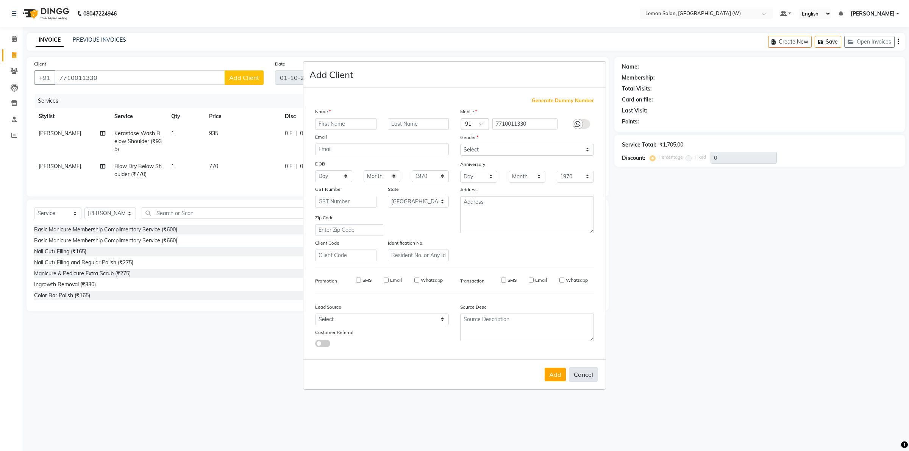
select select
checkbox input "false"
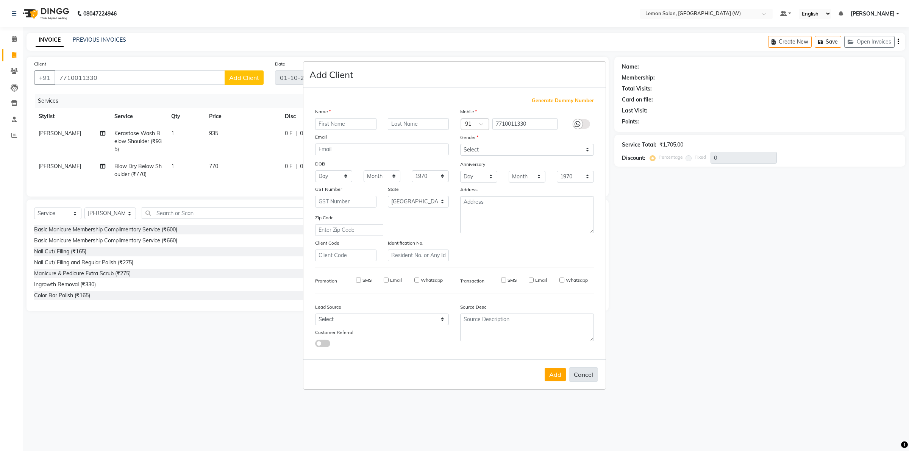
checkbox input "false"
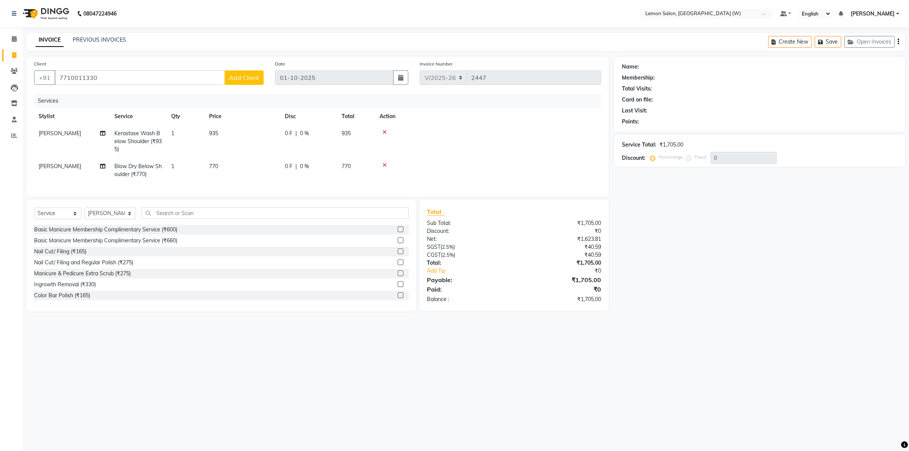
click at [384, 130] on icon at bounding box center [385, 132] width 4 height 5
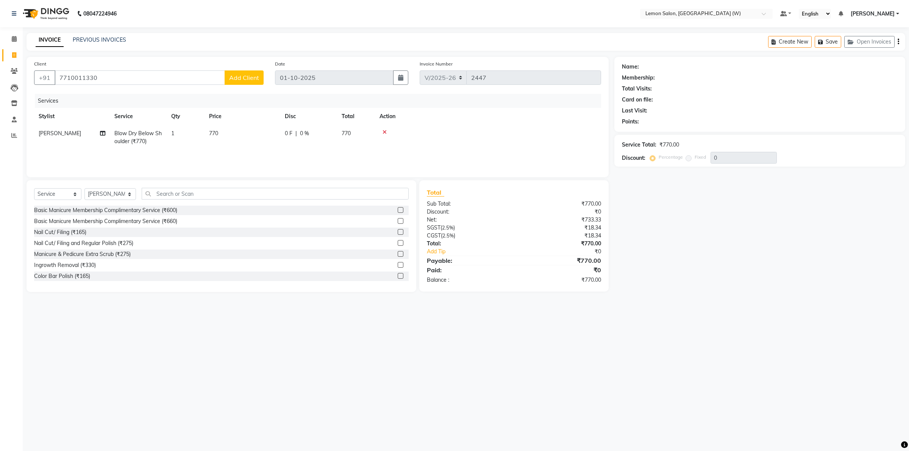
click at [383, 131] on icon at bounding box center [385, 132] width 4 height 5
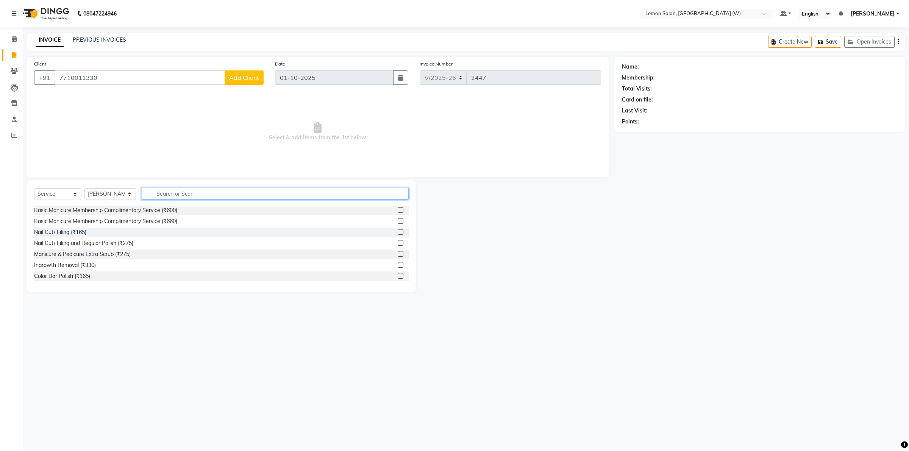
click at [235, 195] on input "text" at bounding box center [275, 194] width 267 height 12
type input "fusio"
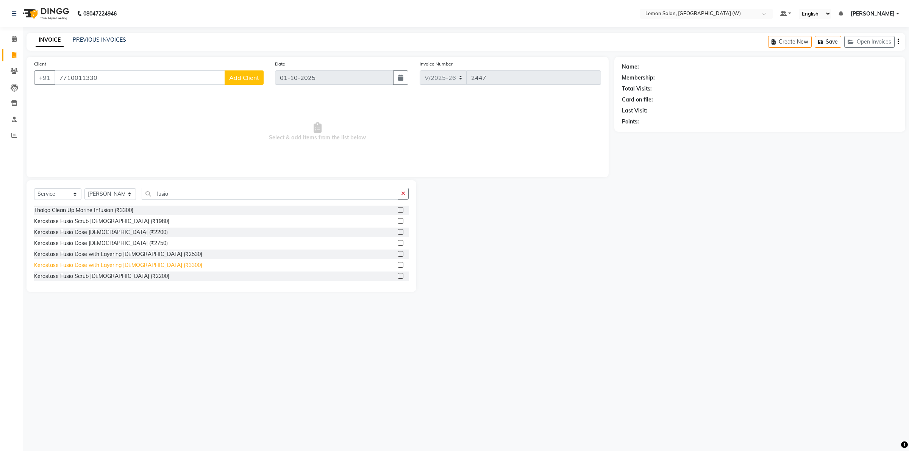
click at [126, 265] on div "Kerastase Fusio Dose with Layering Female (₹3300)" at bounding box center [118, 265] width 168 height 8
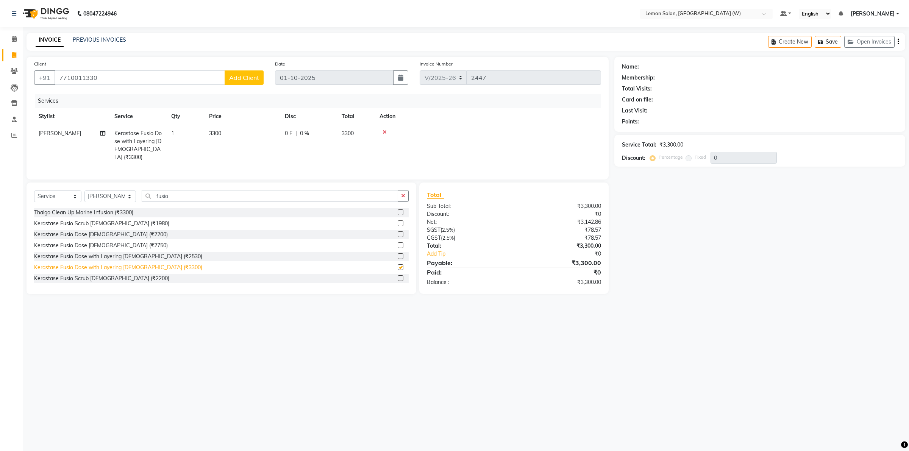
checkbox input "false"
click at [248, 78] on span "Add Client" at bounding box center [244, 78] width 30 height 8
select select "22"
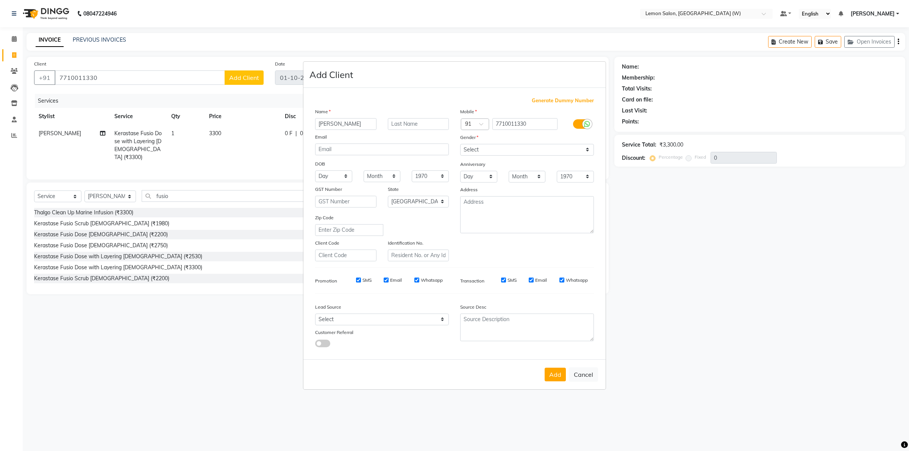
type input "tripti"
drag, startPoint x: 532, startPoint y: 155, endPoint x: 527, endPoint y: 155, distance: 5.0
click at [531, 154] on select "Select Male Female Other Prefer Not To Say" at bounding box center [527, 150] width 134 height 12
select select "female"
click at [460, 145] on select "Select Male Female Other Prefer Not To Say" at bounding box center [527, 150] width 134 height 12
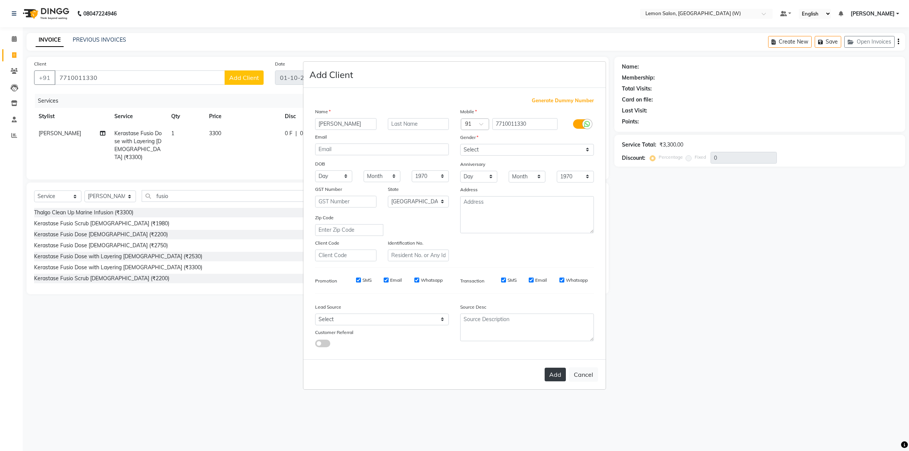
click at [555, 372] on button "Add" at bounding box center [555, 375] width 21 height 14
select select
select select "null"
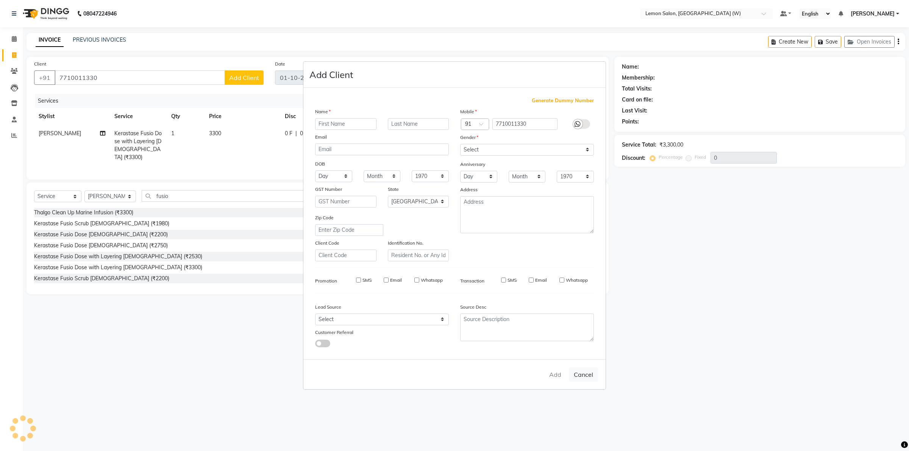
select select
checkbox input "false"
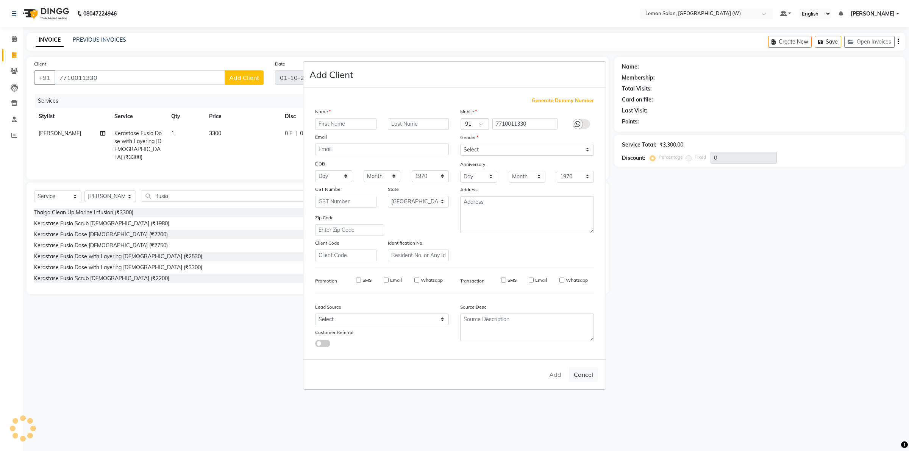
checkbox input "false"
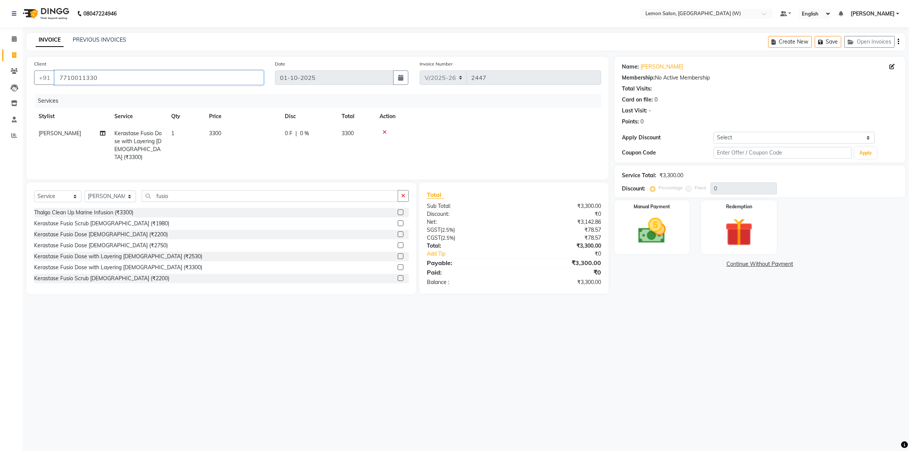
click at [121, 78] on input "7710011330" at bounding box center [159, 77] width 209 height 14
click at [176, 200] on input "fusio" at bounding box center [270, 196] width 256 height 12
click at [822, 45] on button "Save" at bounding box center [828, 42] width 27 height 12
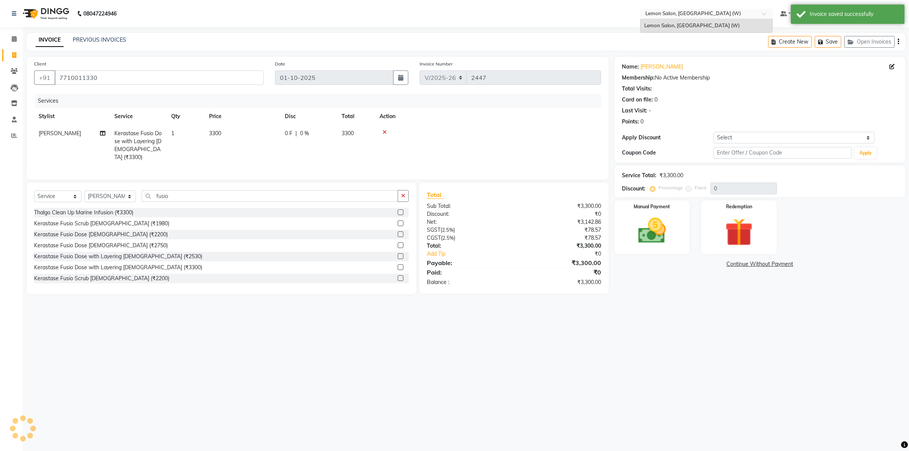
click at [718, 14] on input "text" at bounding box center [699, 15] width 110 height 8
drag, startPoint x: 885, startPoint y: 23, endPoint x: 887, endPoint y: 16, distance: 7.9
click at [885, 22] on div "Invoice saved successfully" at bounding box center [848, 14] width 114 height 19
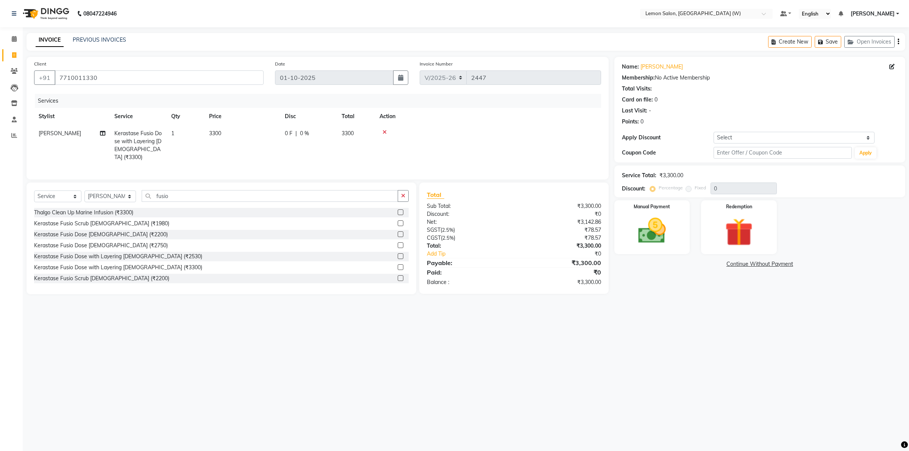
click at [887, 16] on span "[PERSON_NAME]" at bounding box center [873, 14] width 44 height 8
click at [866, 48] on link "Sign out" at bounding box center [860, 52] width 69 height 12
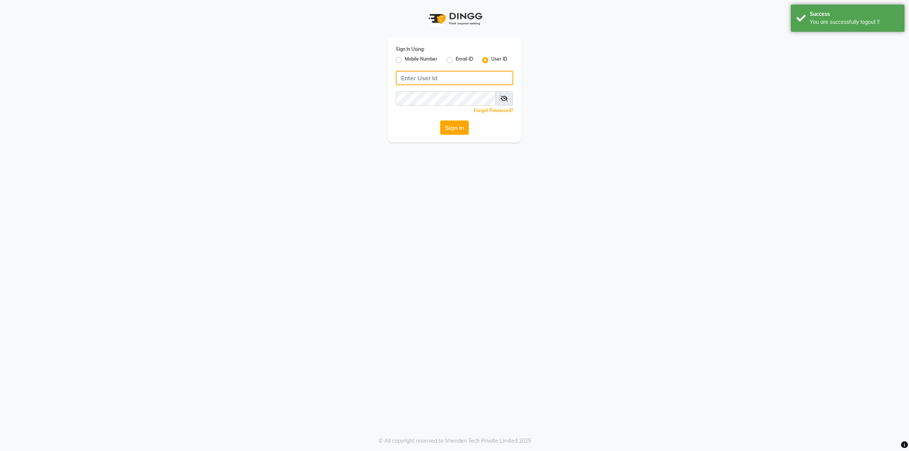
type input "9136087767"
click at [405, 59] on label "Mobile Number" at bounding box center [421, 60] width 33 height 9
click at [405, 59] on input "Mobile Number" at bounding box center [407, 58] width 5 height 5
radio input "true"
radio input "false"
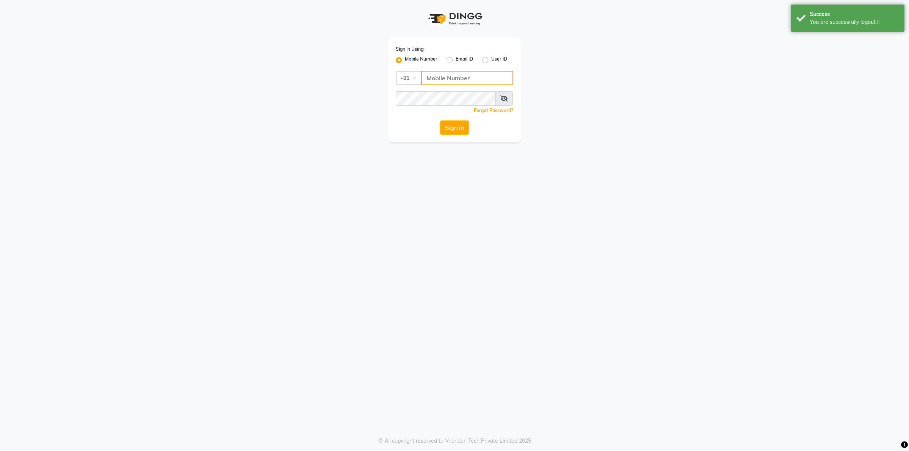
click at [431, 78] on input "Username" at bounding box center [467, 78] width 92 height 14
type input "7710882073"
drag, startPoint x: 383, startPoint y: 166, endPoint x: 389, endPoint y: 164, distance: 5.8
click at [386, 165] on div "Sign In Using: Mobile Number Email ID User ID Country Code × +91 7710882073 Rem…" at bounding box center [454, 225] width 909 height 451
click at [455, 131] on button "Sign In" at bounding box center [454, 127] width 29 height 14
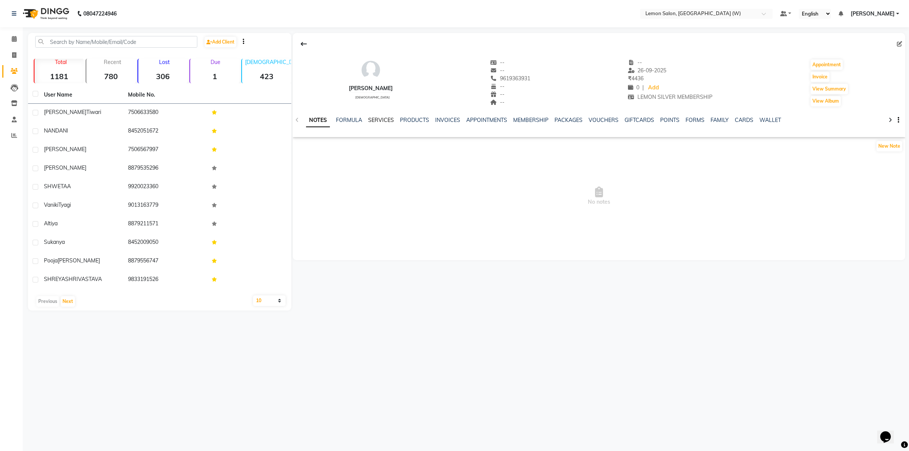
click at [377, 120] on link "SERVICES" at bounding box center [381, 120] width 26 height 7
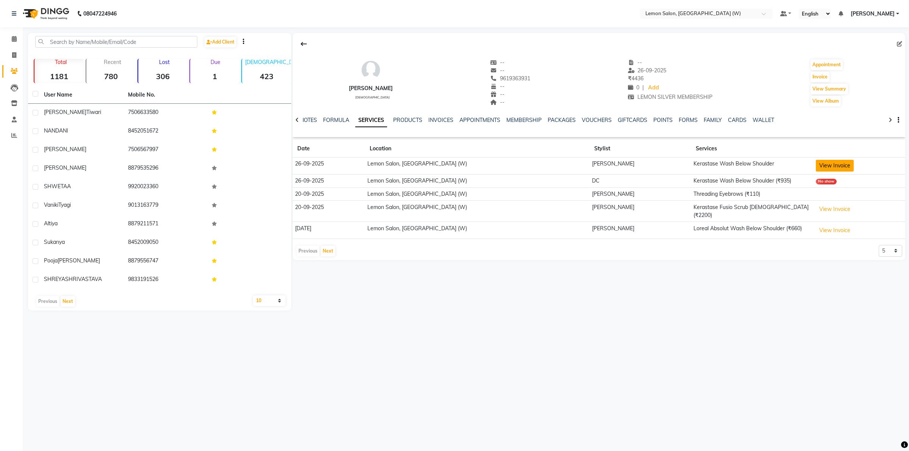
click at [817, 168] on button "View Invoice" at bounding box center [835, 166] width 38 height 12
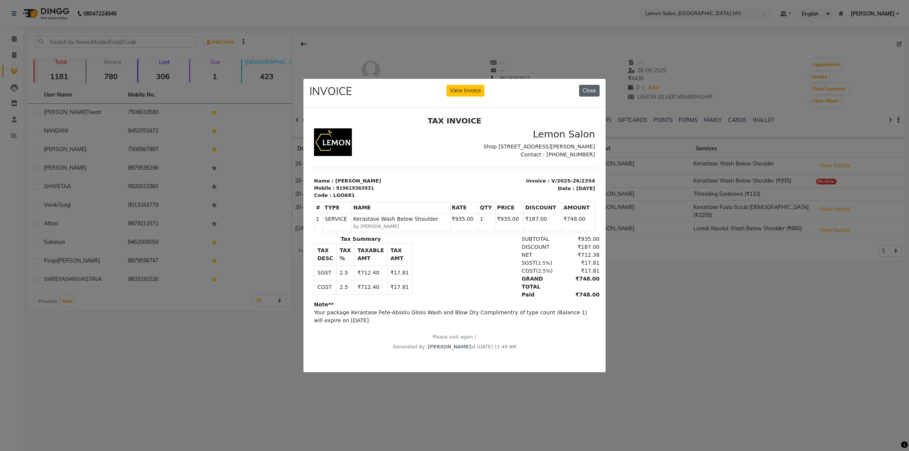
click at [587, 90] on button "Close" at bounding box center [589, 91] width 20 height 12
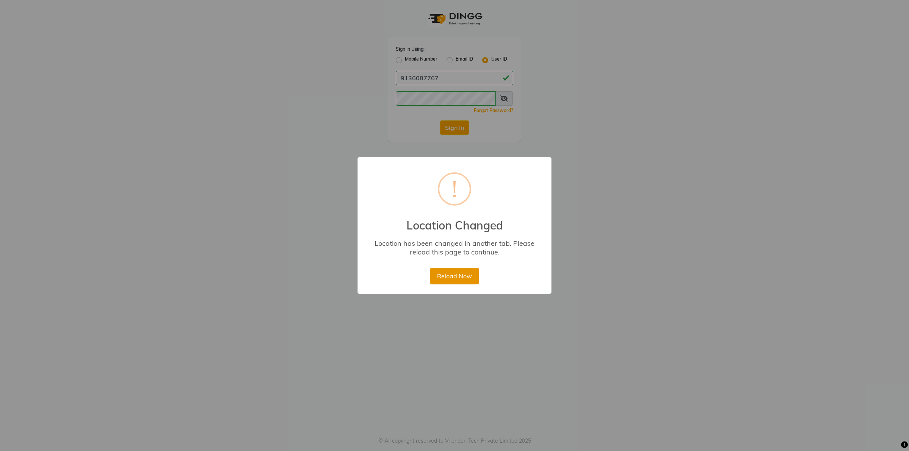
click at [455, 273] on button "Reload Now" at bounding box center [454, 276] width 48 height 17
